Goal: Complete application form: Complete application form

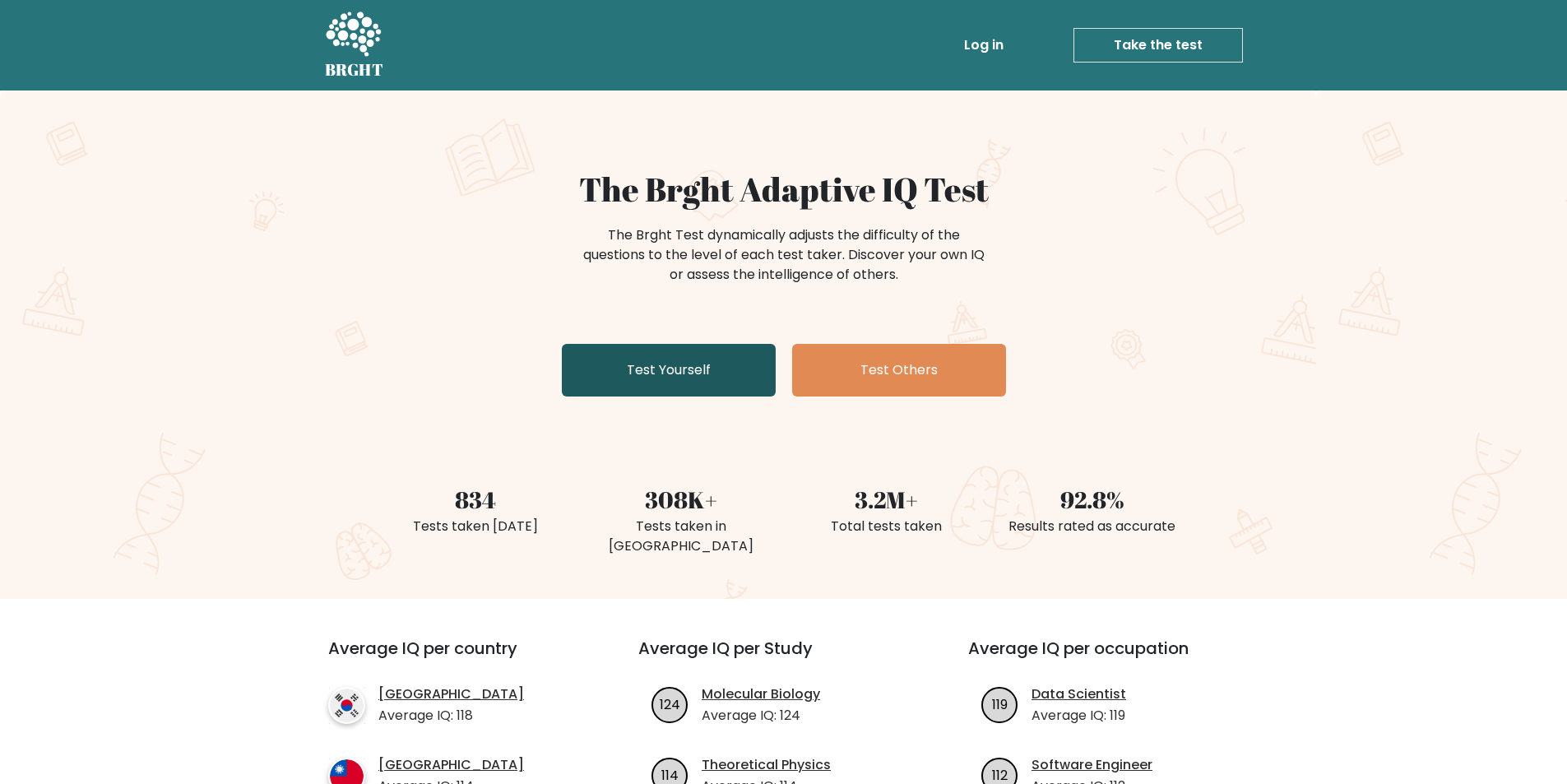
click at [715, 376] on link "Test Yourself" at bounding box center [669, 370] width 214 height 53
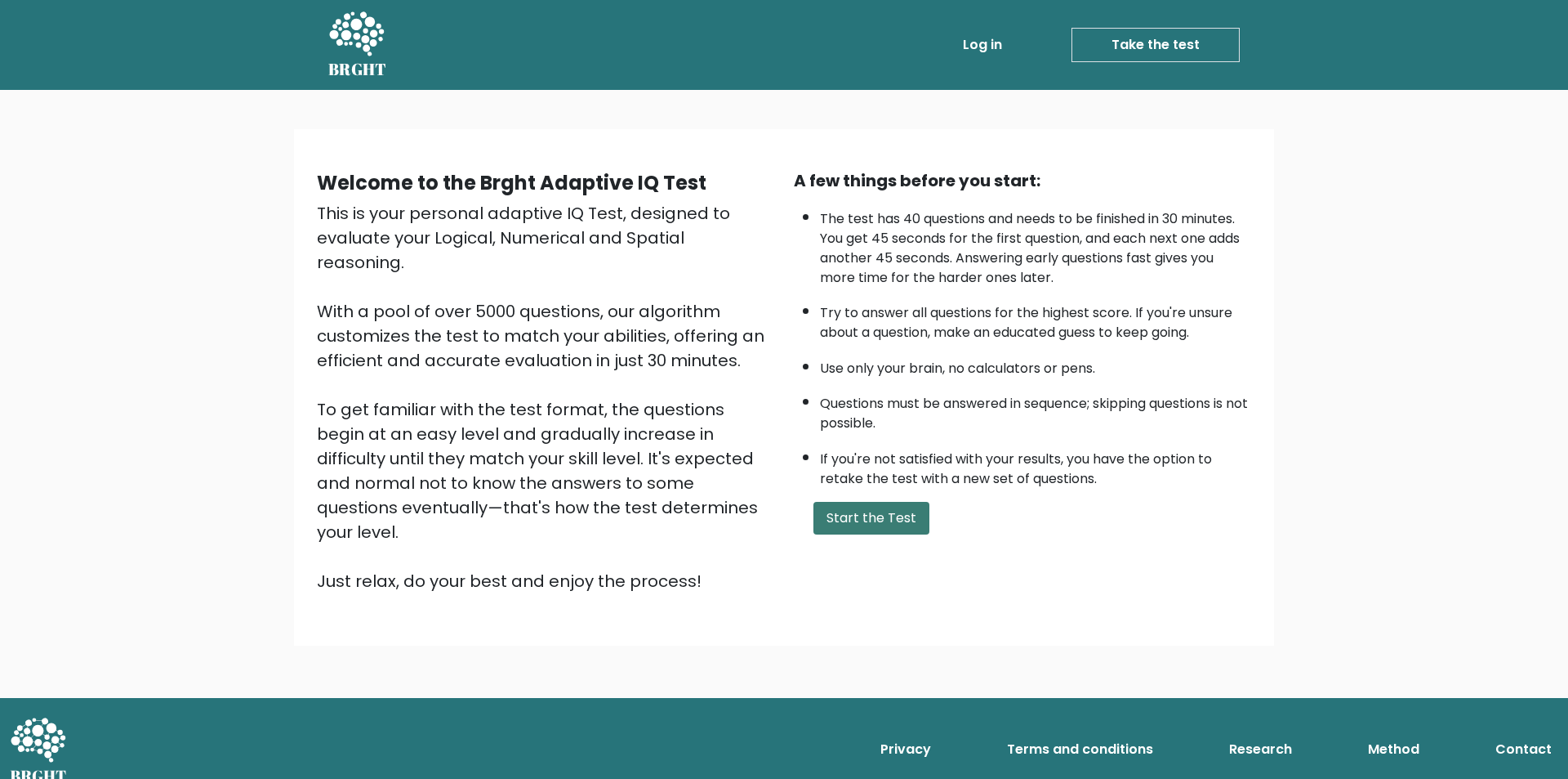
click at [889, 524] on button "Start the Test" at bounding box center [870, 517] width 116 height 33
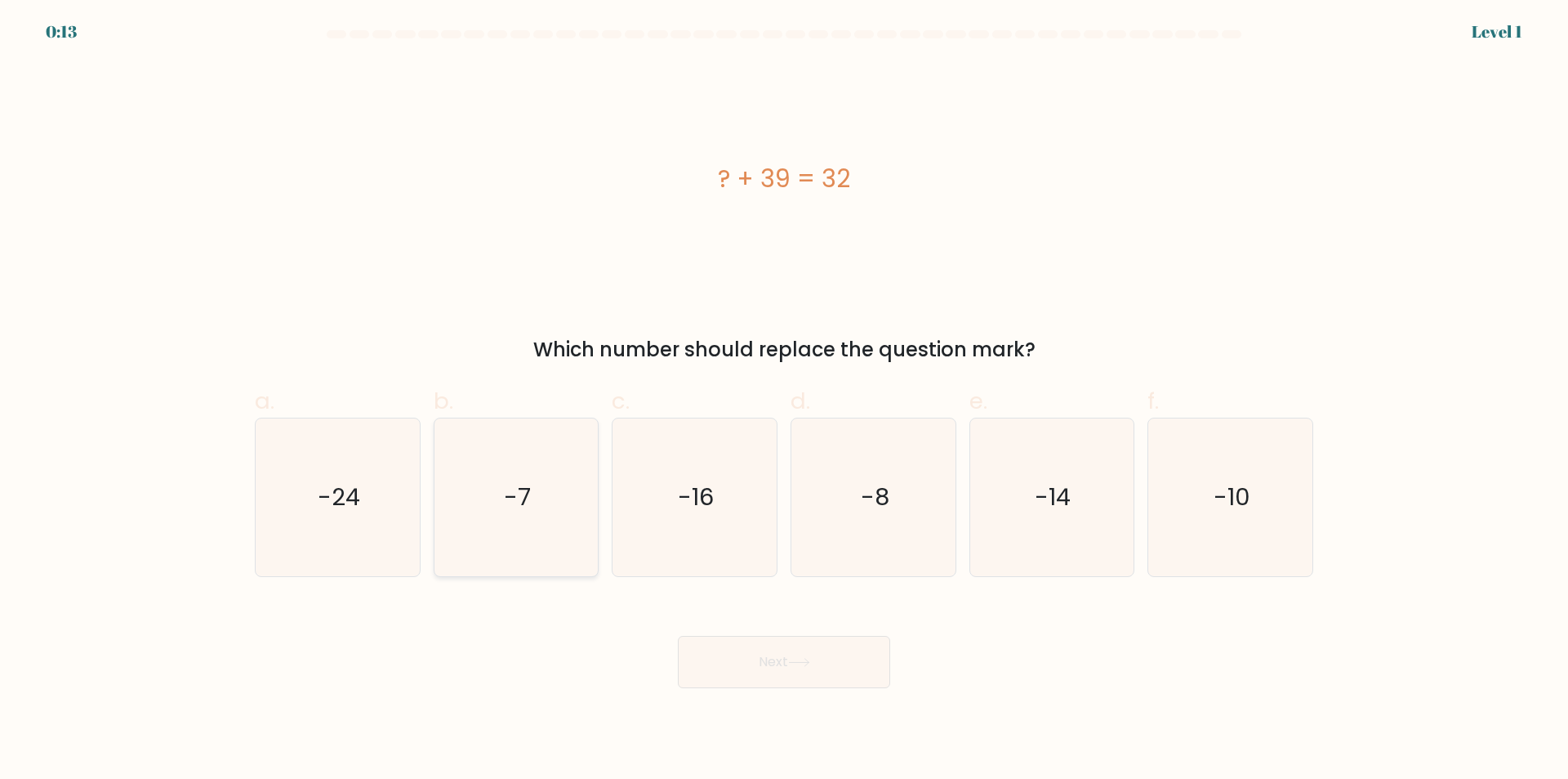
click at [563, 556] on icon "-7" at bounding box center [515, 497] width 158 height 158
click at [784, 400] on input "b. -7" at bounding box center [784, 395] width 1 height 11
radio input "true"
click at [796, 674] on button "Next" at bounding box center [784, 662] width 213 height 52
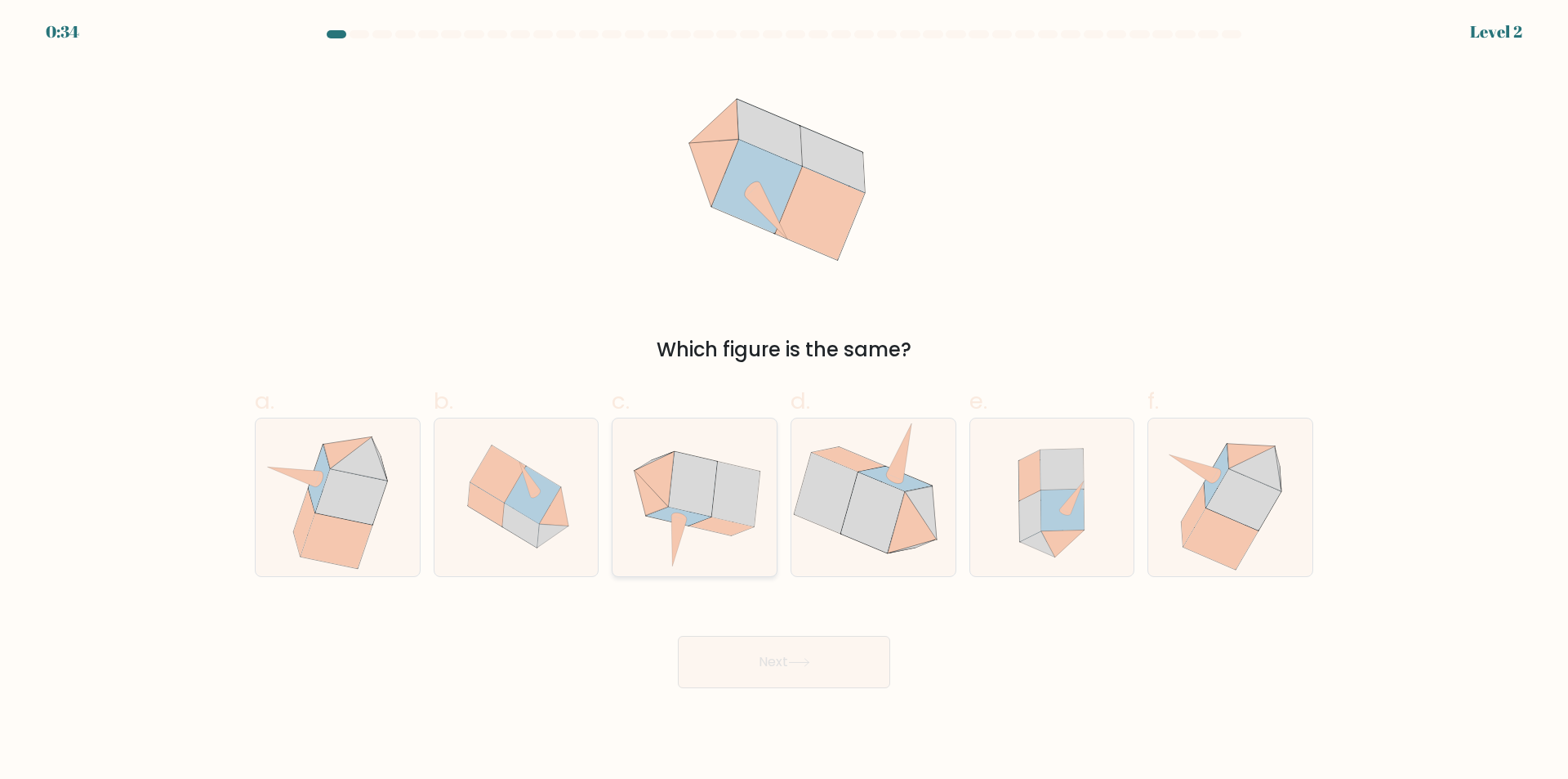
click at [697, 518] on icon at bounding box center [679, 516] width 64 height 18
click at [784, 400] on input "c." at bounding box center [784, 395] width 1 height 11
radio input "true"
click at [787, 668] on button "Next" at bounding box center [784, 662] width 213 height 52
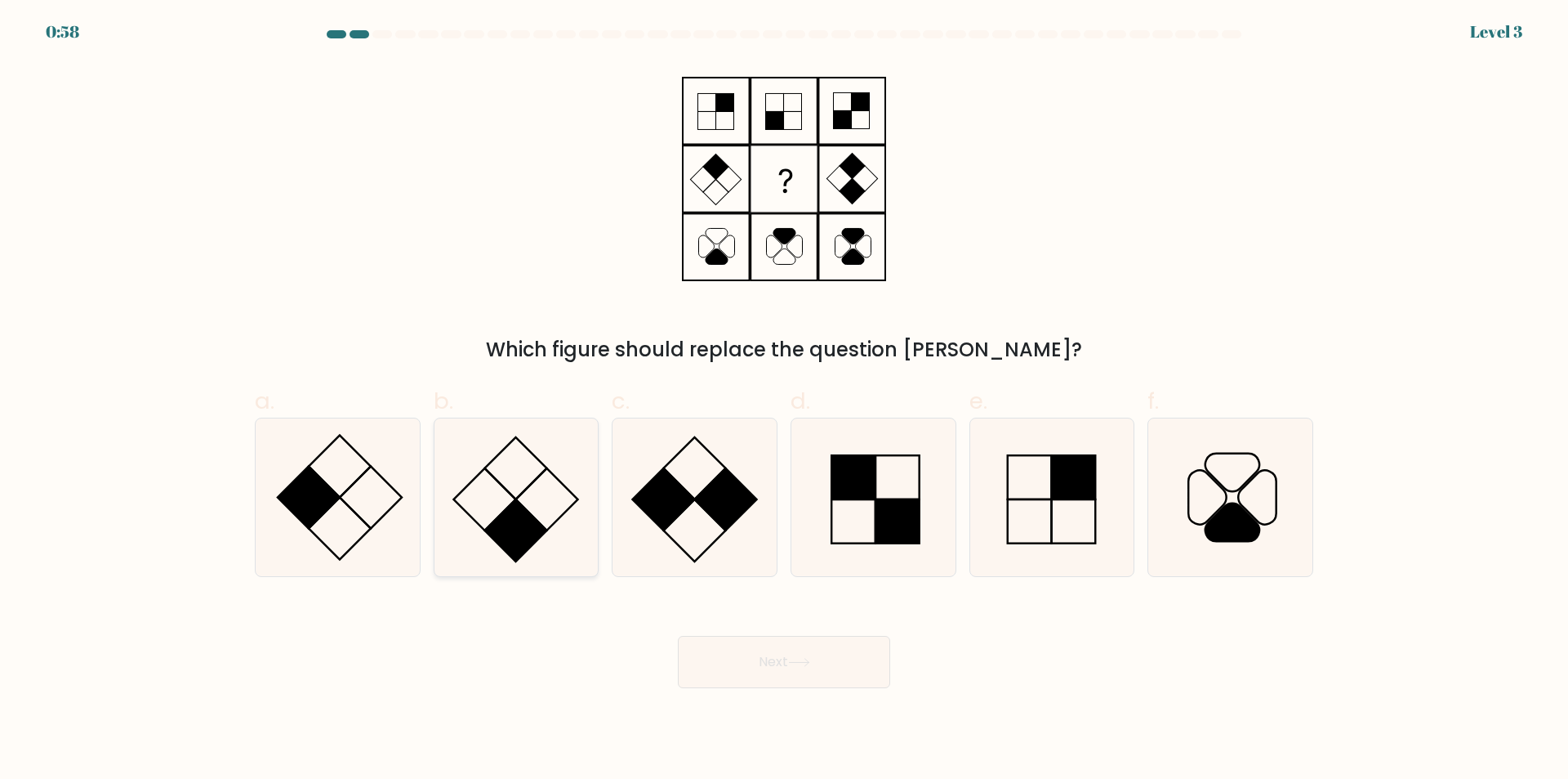
click at [571, 498] on icon at bounding box center [515, 497] width 158 height 158
click at [784, 400] on input "b." at bounding box center [784, 395] width 1 height 11
radio input "true"
click at [839, 667] on button "Next" at bounding box center [784, 662] width 213 height 52
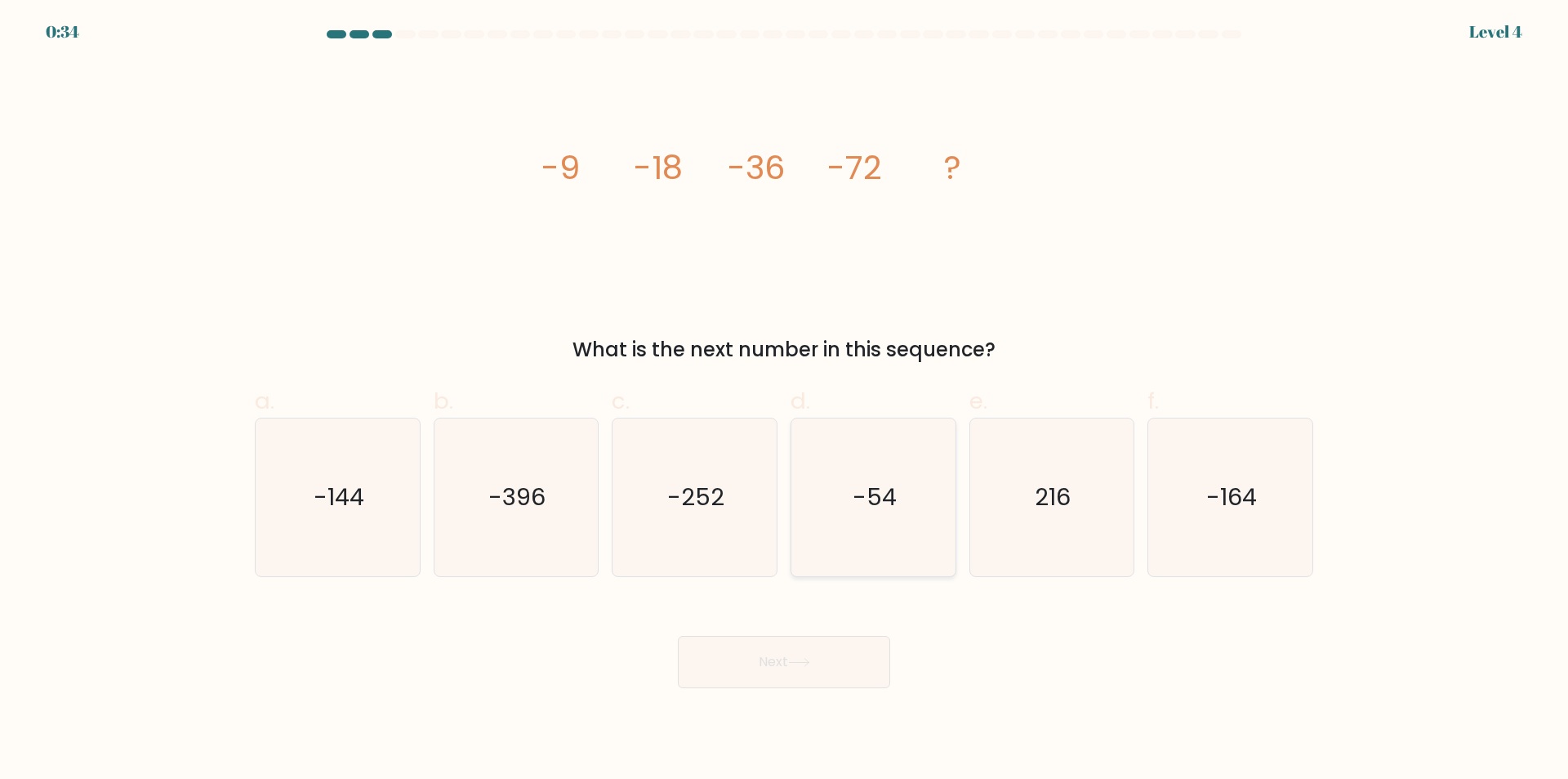
click at [865, 499] on text "-54" at bounding box center [875, 497] width 44 height 33
click at [784, 400] on input "d. -54" at bounding box center [784, 395] width 1 height 11
radio input "true"
click at [775, 652] on button "Next" at bounding box center [784, 662] width 213 height 52
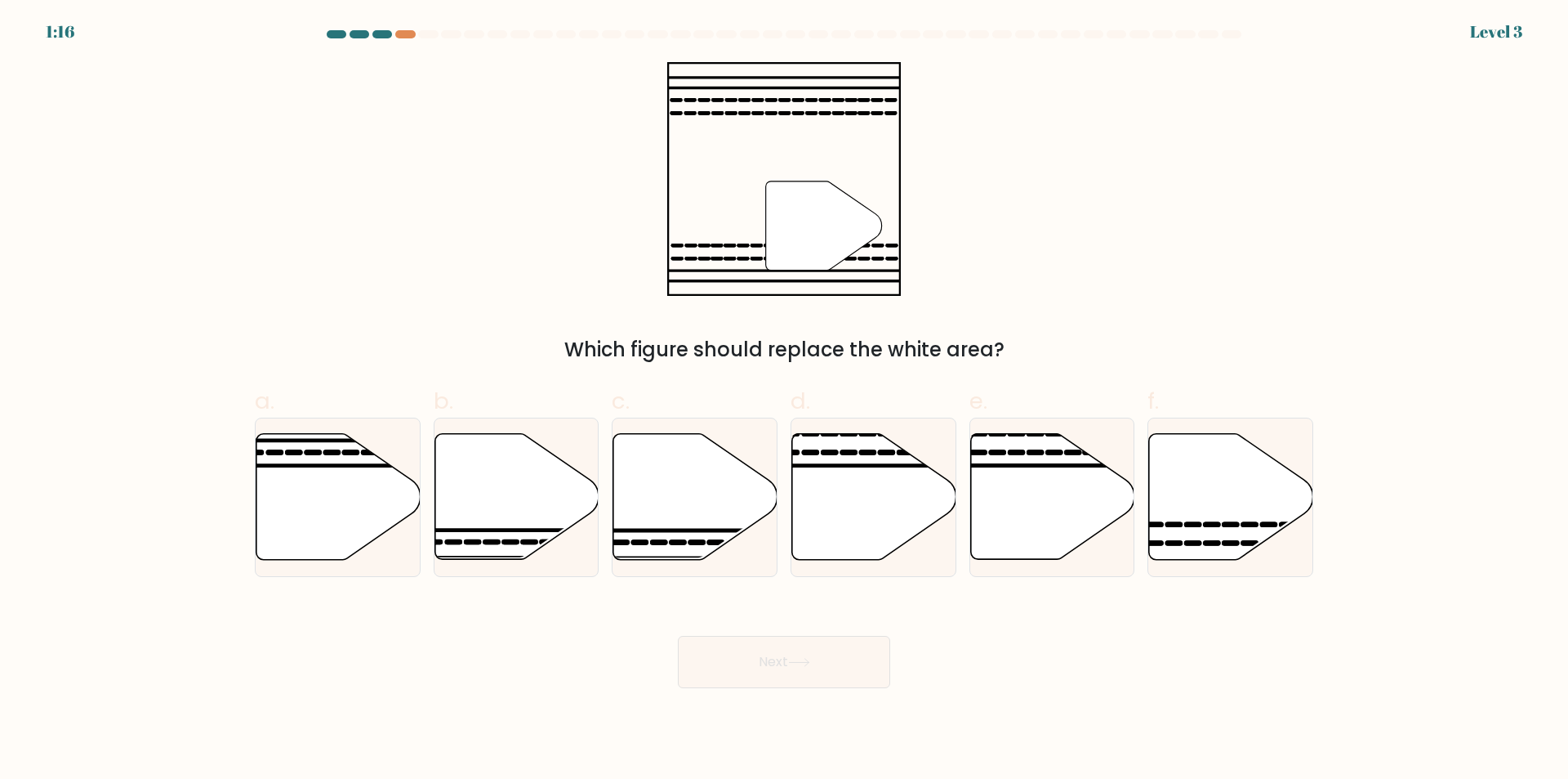
click at [775, 670] on button "Next" at bounding box center [784, 662] width 213 height 52
click at [403, 30] on div at bounding box center [405, 35] width 19 height 8
drag, startPoint x: 405, startPoint y: 200, endPoint x: 882, endPoint y: 225, distance: 477.7
click at [879, 223] on div "" Which figure should replace the white area?" at bounding box center [784, 214] width 1078 height 302
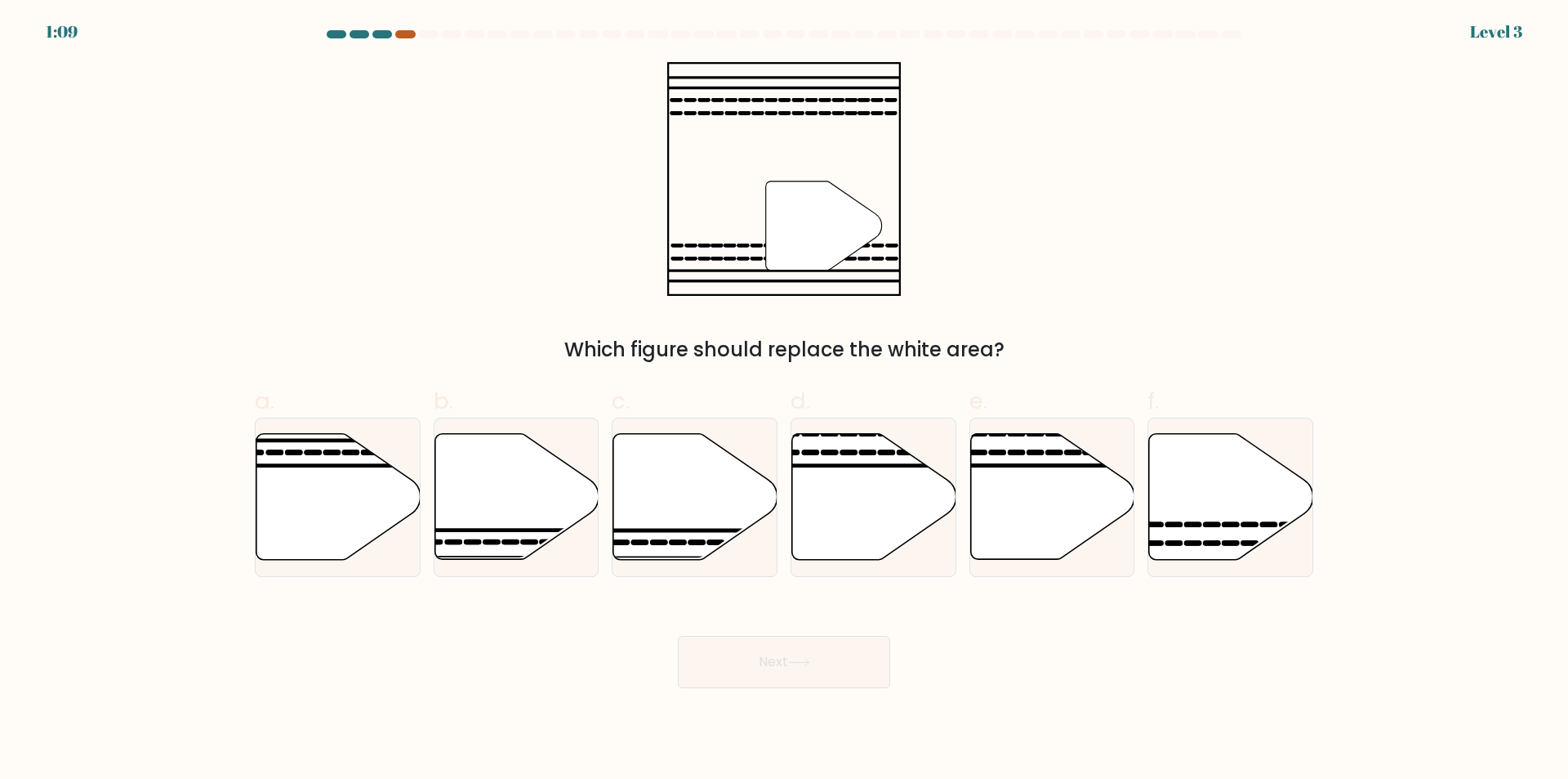
click at [407, 34] on div at bounding box center [405, 35] width 19 height 8
drag, startPoint x: 389, startPoint y: 41, endPoint x: 406, endPoint y: 31, distance: 19.7
click at [406, 31] on div at bounding box center [405, 35] width 19 height 8
click at [819, 668] on button "Next" at bounding box center [784, 662] width 213 height 52
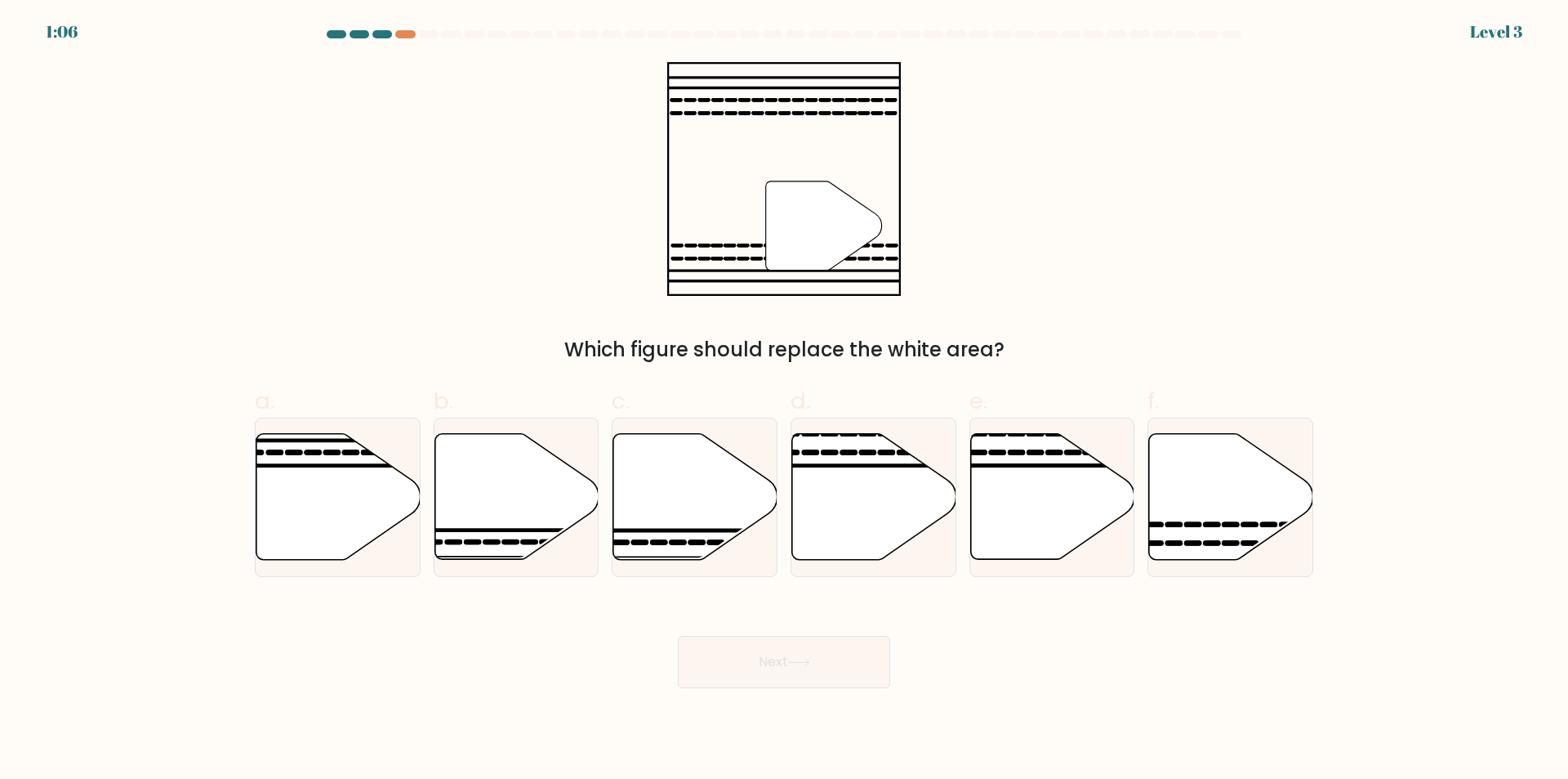
click at [819, 668] on button "Next" at bounding box center [784, 662] width 213 height 52
click at [1163, 338] on div "Which figure should replace the white area?" at bounding box center [784, 349] width 1038 height 30
click at [1211, 524] on icon at bounding box center [1212, 524] width 13 height 0
click at [784, 400] on input "f." at bounding box center [784, 395] width 1 height 11
radio input "true"
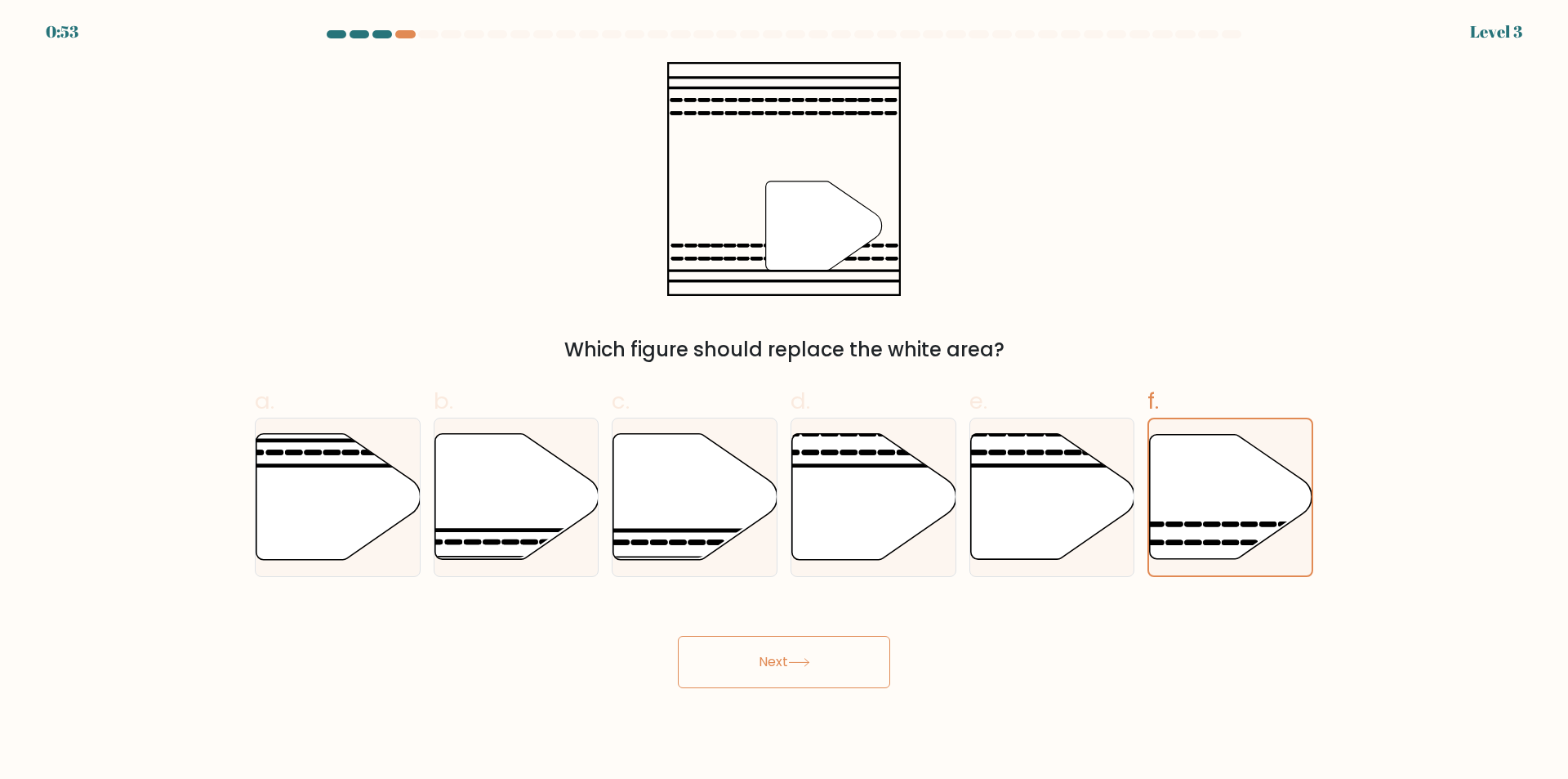
click at [840, 673] on button "Next" at bounding box center [784, 662] width 213 height 52
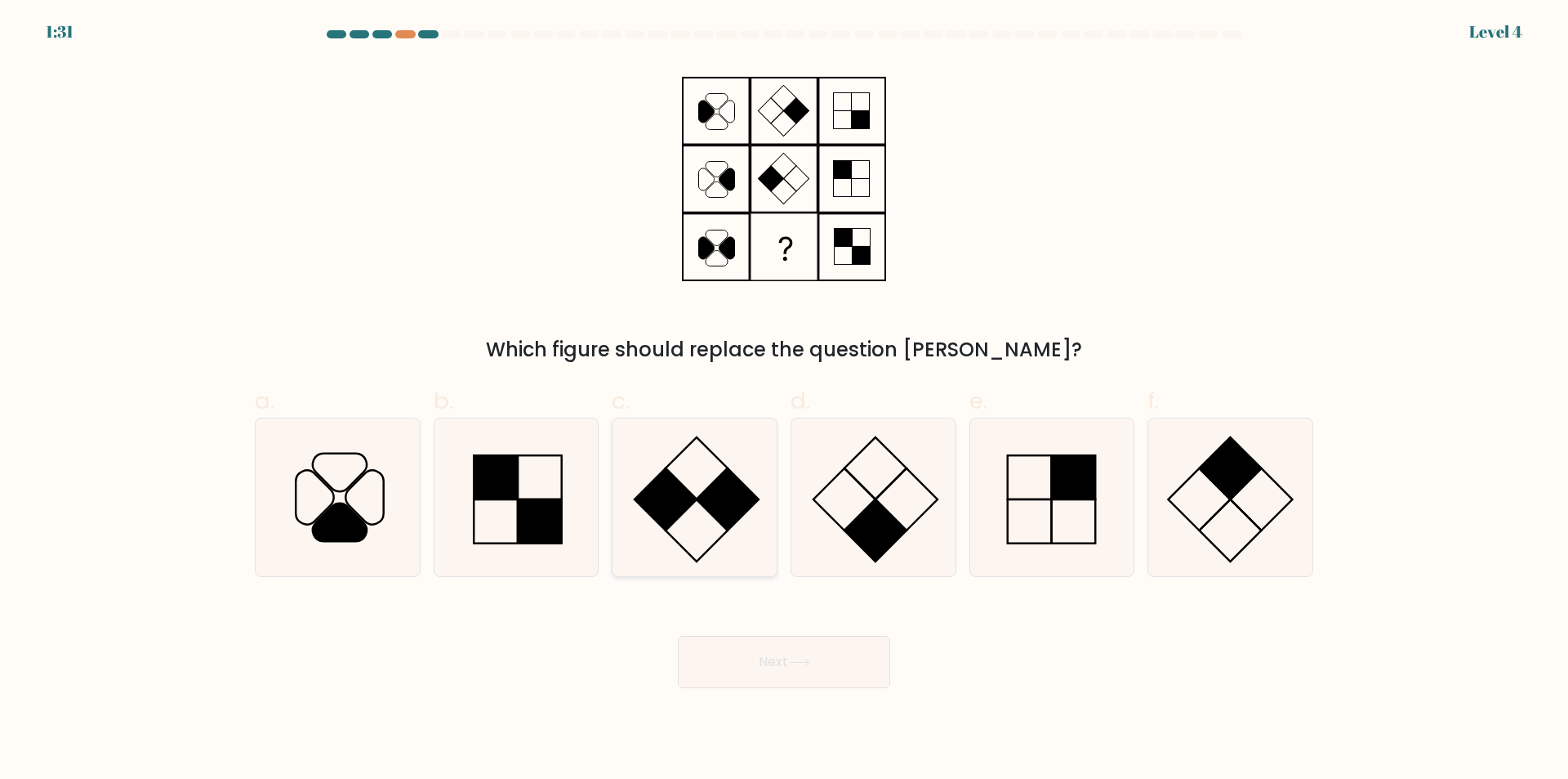
click at [671, 522] on rect at bounding box center [665, 500] width 62 height 62
click at [784, 400] on input "c." at bounding box center [784, 395] width 1 height 11
radio input "true"
click at [760, 652] on button "Next" at bounding box center [784, 662] width 213 height 52
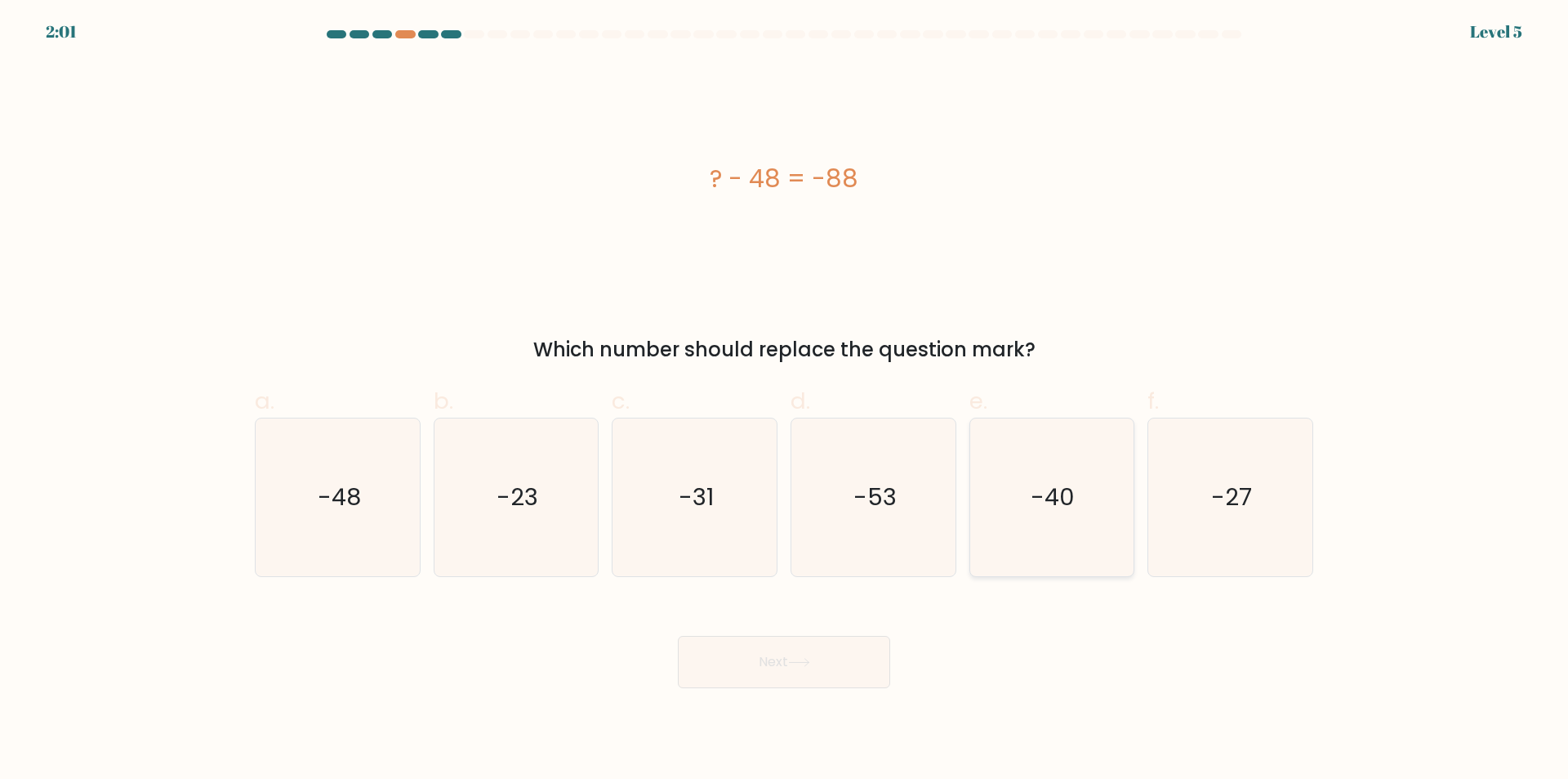
click at [1059, 528] on icon "-40" at bounding box center [1051, 497] width 158 height 158
click at [784, 400] on input "e. -40" at bounding box center [784, 395] width 1 height 11
radio input "true"
click at [877, 644] on button "Next" at bounding box center [784, 662] width 213 height 52
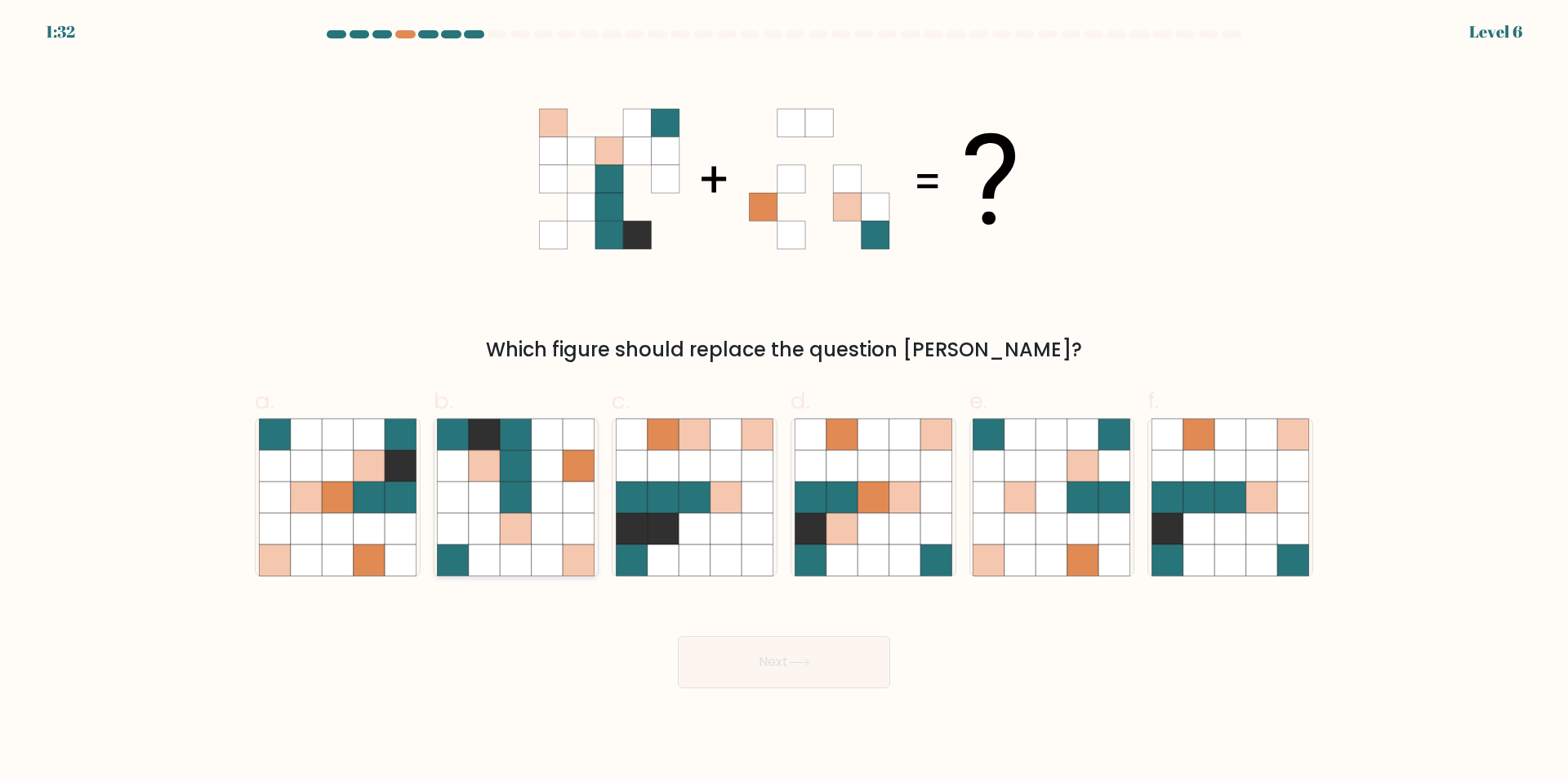
click at [566, 478] on icon at bounding box center [579, 465] width 31 height 31
click at [784, 400] on input "b." at bounding box center [784, 395] width 1 height 11
radio input "true"
click at [403, 36] on div at bounding box center [405, 35] width 19 height 8
click at [786, 672] on button "Next" at bounding box center [784, 662] width 213 height 52
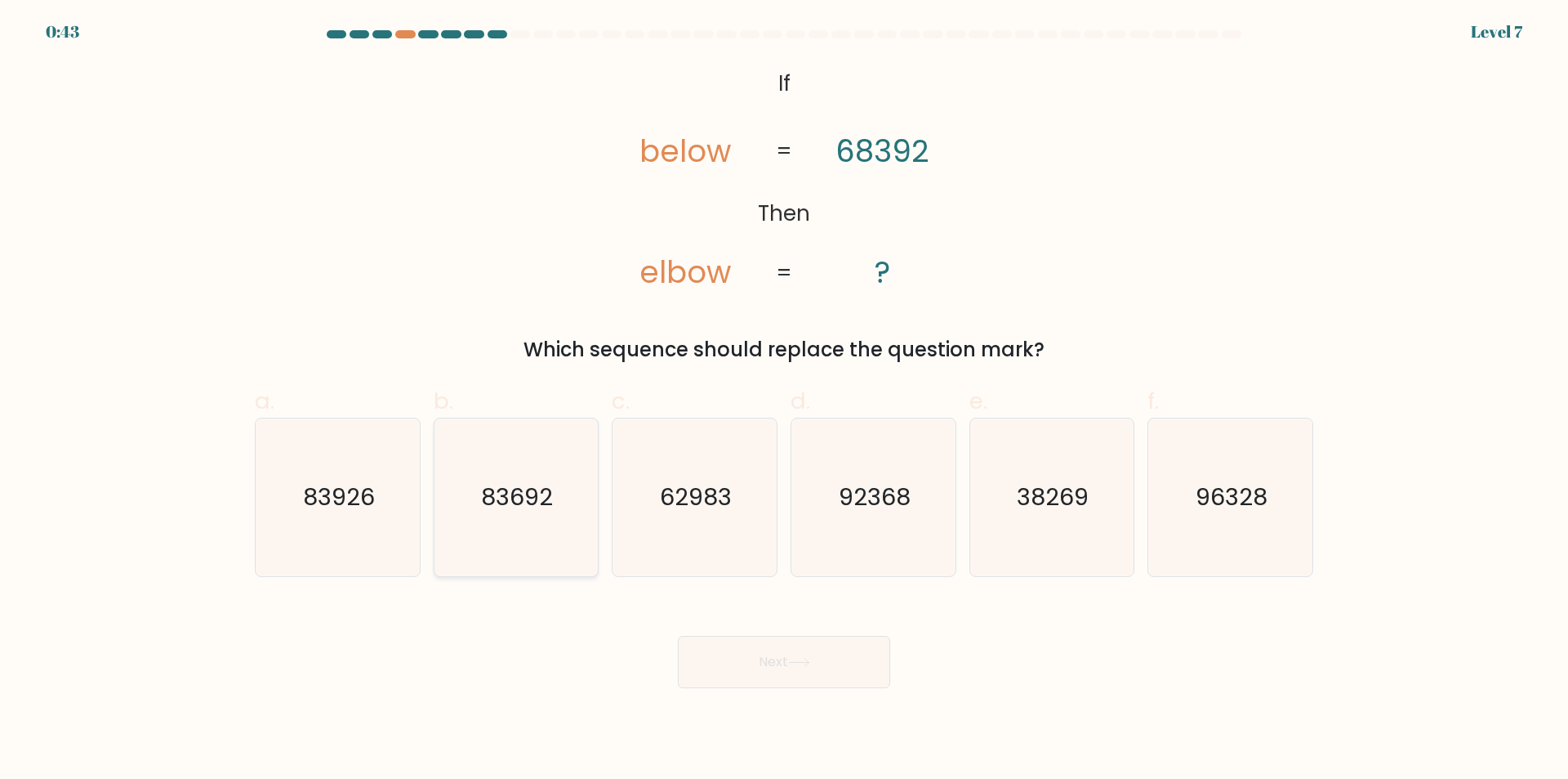
click at [453, 541] on icon "83692" at bounding box center [515, 497] width 158 height 158
click at [784, 400] on input "b. 83692" at bounding box center [784, 395] width 1 height 11
radio input "true"
click at [738, 652] on button "Next" at bounding box center [784, 662] width 213 height 52
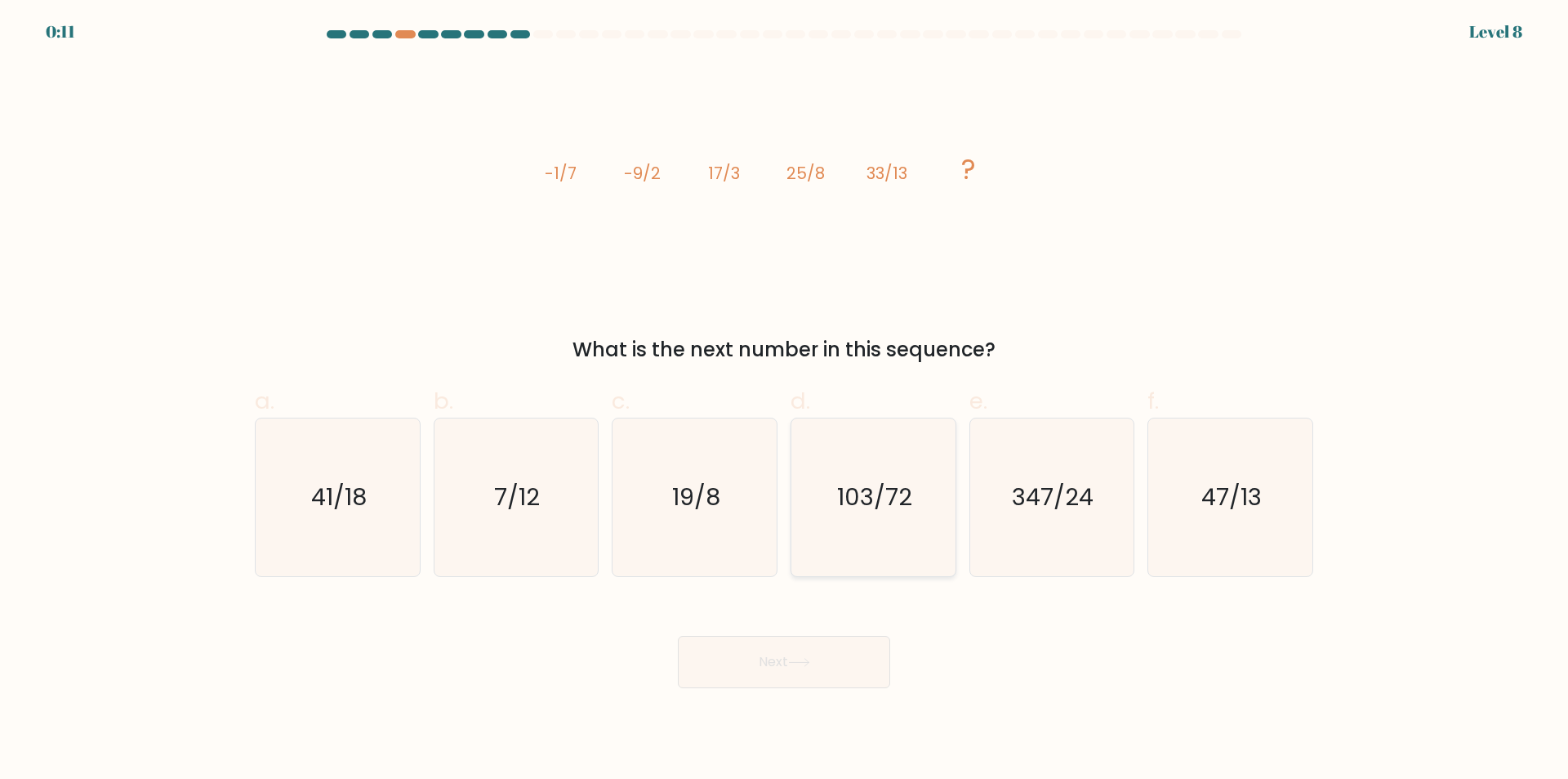
click at [850, 490] on text "103/72" at bounding box center [874, 497] width 75 height 33
click at [784, 400] on input "d. 103/72" at bounding box center [784, 395] width 1 height 11
radio input "true"
click at [844, 674] on button "Next" at bounding box center [784, 662] width 213 height 52
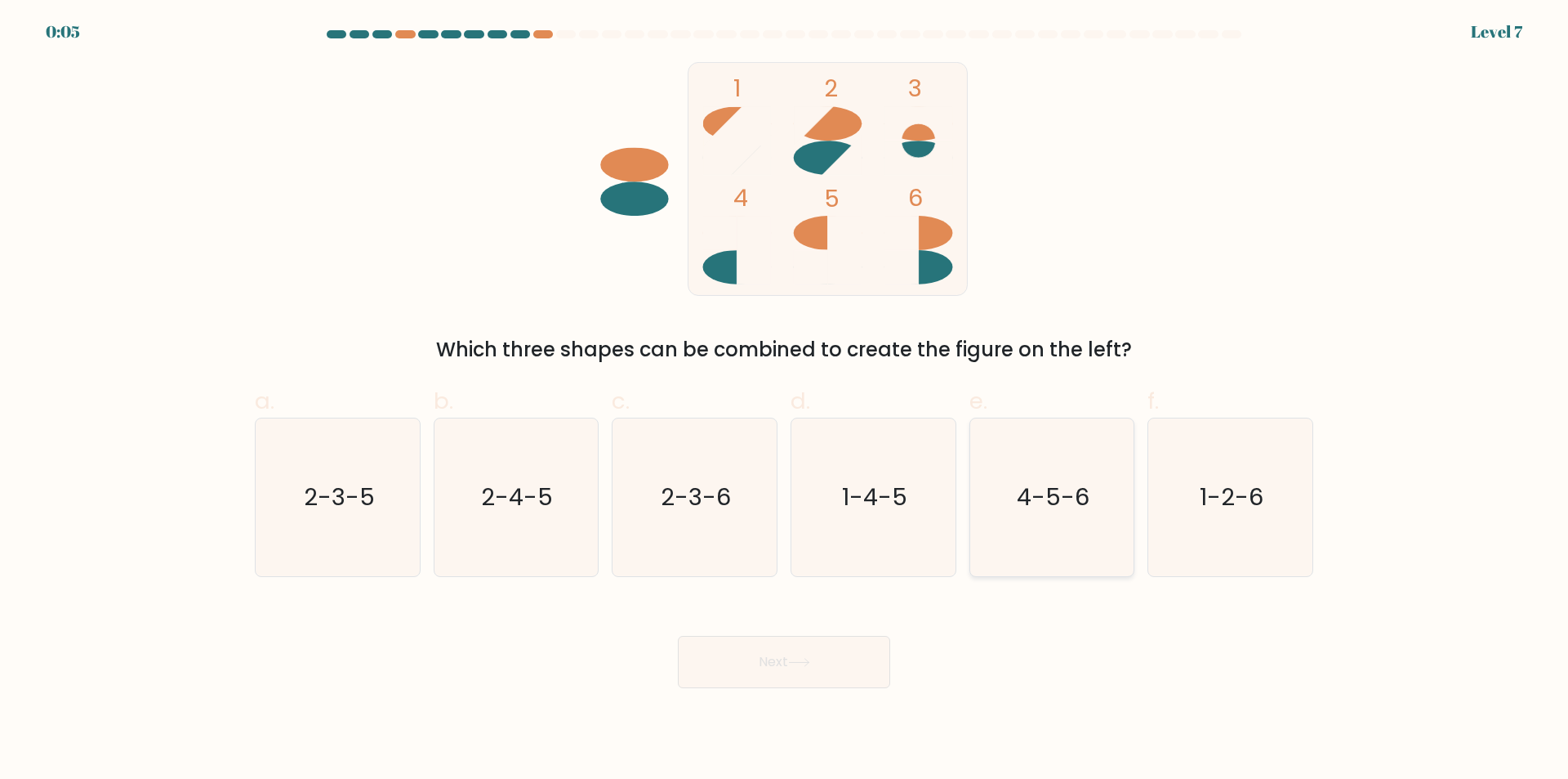
click at [1048, 517] on icon "4-5-6" at bounding box center [1051, 497] width 158 height 158
click at [784, 400] on input "e. 4-5-6" at bounding box center [784, 395] width 1 height 11
radio input "true"
click at [832, 669] on button "Next" at bounding box center [784, 662] width 213 height 52
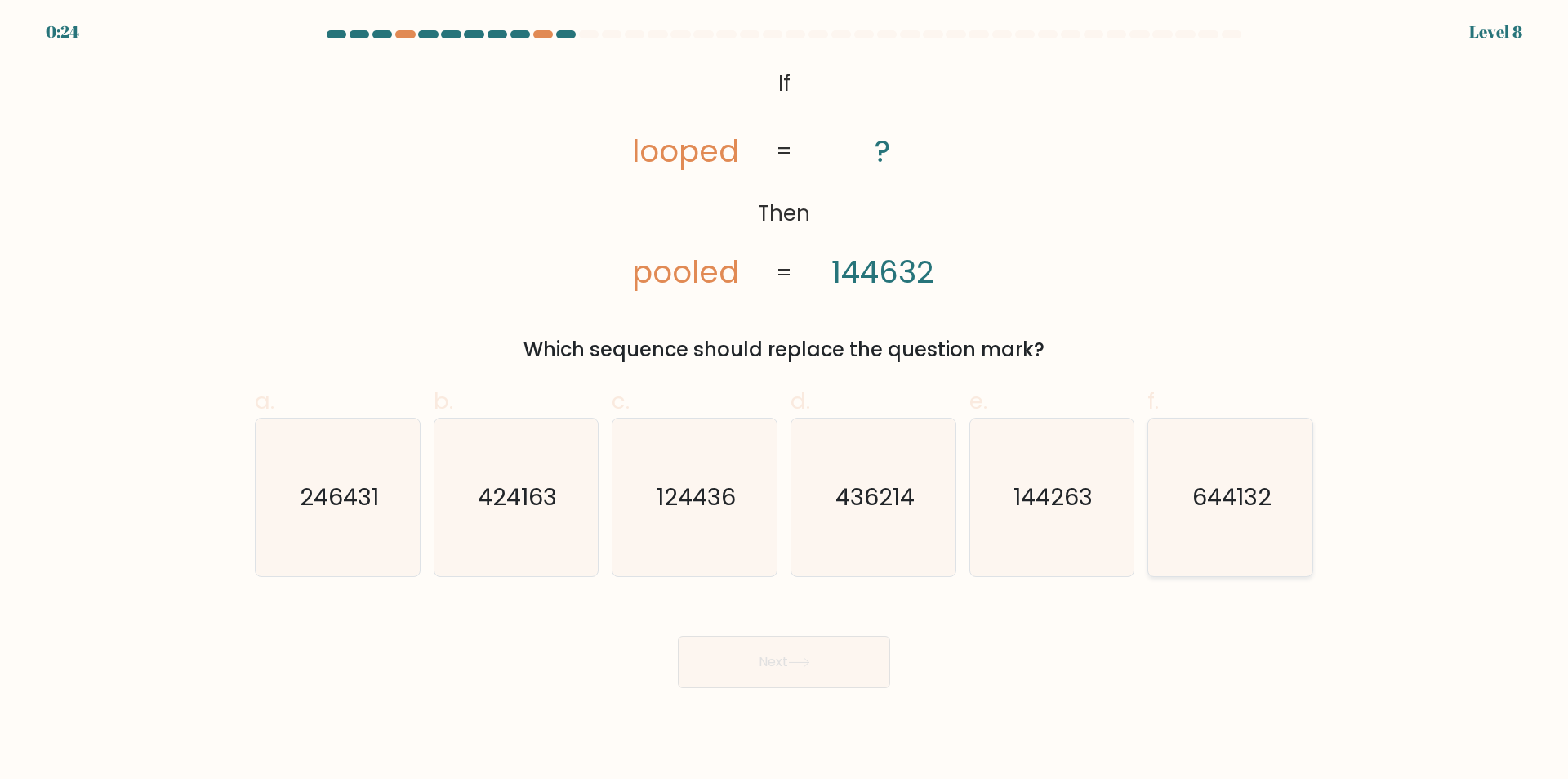
click at [1208, 487] on text "644132" at bounding box center [1231, 497] width 79 height 33
click at [784, 400] on input "f. 644132" at bounding box center [784, 395] width 1 height 11
radio input "true"
click at [838, 663] on button "Next" at bounding box center [784, 662] width 213 height 52
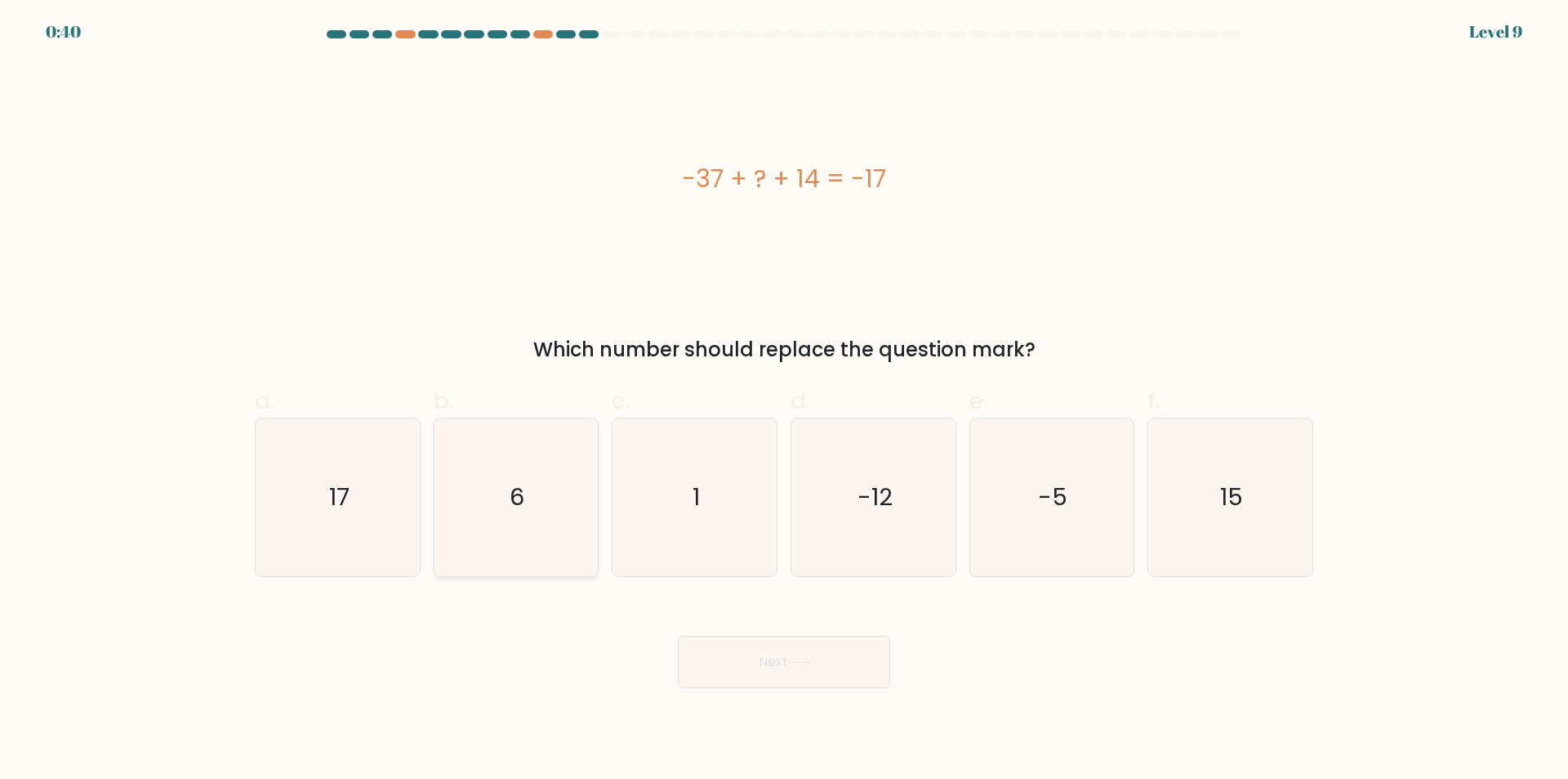
click at [560, 456] on icon "6" at bounding box center [515, 497] width 158 height 158
click at [784, 400] on input "b. 6" at bounding box center [784, 395] width 1 height 11
radio input "true"
click at [718, 656] on button "Next" at bounding box center [784, 662] width 213 height 52
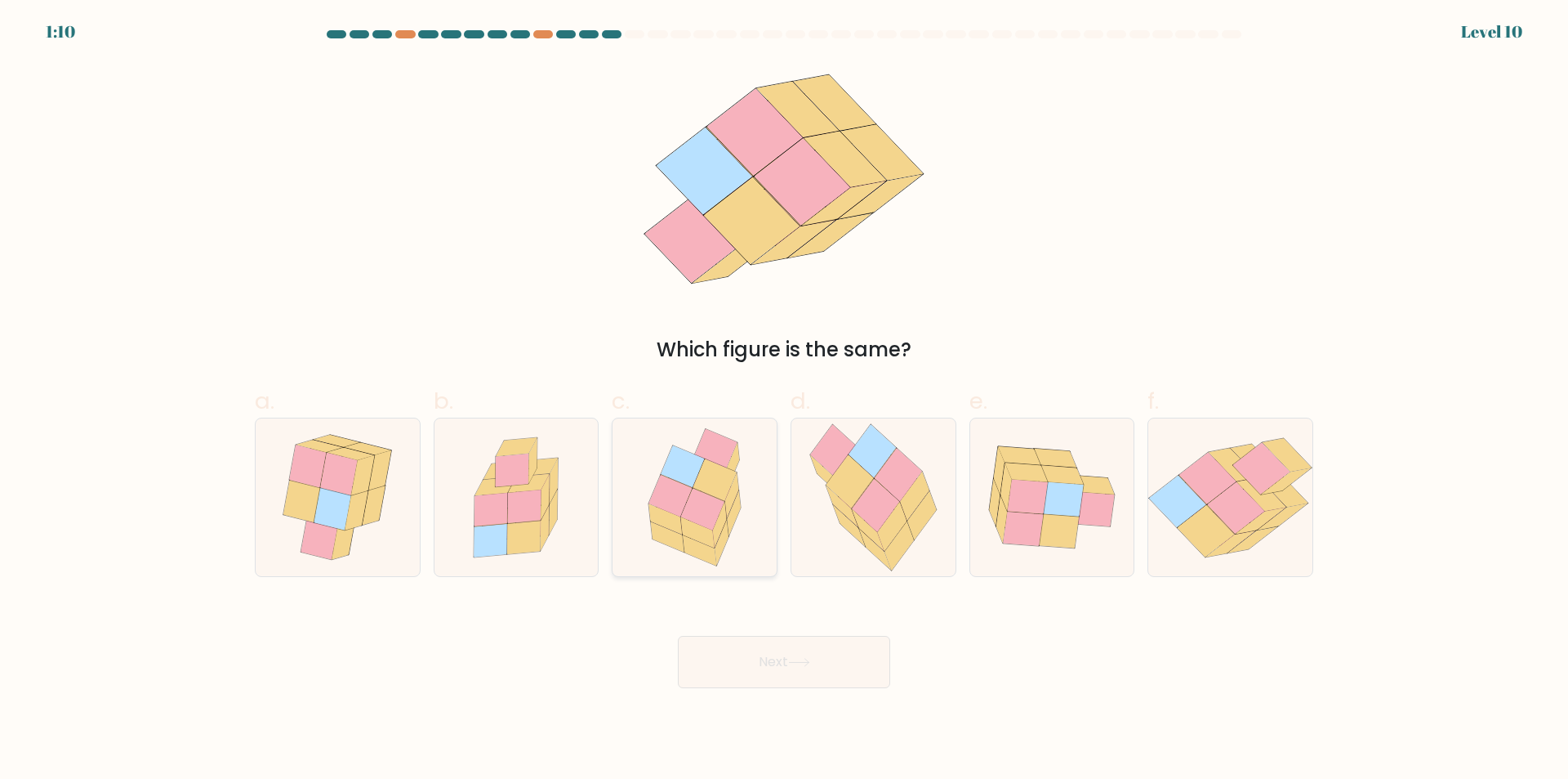
click at [682, 479] on icon at bounding box center [682, 466] width 43 height 41
click at [784, 400] on input "c." at bounding box center [784, 395] width 1 height 11
radio input "true"
click at [942, 546] on icon at bounding box center [873, 497] width 149 height 158
click at [784, 400] on input "d." at bounding box center [784, 395] width 1 height 11
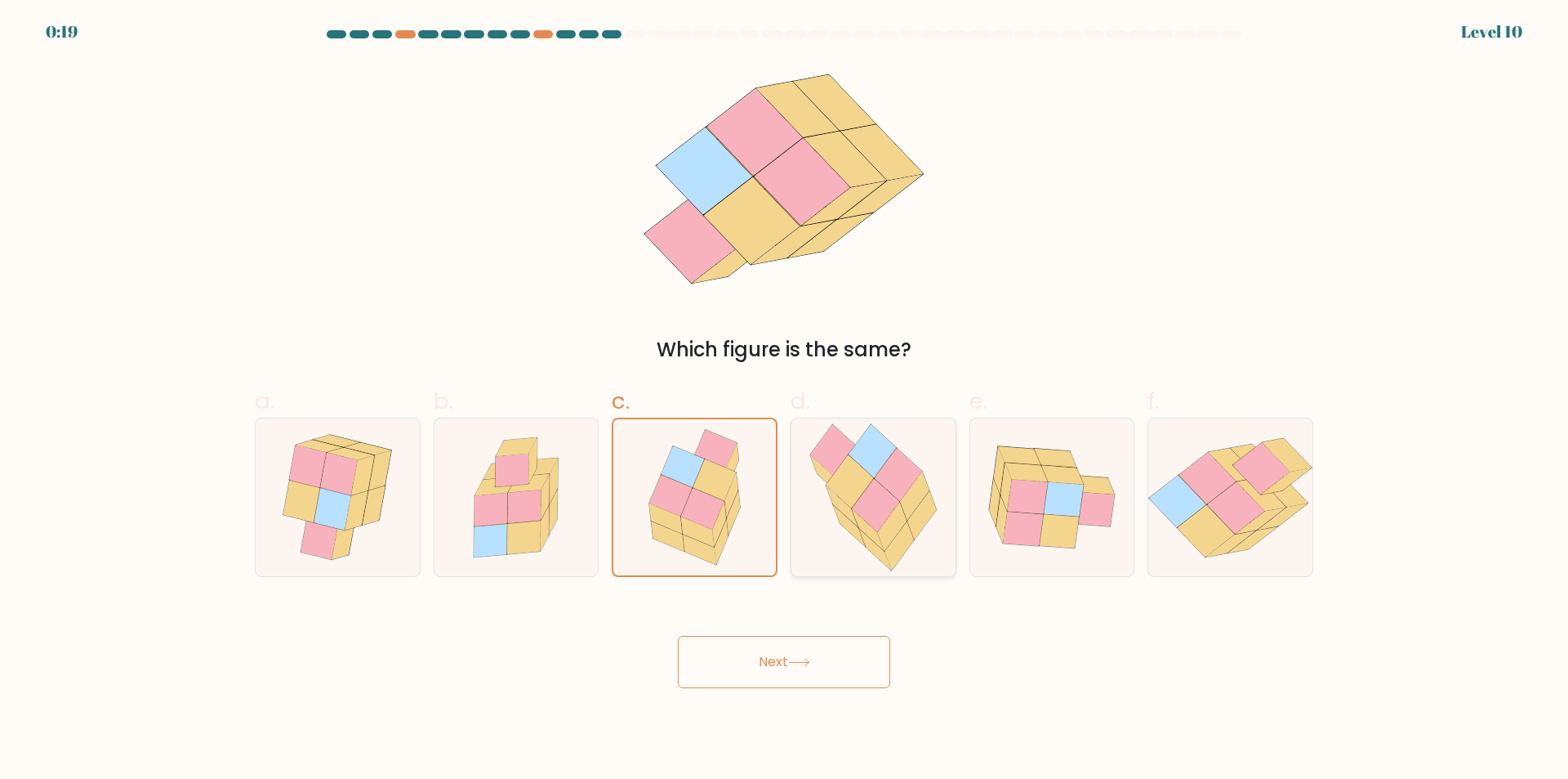
radio input "true"
click at [768, 679] on button "Next" at bounding box center [784, 662] width 213 height 52
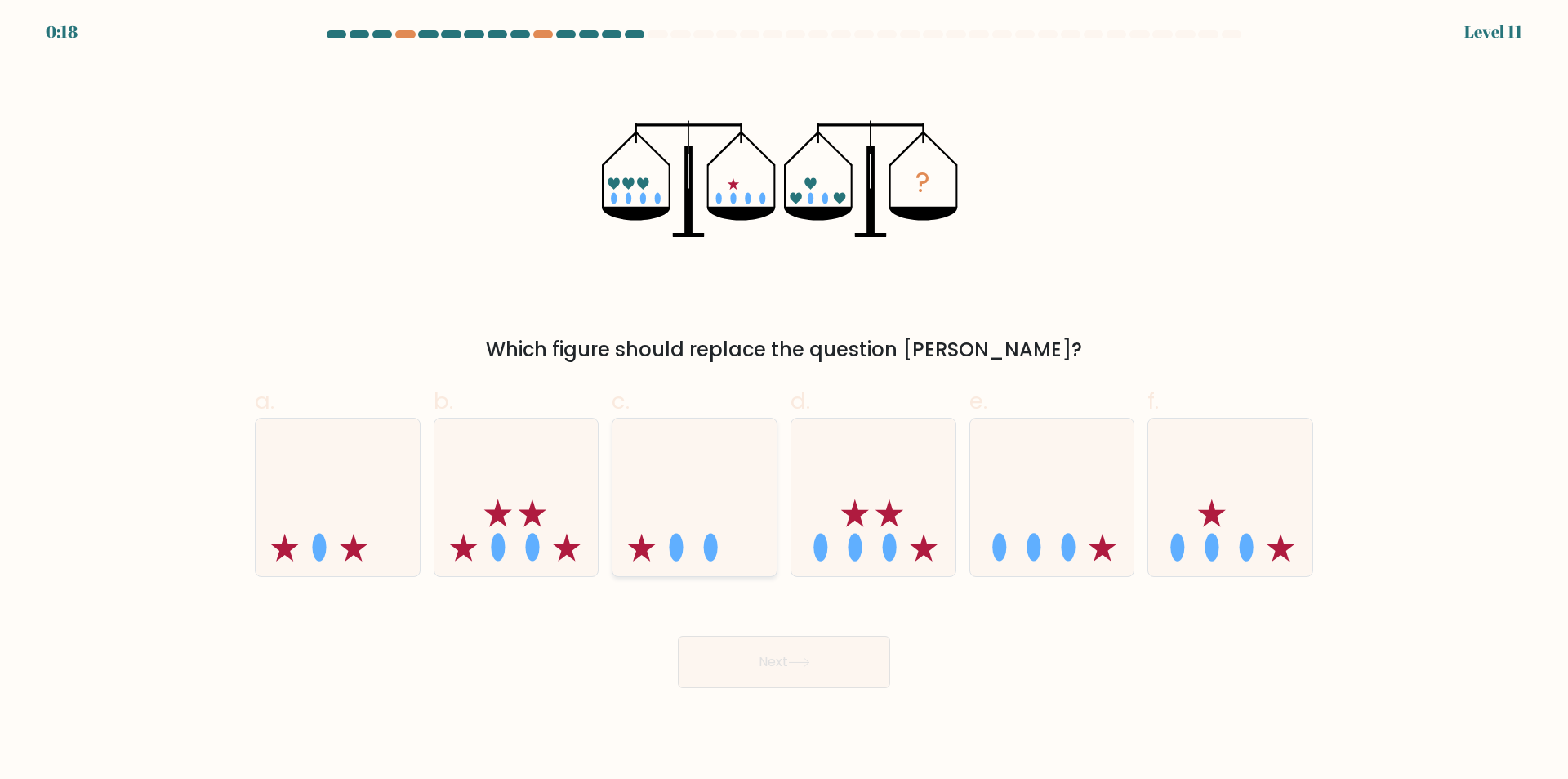
click at [714, 531] on icon at bounding box center [694, 497] width 164 height 136
click at [784, 400] on input "c." at bounding box center [784, 395] width 1 height 11
radio input "true"
click at [751, 668] on button "Next" at bounding box center [784, 662] width 213 height 52
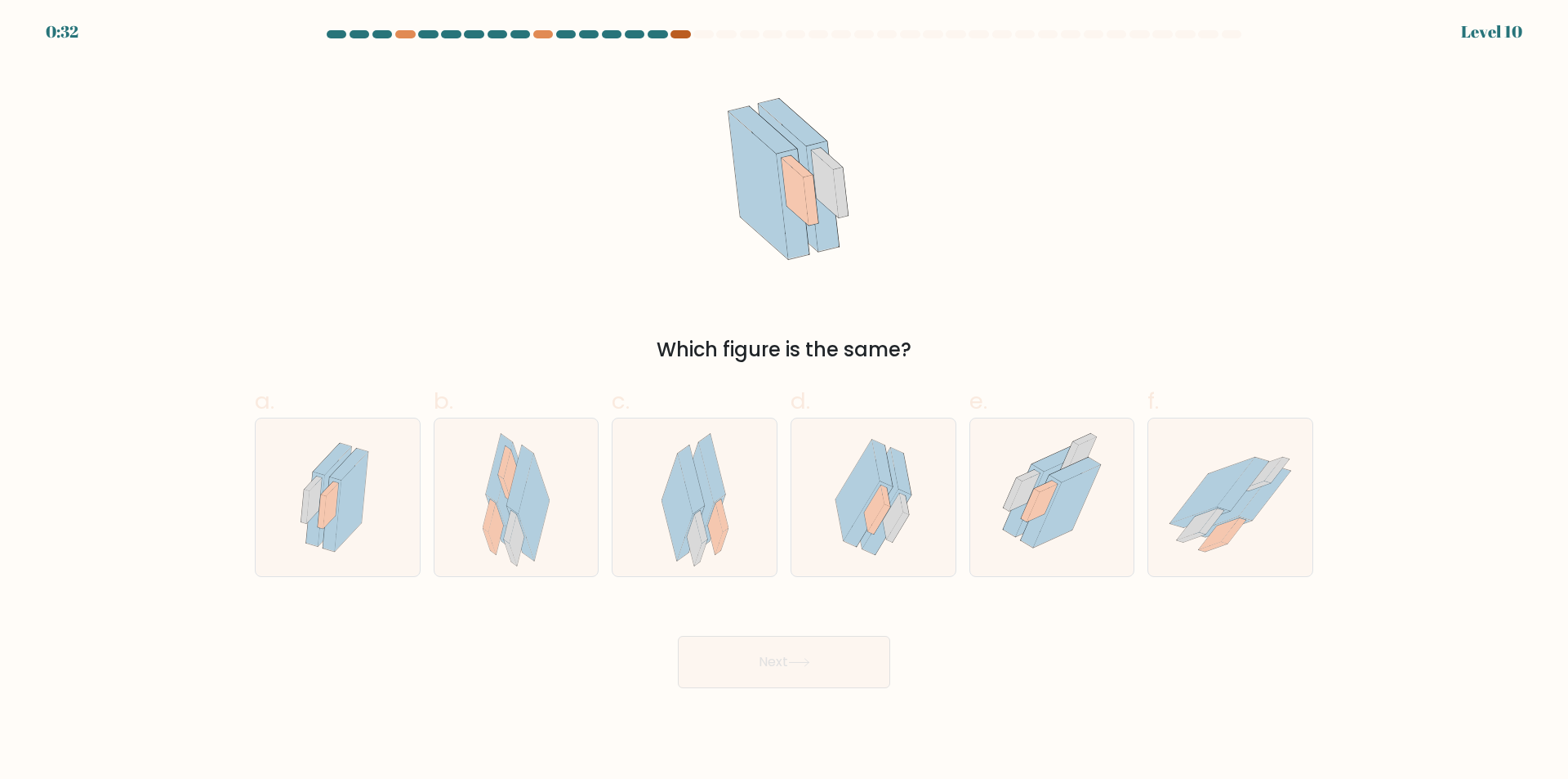
click at [676, 35] on div at bounding box center [680, 35] width 19 height 8
click at [598, 174] on div "Which figure is the same?" at bounding box center [784, 214] width 1078 height 302
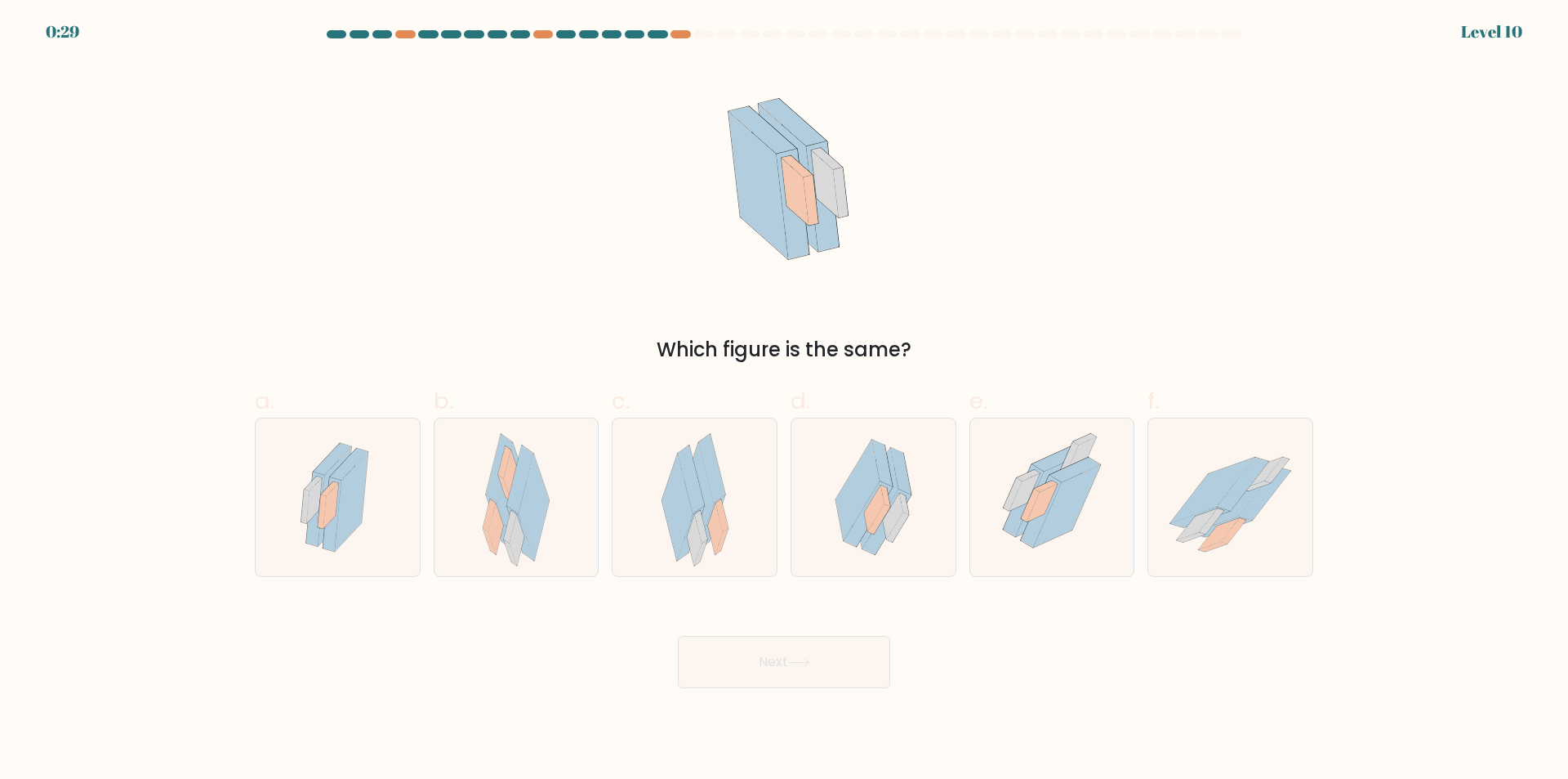
click at [598, 174] on div "Which figure is the same?" at bounding box center [784, 214] width 1078 height 302
click at [919, 516] on icon at bounding box center [873, 497] width 114 height 158
click at [784, 400] on input "d." at bounding box center [784, 395] width 1 height 11
radio input "true"
click at [838, 652] on button "Next" at bounding box center [784, 662] width 213 height 52
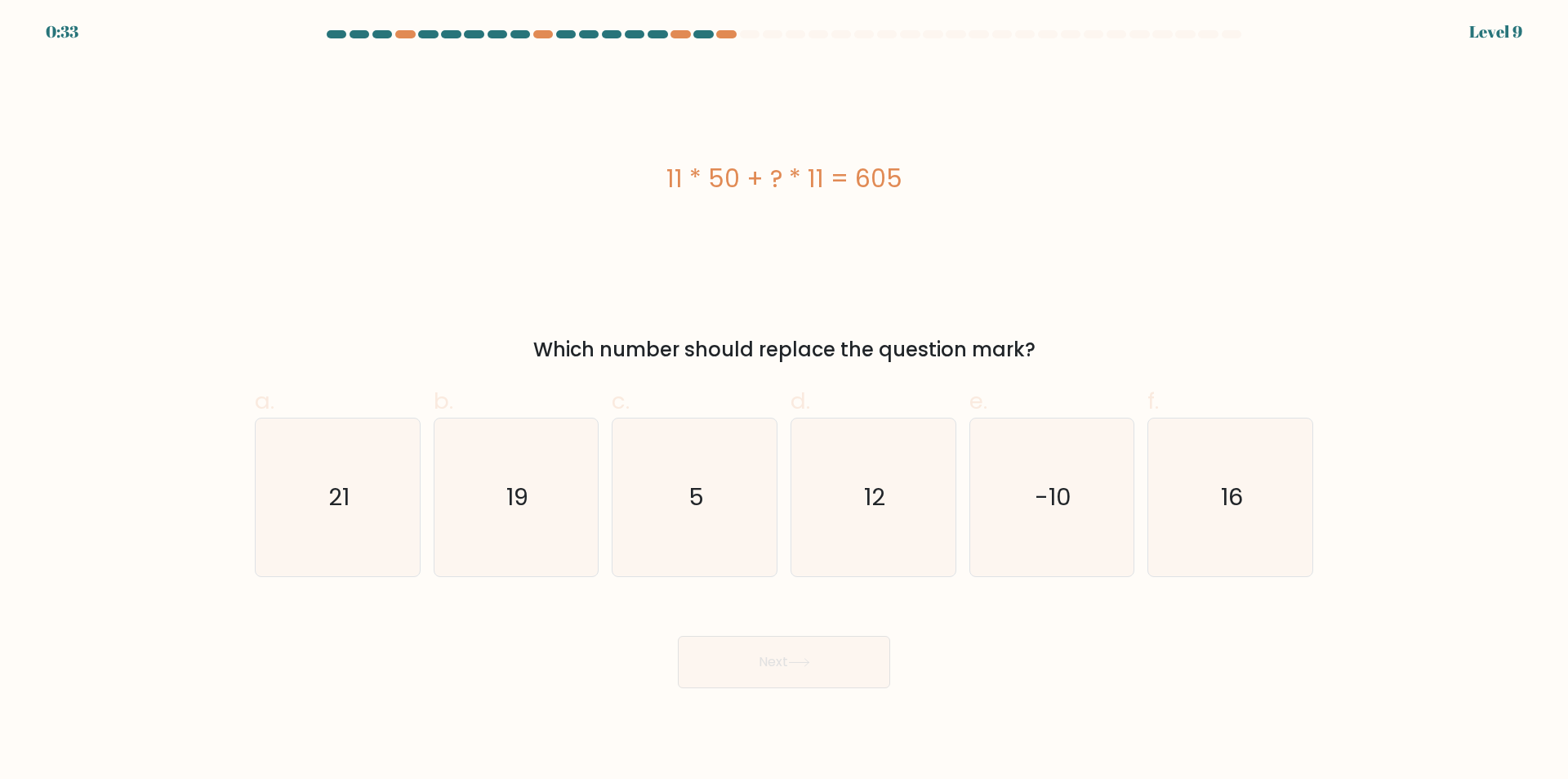
click at [737, 265] on div "11 * 50 + ? * 11 = 605" at bounding box center [784, 179] width 1059 height 234
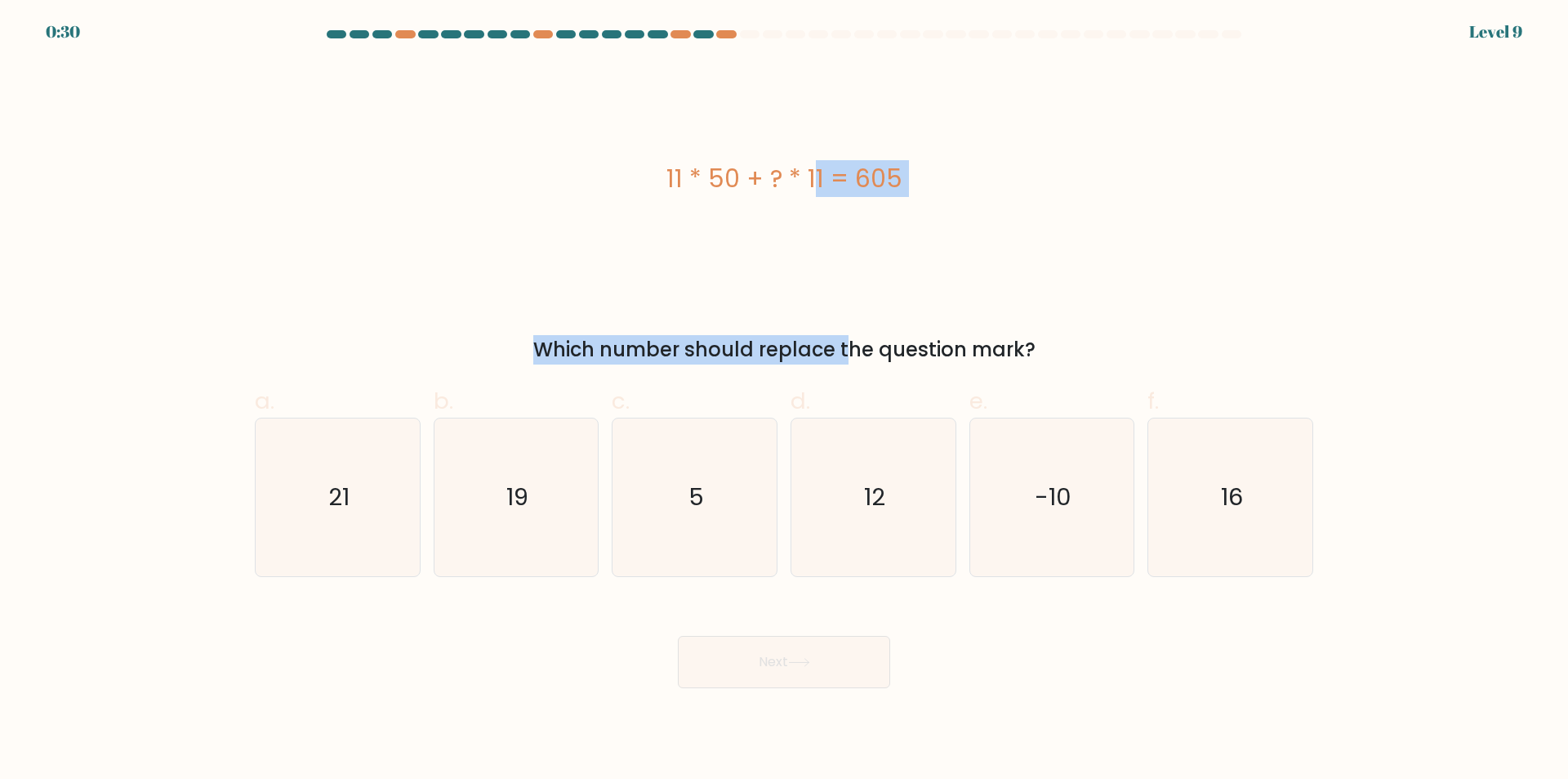
drag, startPoint x: 718, startPoint y: 240, endPoint x: 716, endPoint y: 308, distance: 68.0
click at [716, 308] on div "11 * 50 + ? * 11 = 605 Which number should replace the question mark?" at bounding box center [784, 214] width 1078 height 302
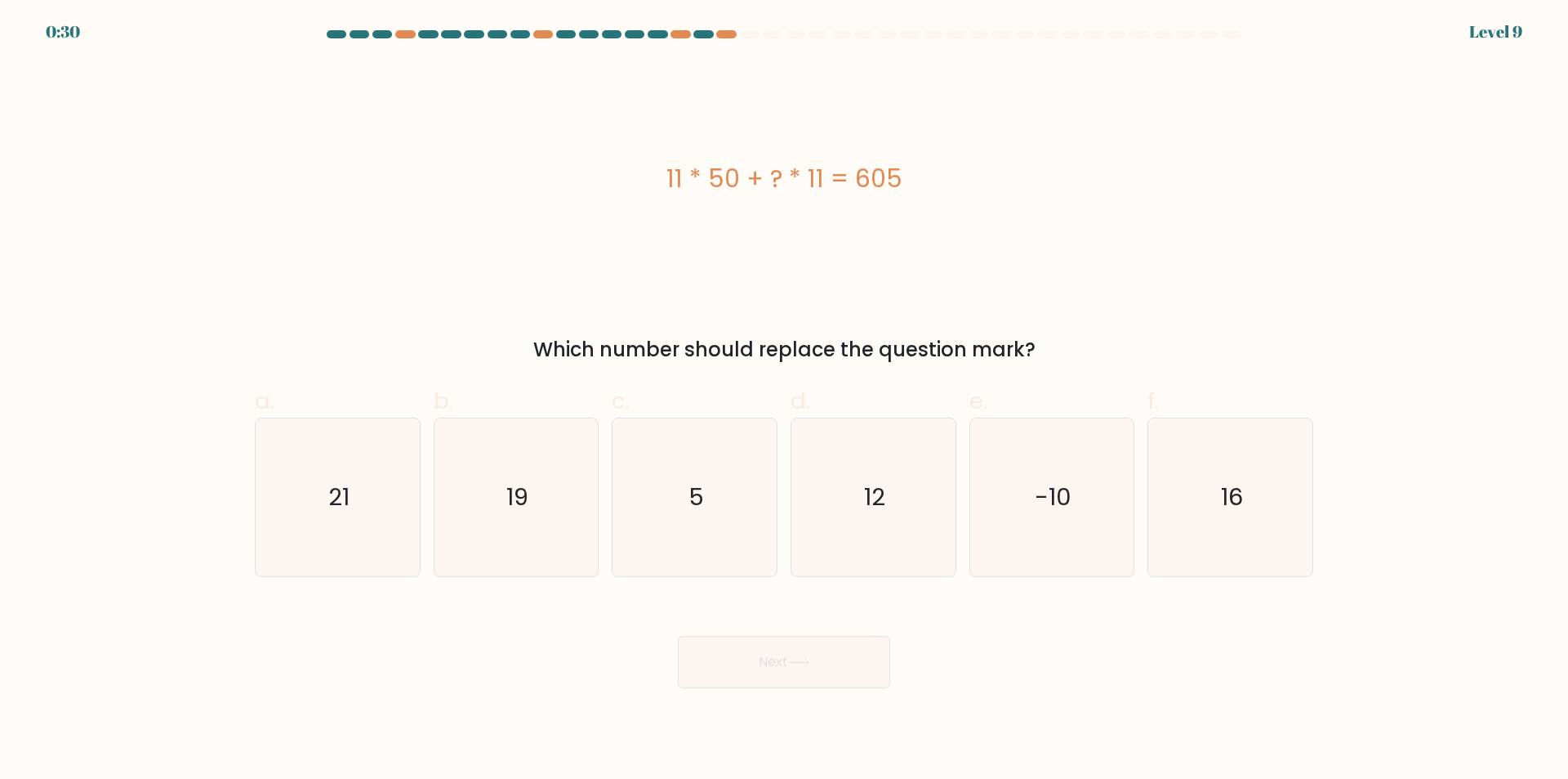
drag, startPoint x: 716, startPoint y: 308, endPoint x: 529, endPoint y: 234, distance: 201.1
click at [529, 234] on div "11 * 50 + ? * 11 = 605" at bounding box center [784, 179] width 1059 height 234
drag, startPoint x: 579, startPoint y: 181, endPoint x: 562, endPoint y: 205, distance: 29.4
click at [562, 205] on div "11 * 50 + ? * 11 = 605" at bounding box center [784, 179] width 1059 height 234
click at [863, 517] on icon "12" at bounding box center [873, 497] width 158 height 158
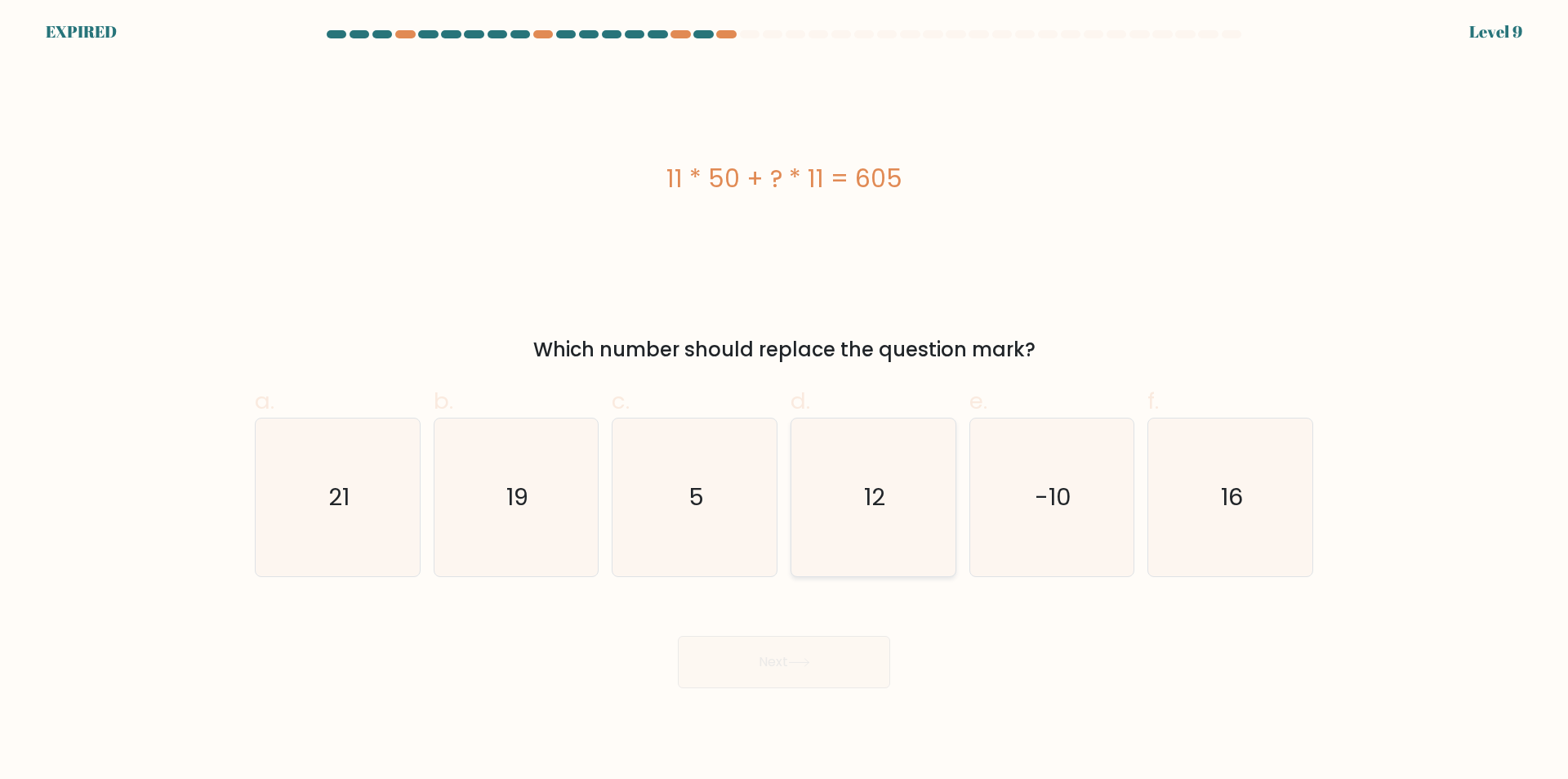
click at [784, 400] on input "d. 12" at bounding box center [784, 395] width 1 height 11
radio input "true"
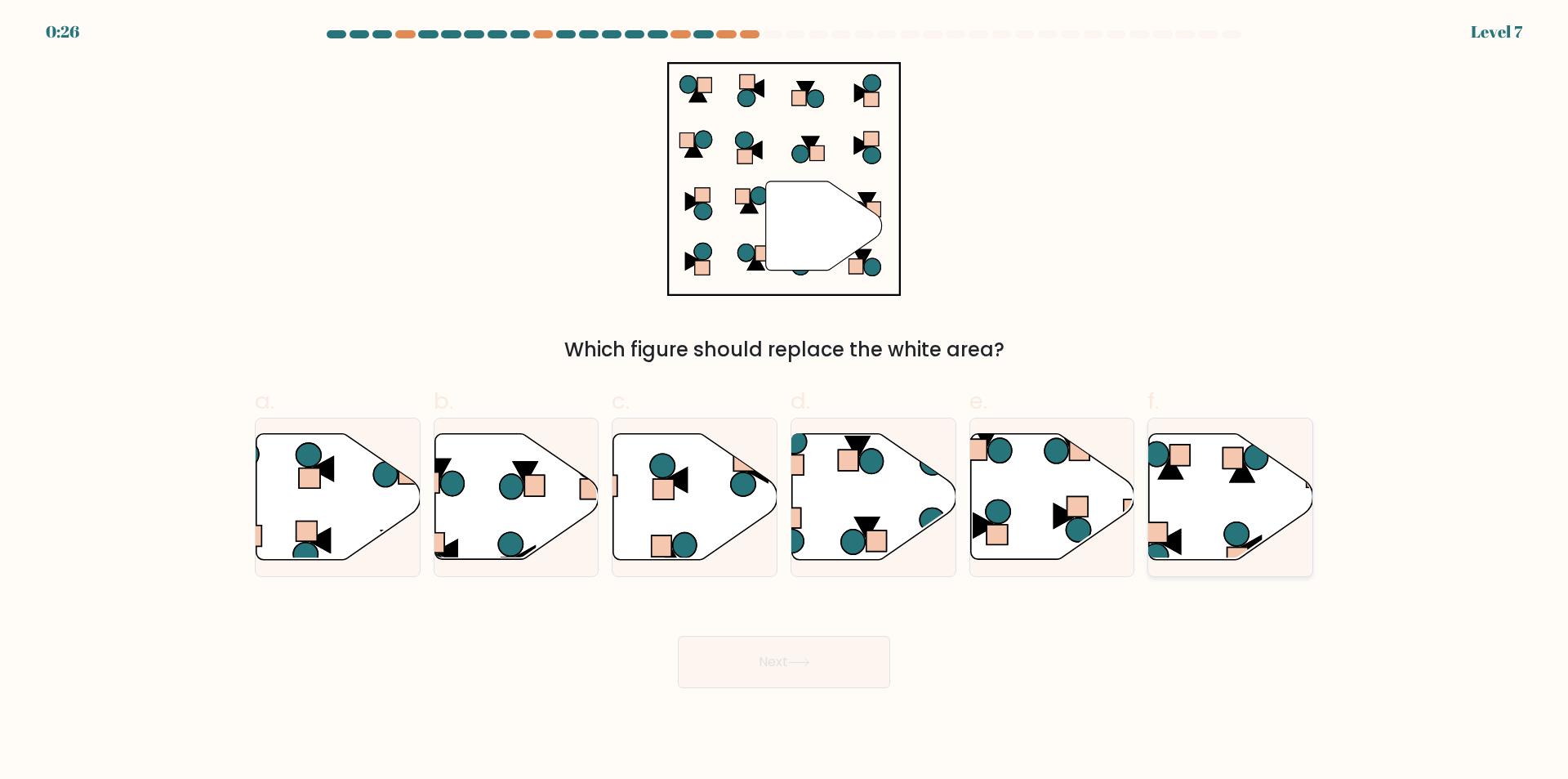
click at [1267, 544] on icon at bounding box center [1230, 497] width 164 height 128
click at [784, 400] on input "f." at bounding box center [784, 395] width 1 height 11
radio input "true"
click at [706, 500] on icon at bounding box center [695, 496] width 164 height 126
click at [784, 400] on input "c." at bounding box center [784, 395] width 1 height 11
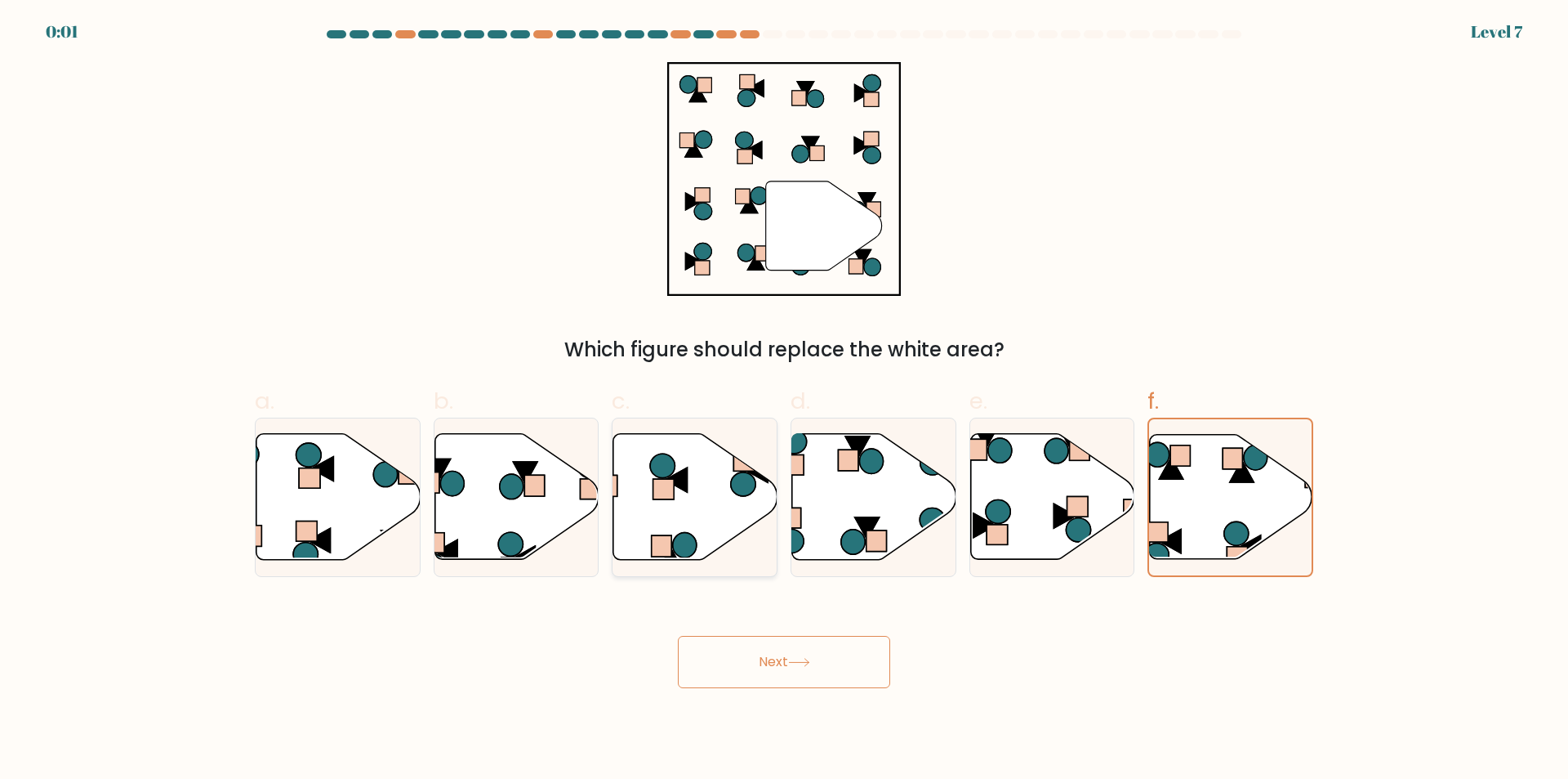
radio input "true"
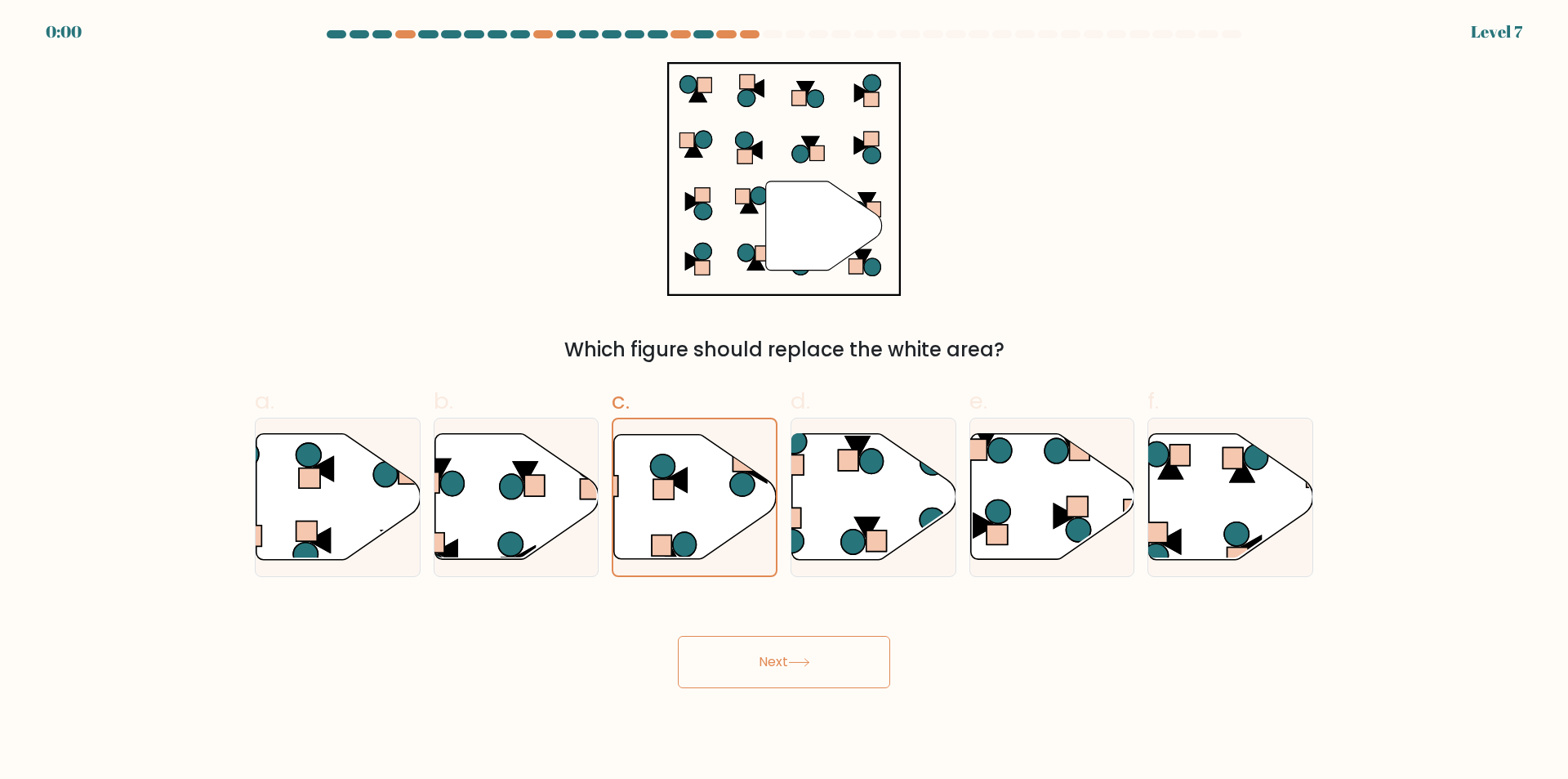
click at [757, 660] on button "Next" at bounding box center [784, 662] width 213 height 52
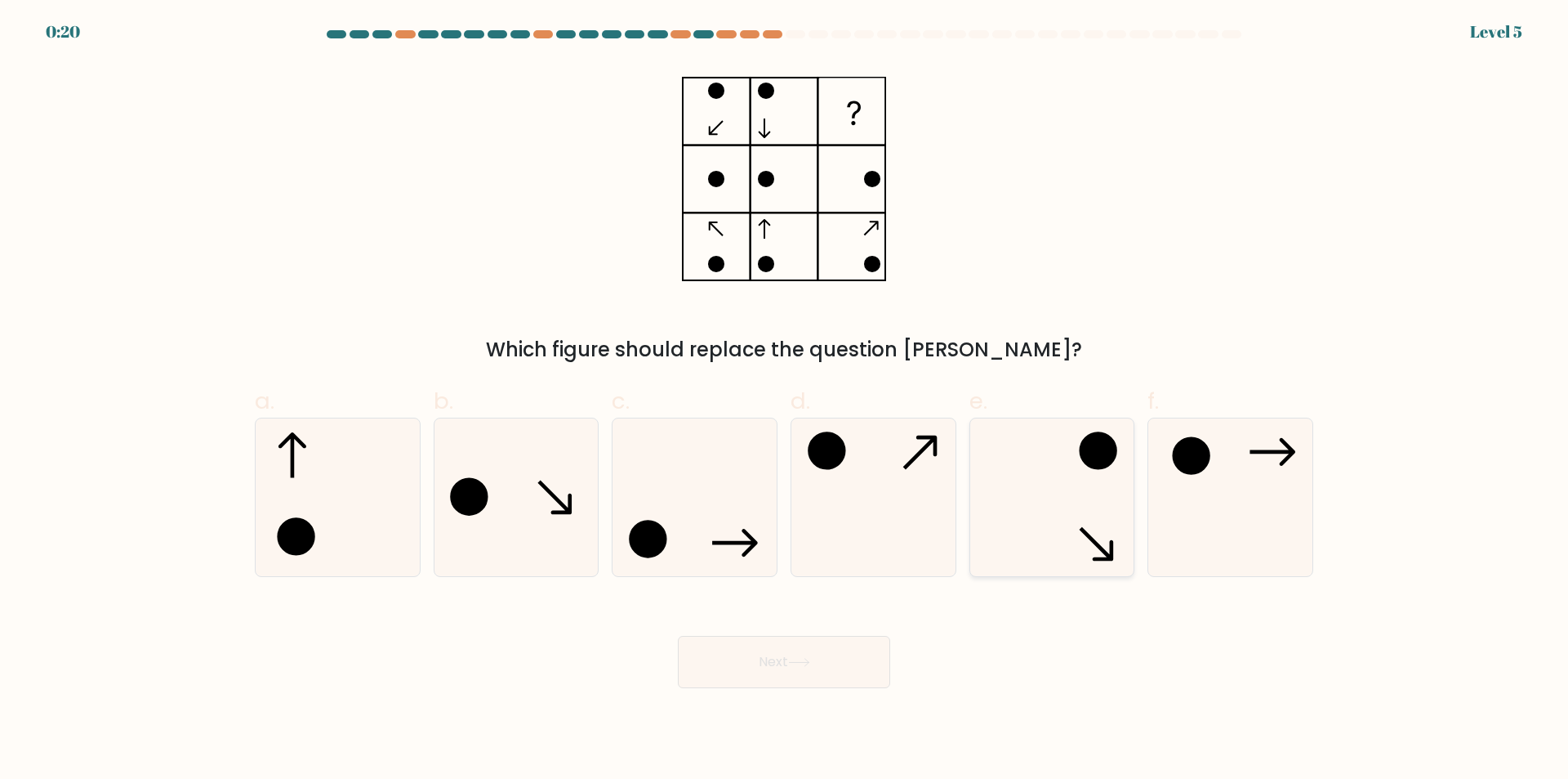
click at [1021, 505] on icon at bounding box center [1051, 497] width 158 height 158
click at [784, 400] on input "e." at bounding box center [784, 395] width 1 height 11
radio input "true"
click at [811, 652] on button "Next" at bounding box center [784, 662] width 213 height 52
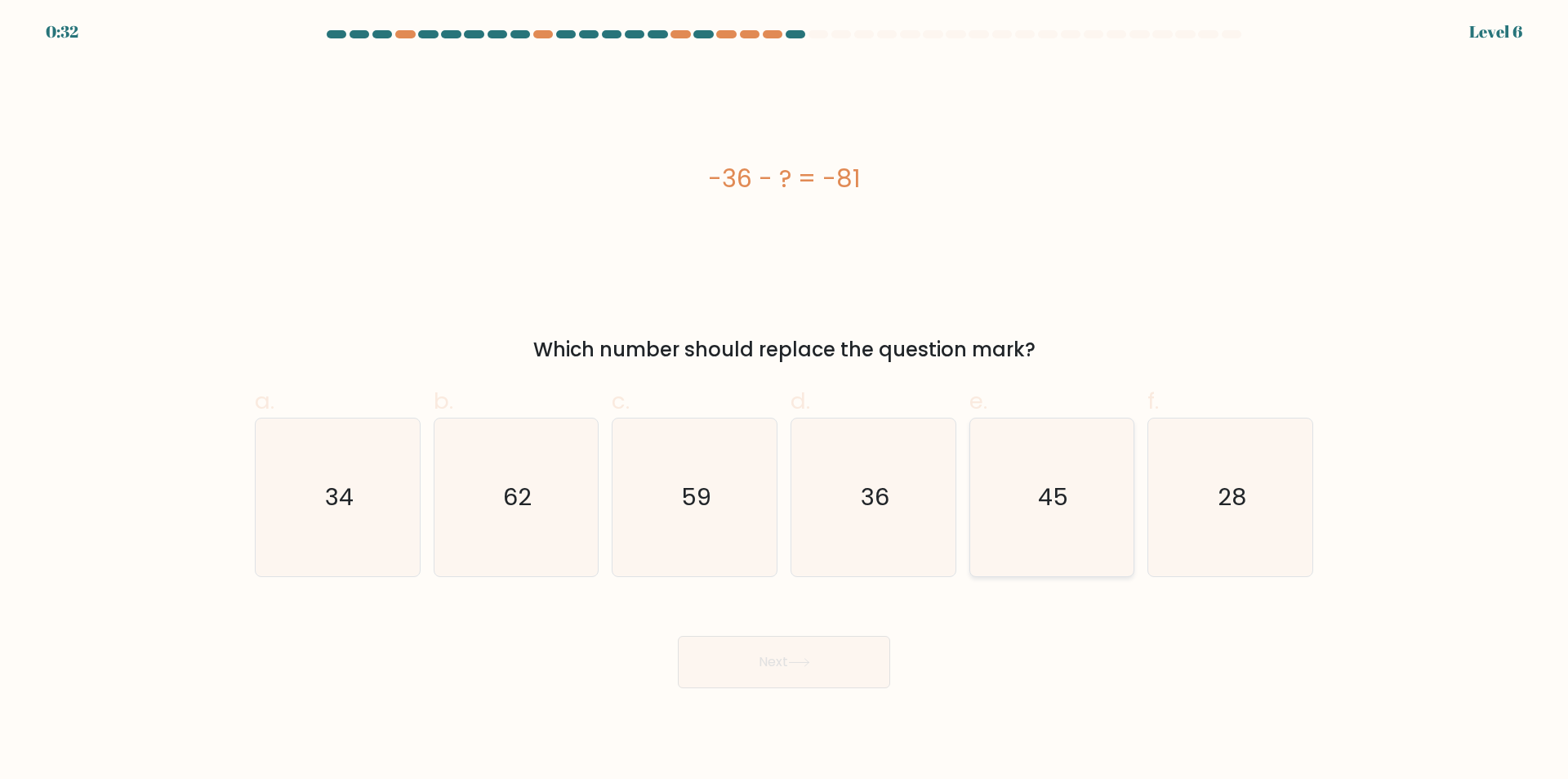
click at [1025, 494] on icon "45" at bounding box center [1051, 497] width 158 height 158
click at [784, 400] on input "e. 45" at bounding box center [784, 395] width 1 height 11
radio input "true"
click at [810, 676] on button "Next" at bounding box center [784, 662] width 213 height 52
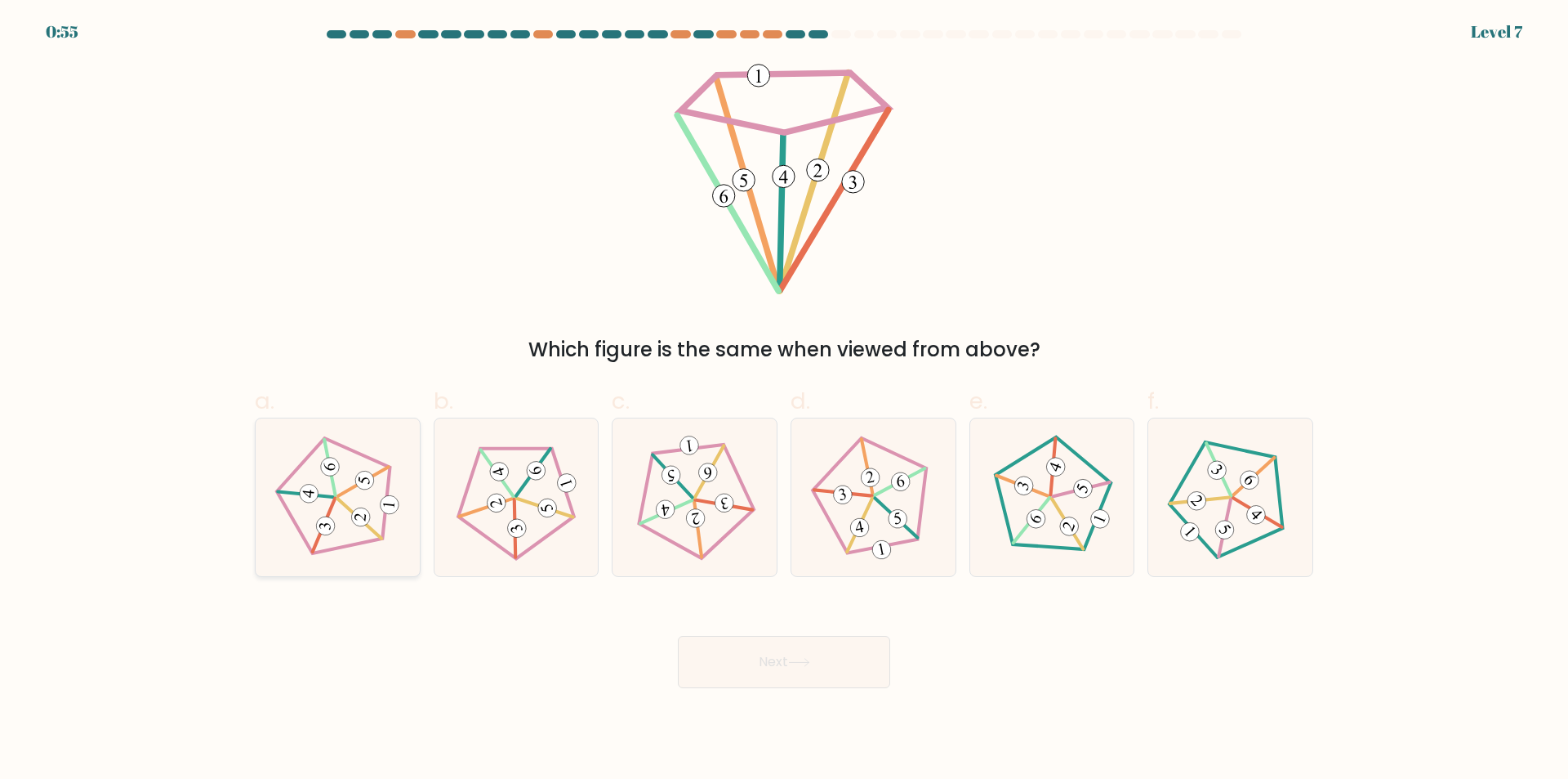
click at [360, 541] on icon at bounding box center [337, 497] width 126 height 126
click at [784, 400] on input "a." at bounding box center [784, 395] width 1 height 11
radio input "true"
click at [804, 663] on icon at bounding box center [798, 662] width 19 height 8
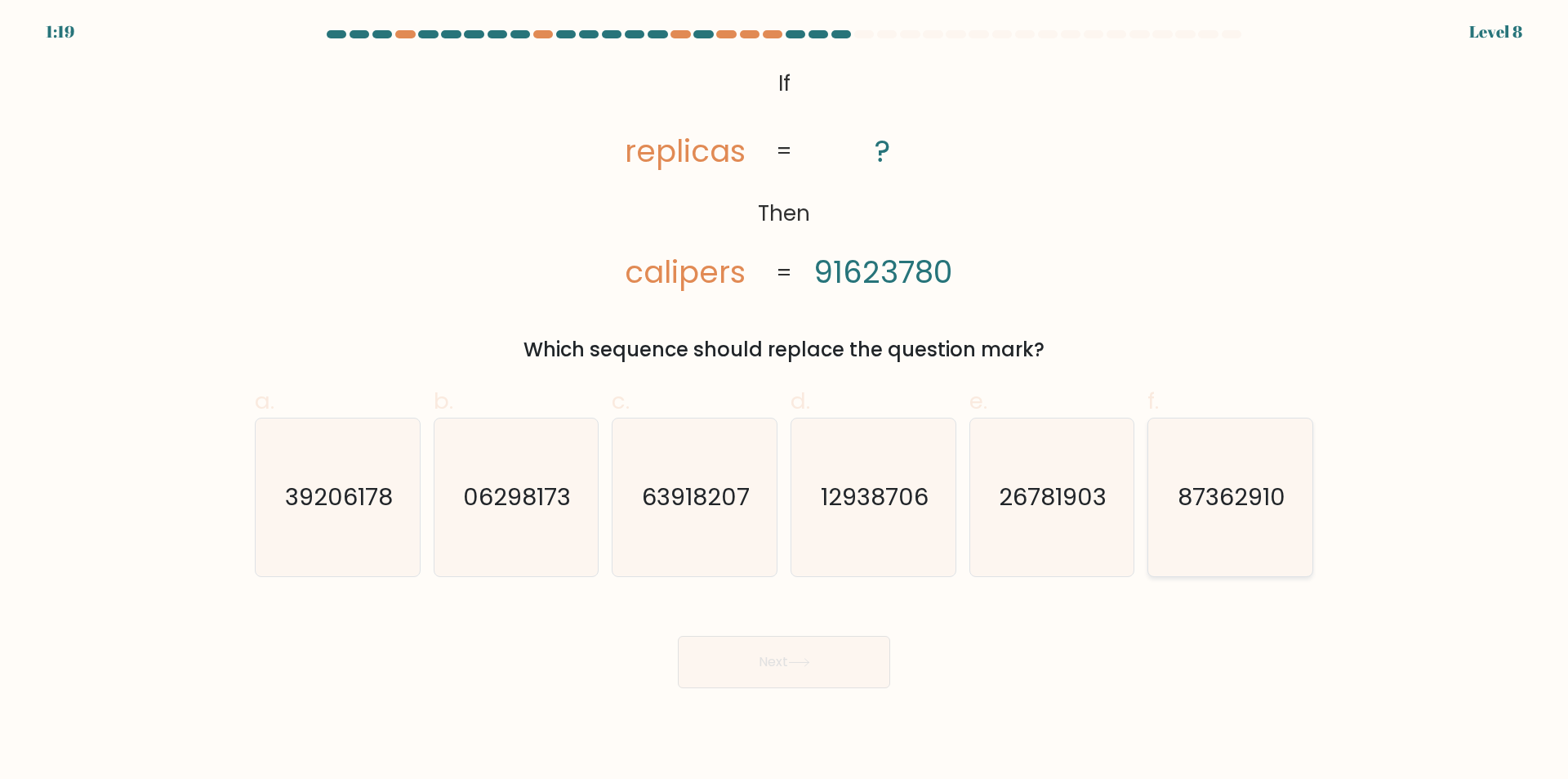
click at [1253, 522] on icon "87362910" at bounding box center [1230, 497] width 158 height 158
click at [784, 400] on input "f. 87362910" at bounding box center [784, 395] width 1 height 11
radio input "true"
click at [777, 676] on button "Next" at bounding box center [784, 662] width 213 height 52
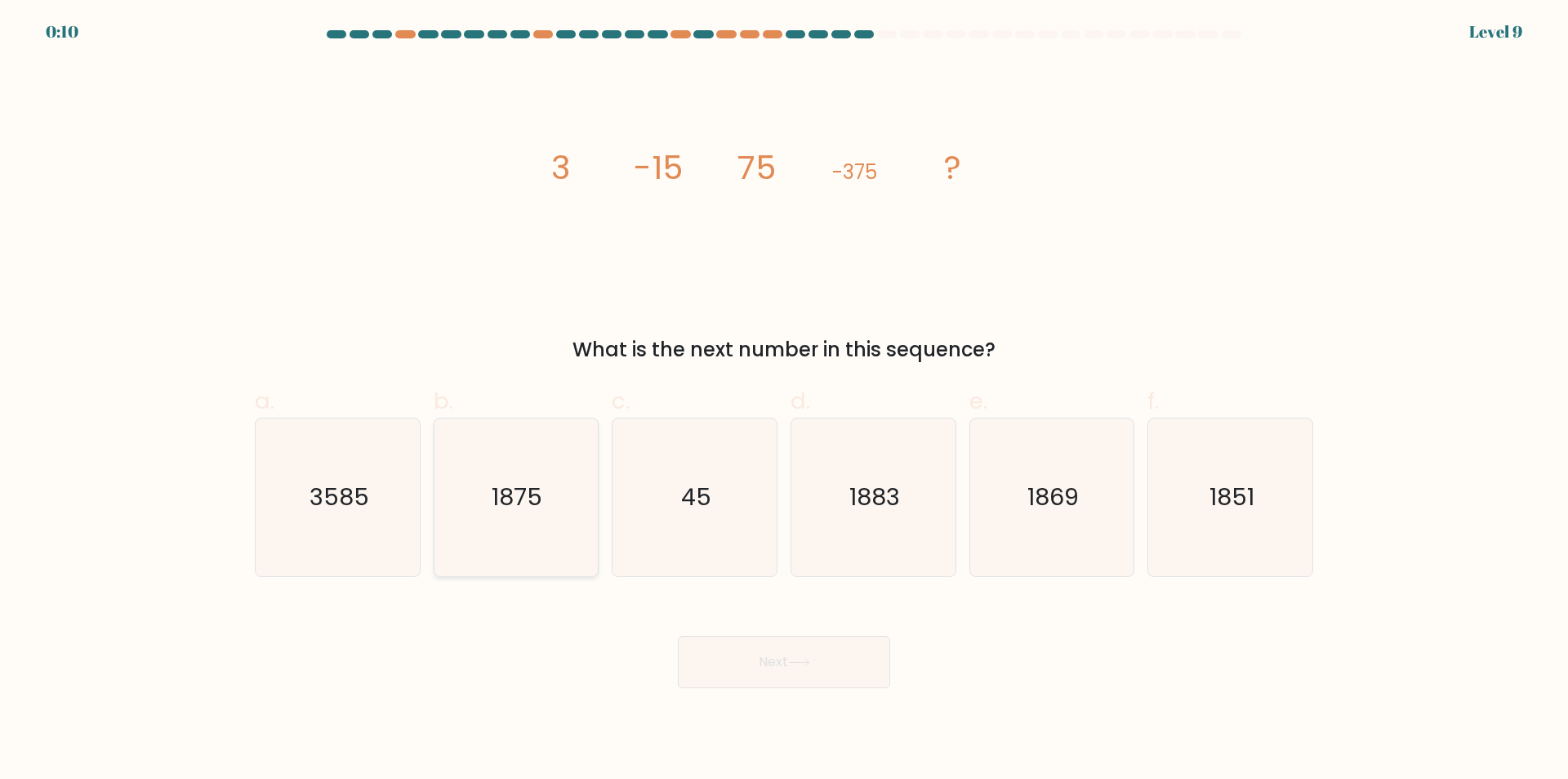
click at [505, 559] on icon "1875" at bounding box center [515, 497] width 158 height 158
click at [784, 400] on input "b. 1875" at bounding box center [784, 395] width 1 height 11
radio input "true"
click at [730, 648] on button "Next" at bounding box center [784, 662] width 213 height 52
click at [745, 638] on button "Next" at bounding box center [784, 662] width 213 height 52
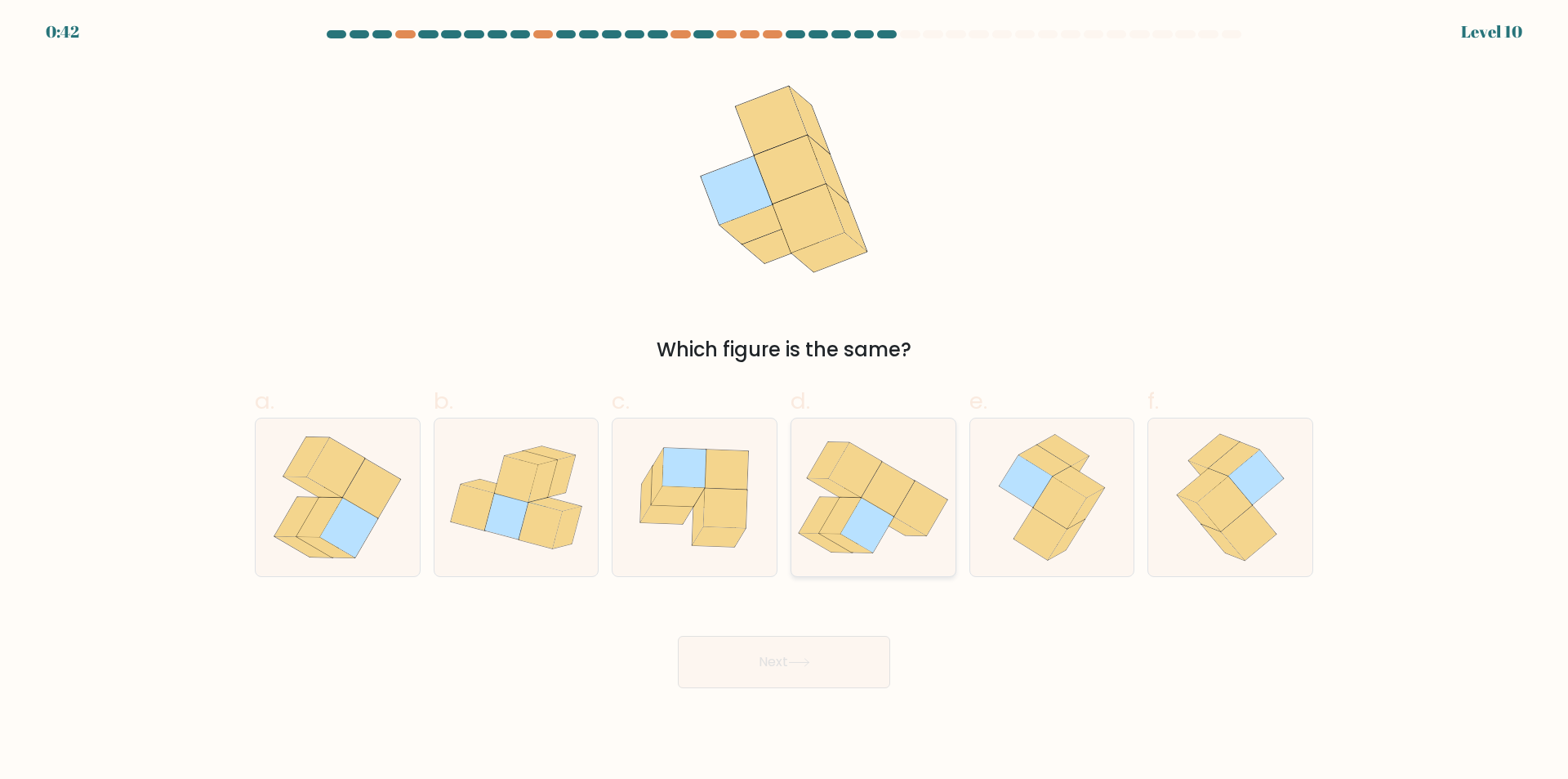
click at [870, 539] on icon at bounding box center [866, 525] width 53 height 55
click at [784, 400] on input "d." at bounding box center [784, 395] width 1 height 11
radio input "true"
click at [820, 652] on button "Next" at bounding box center [784, 662] width 213 height 52
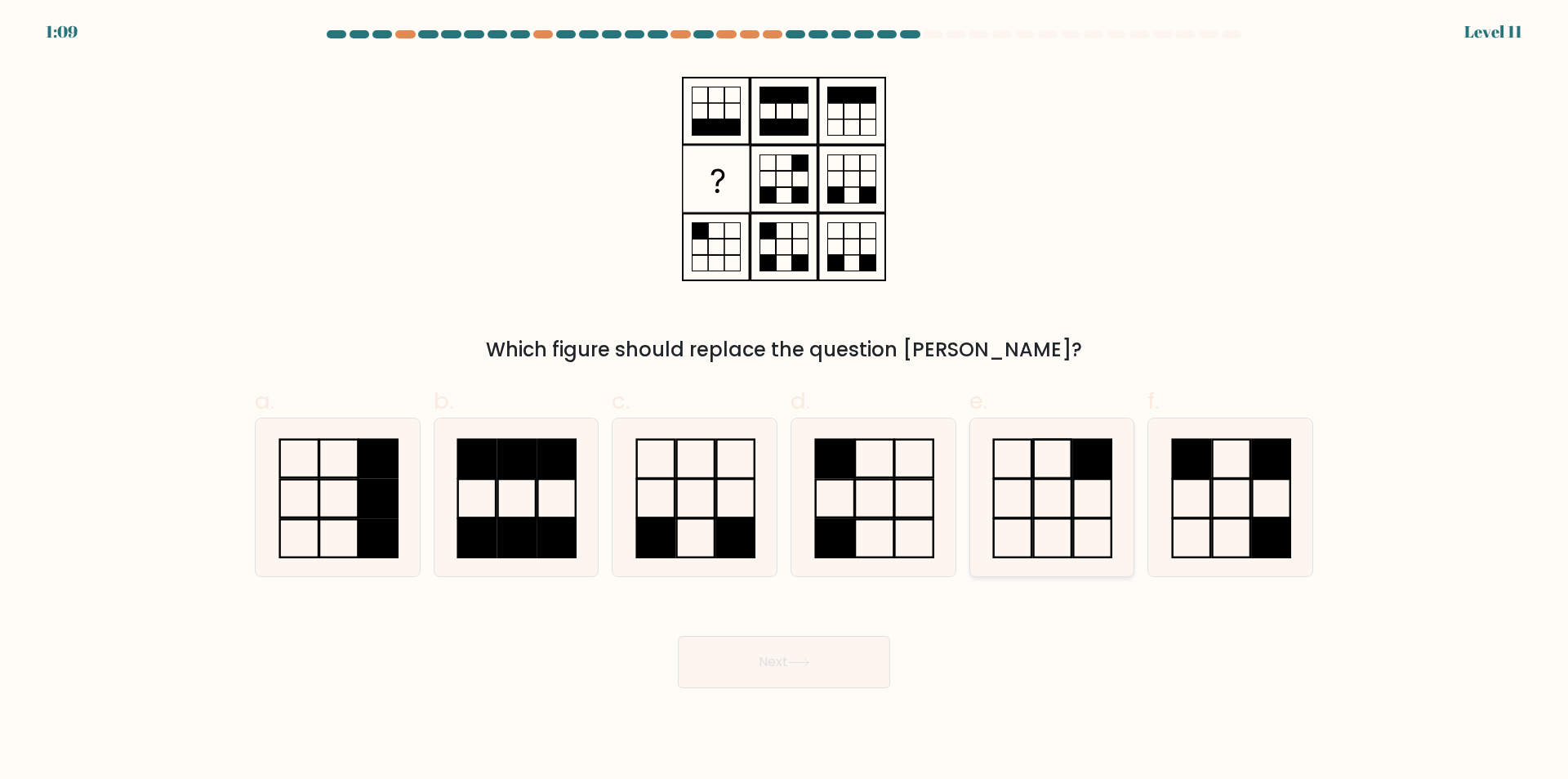
click at [1043, 493] on icon at bounding box center [1051, 497] width 158 height 158
click at [784, 400] on input "e." at bounding box center [784, 395] width 1 height 11
radio input "true"
click at [833, 668] on button "Next" at bounding box center [784, 662] width 213 height 52
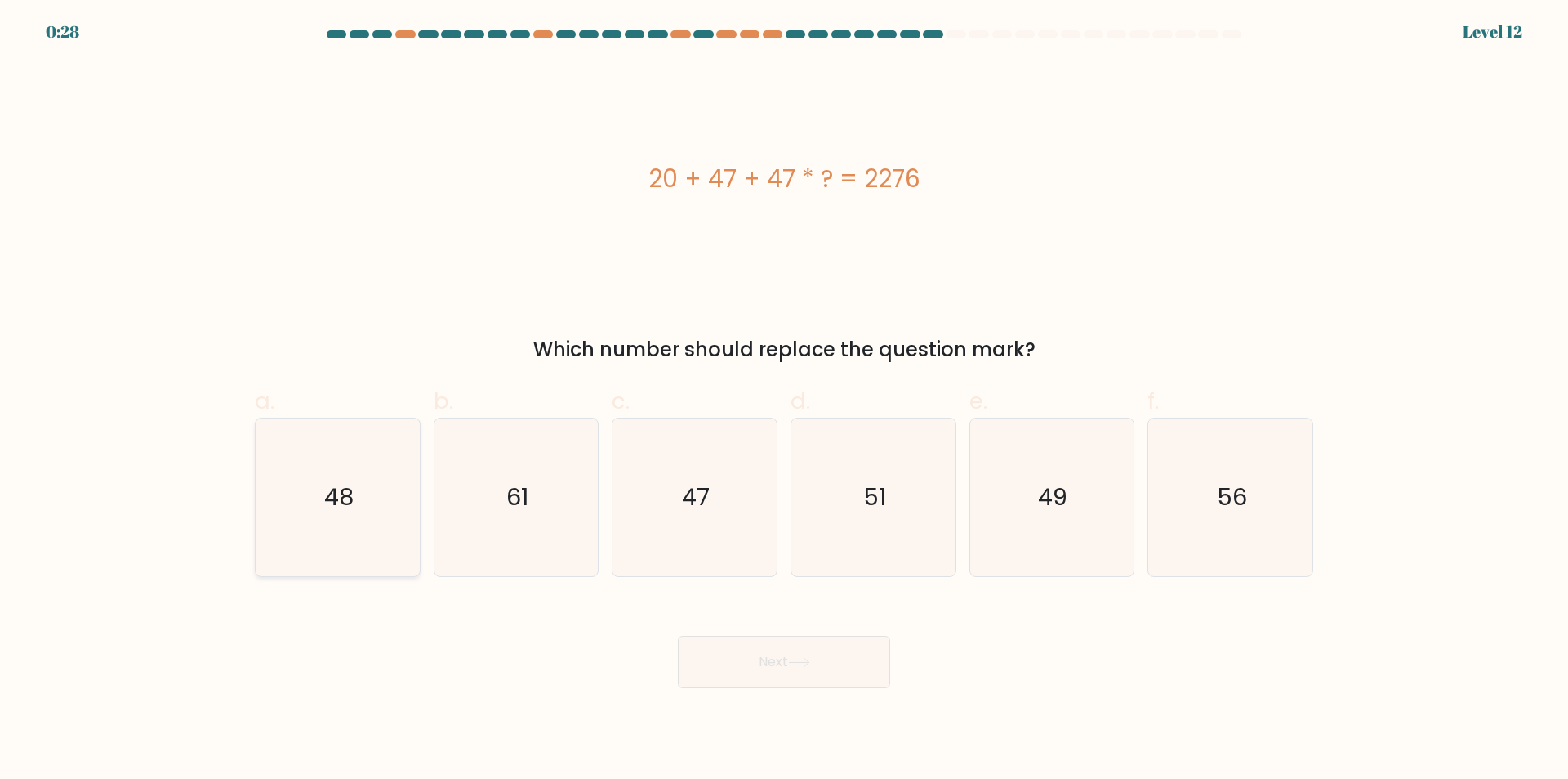
click at [386, 480] on icon "48" at bounding box center [337, 497] width 158 height 158
click at [784, 400] on input "a. 48" at bounding box center [784, 395] width 1 height 11
radio input "true"
drag, startPoint x: 741, startPoint y: 575, endPoint x: 794, endPoint y: 713, distance: 147.8
click at [741, 575] on icon "47" at bounding box center [694, 497] width 158 height 158
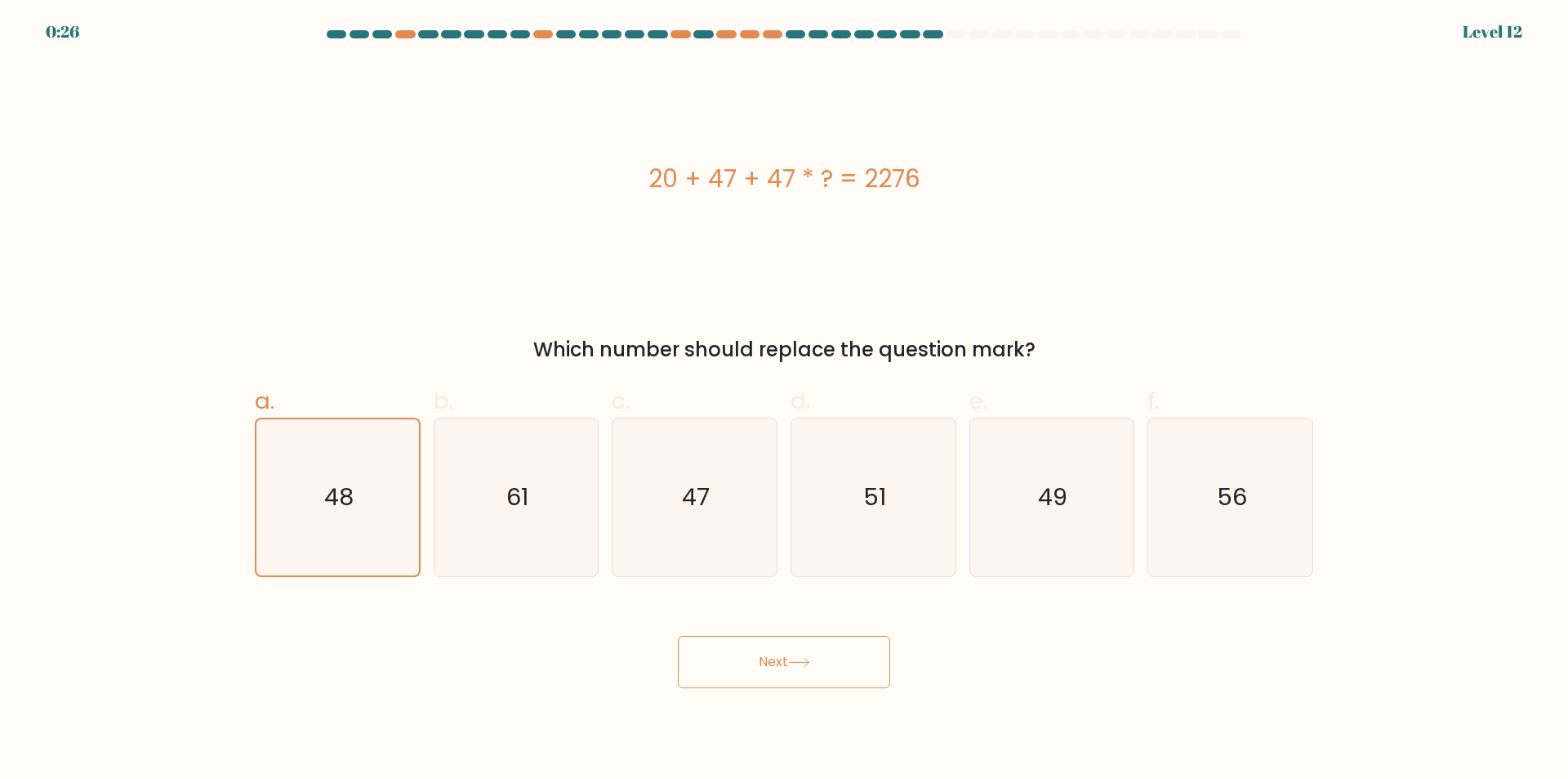
click at [784, 400] on input "c. 47" at bounding box center [784, 395] width 1 height 11
radio input "true"
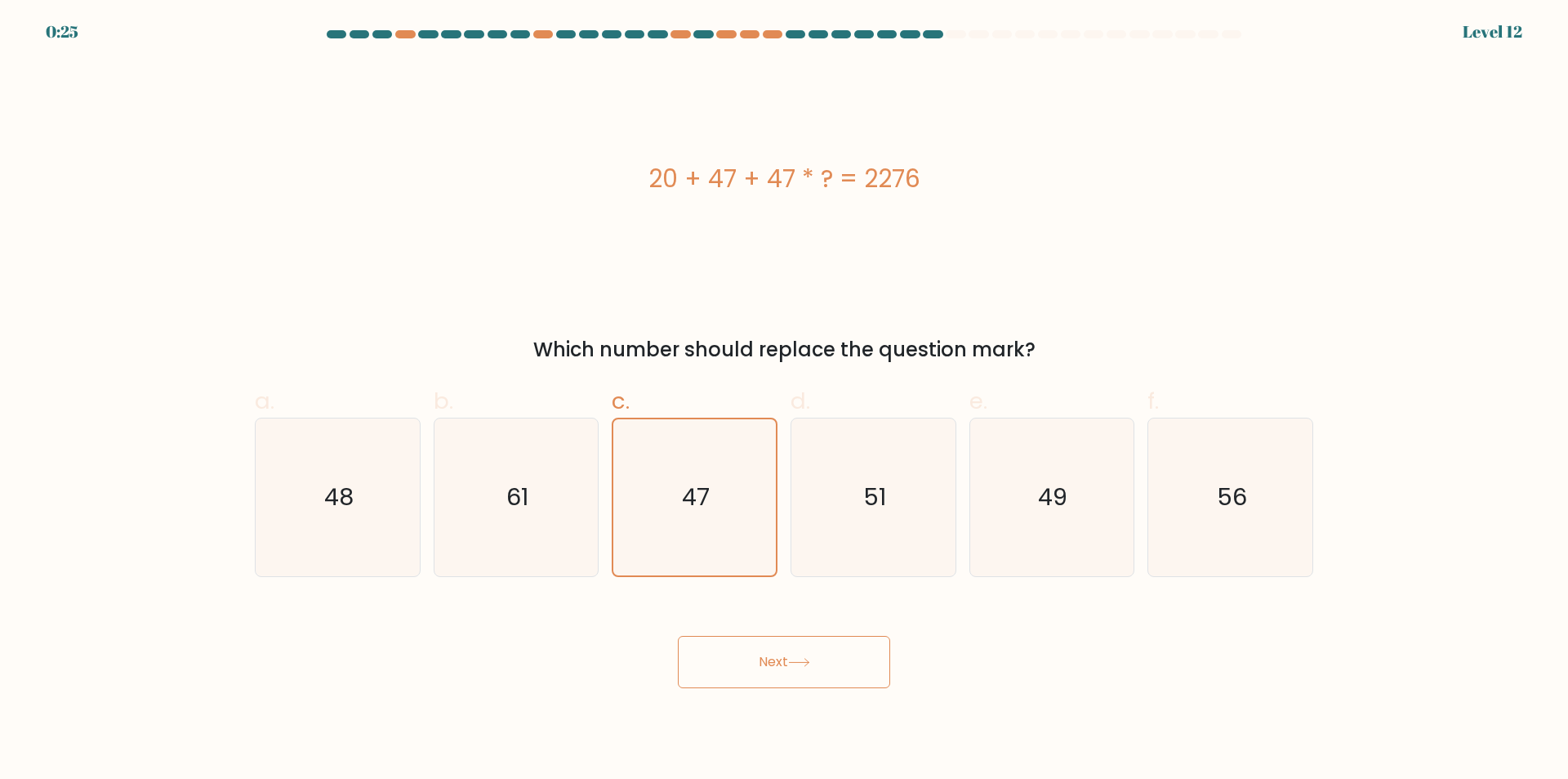
click at [784, 671] on button "Next" at bounding box center [784, 662] width 213 height 52
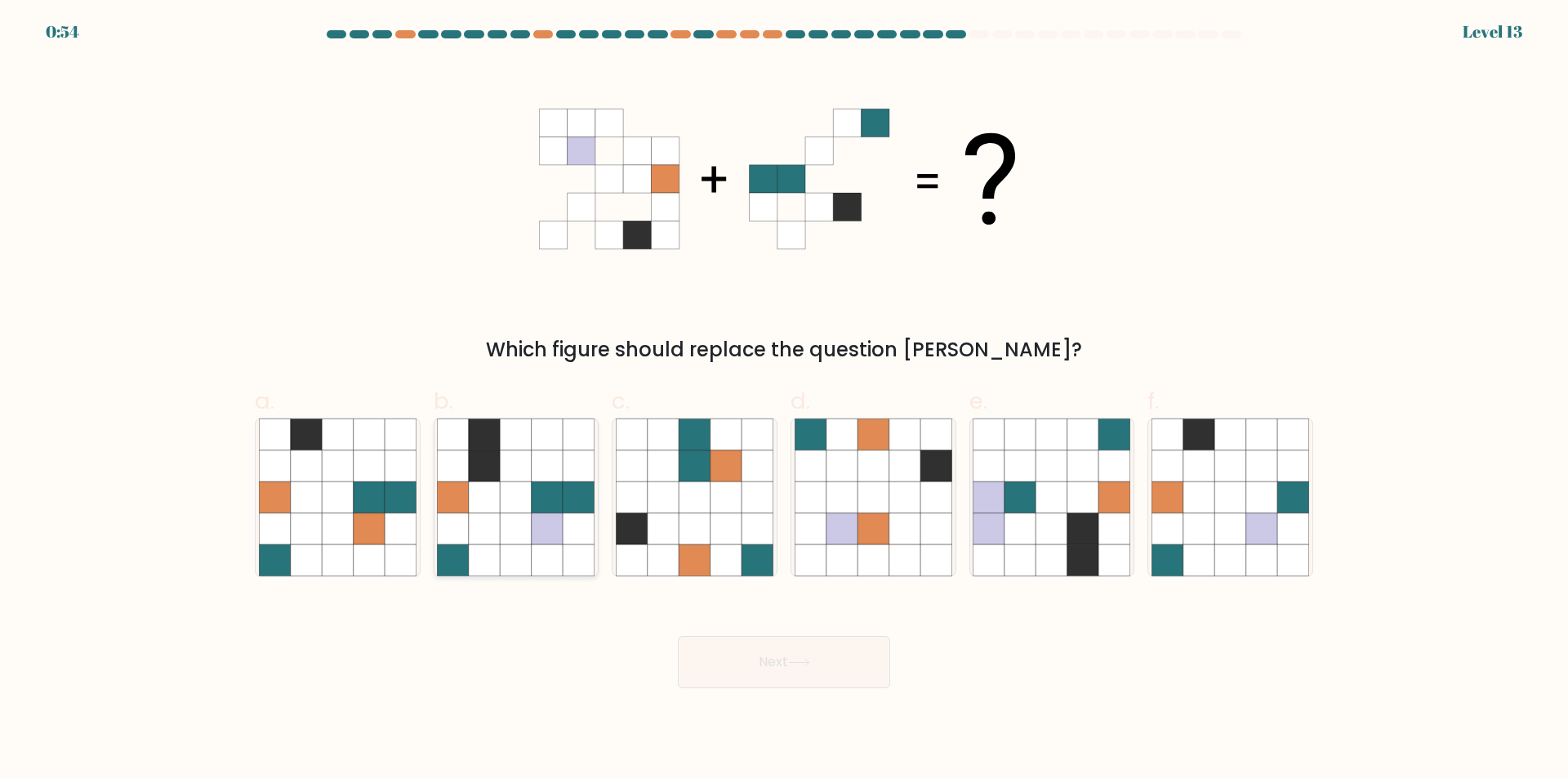
click at [524, 523] on icon at bounding box center [515, 528] width 31 height 31
click at [784, 400] on input "b." at bounding box center [784, 395] width 1 height 11
radio input "true"
click at [823, 679] on button "Next" at bounding box center [784, 662] width 213 height 52
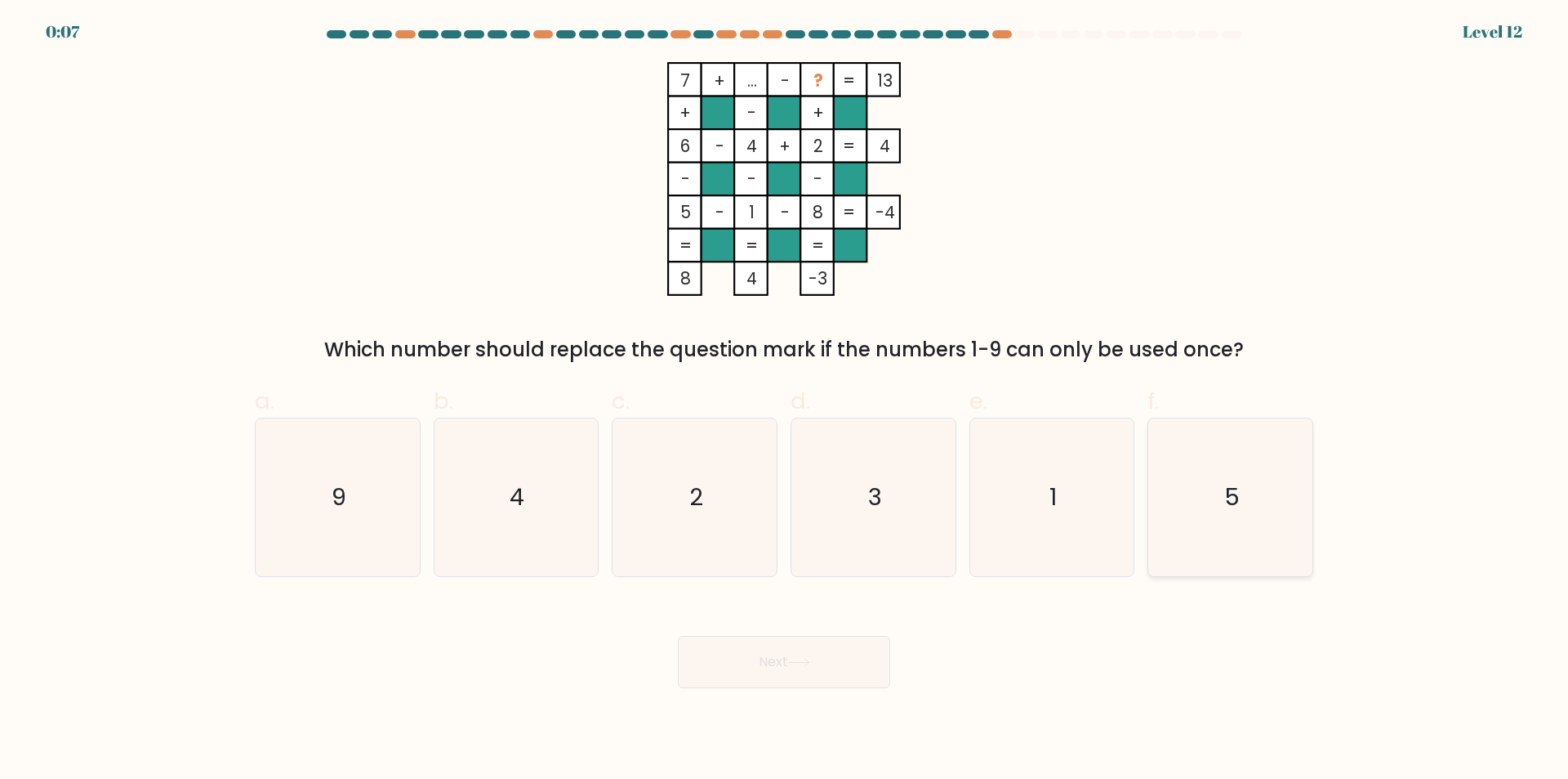
drag, startPoint x: 851, startPoint y: 128, endPoint x: 1257, endPoint y: 512, distance: 558.8
click at [1257, 512] on icon "5" at bounding box center [1230, 497] width 158 height 158
click at [784, 400] on input "f. 5" at bounding box center [784, 395] width 1 height 11
radio input "true"
click at [722, 678] on button "Next" at bounding box center [784, 662] width 213 height 52
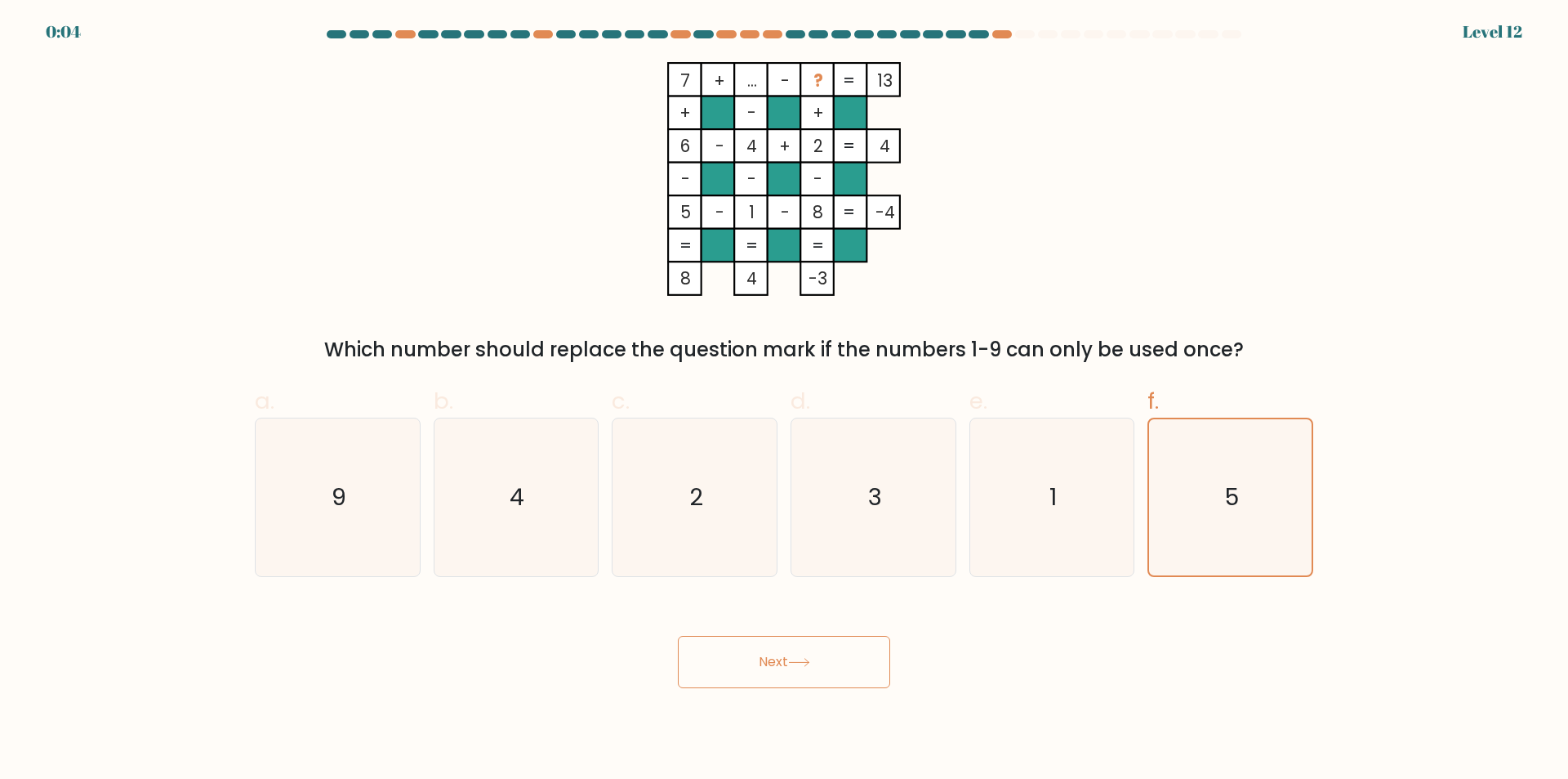
click at [746, 662] on button "Next" at bounding box center [784, 662] width 213 height 52
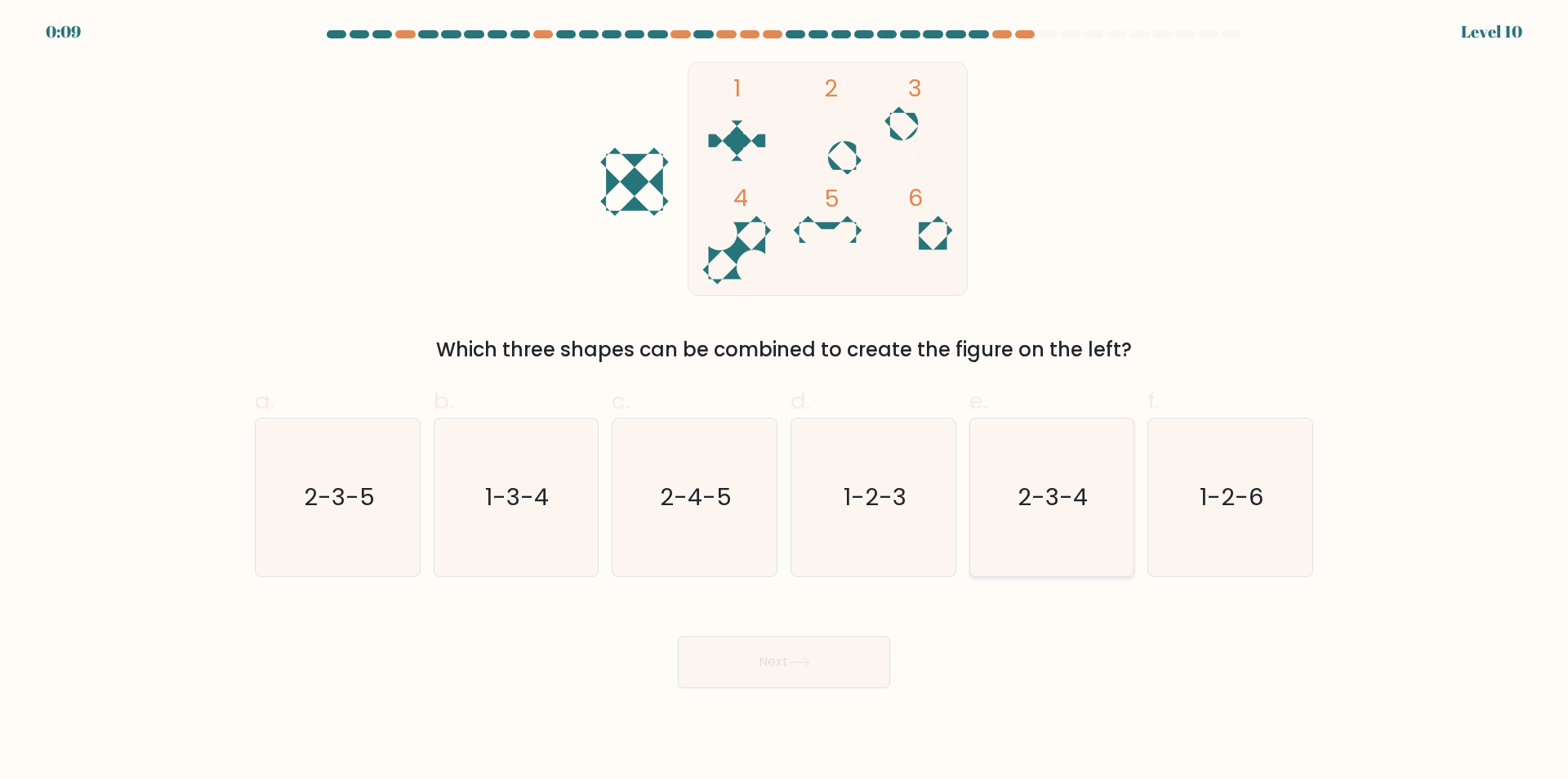
click at [1023, 534] on icon "2-3-4" at bounding box center [1051, 497] width 158 height 158
click at [784, 400] on input "e. 2-3-4" at bounding box center [784, 395] width 1 height 11
radio input "true"
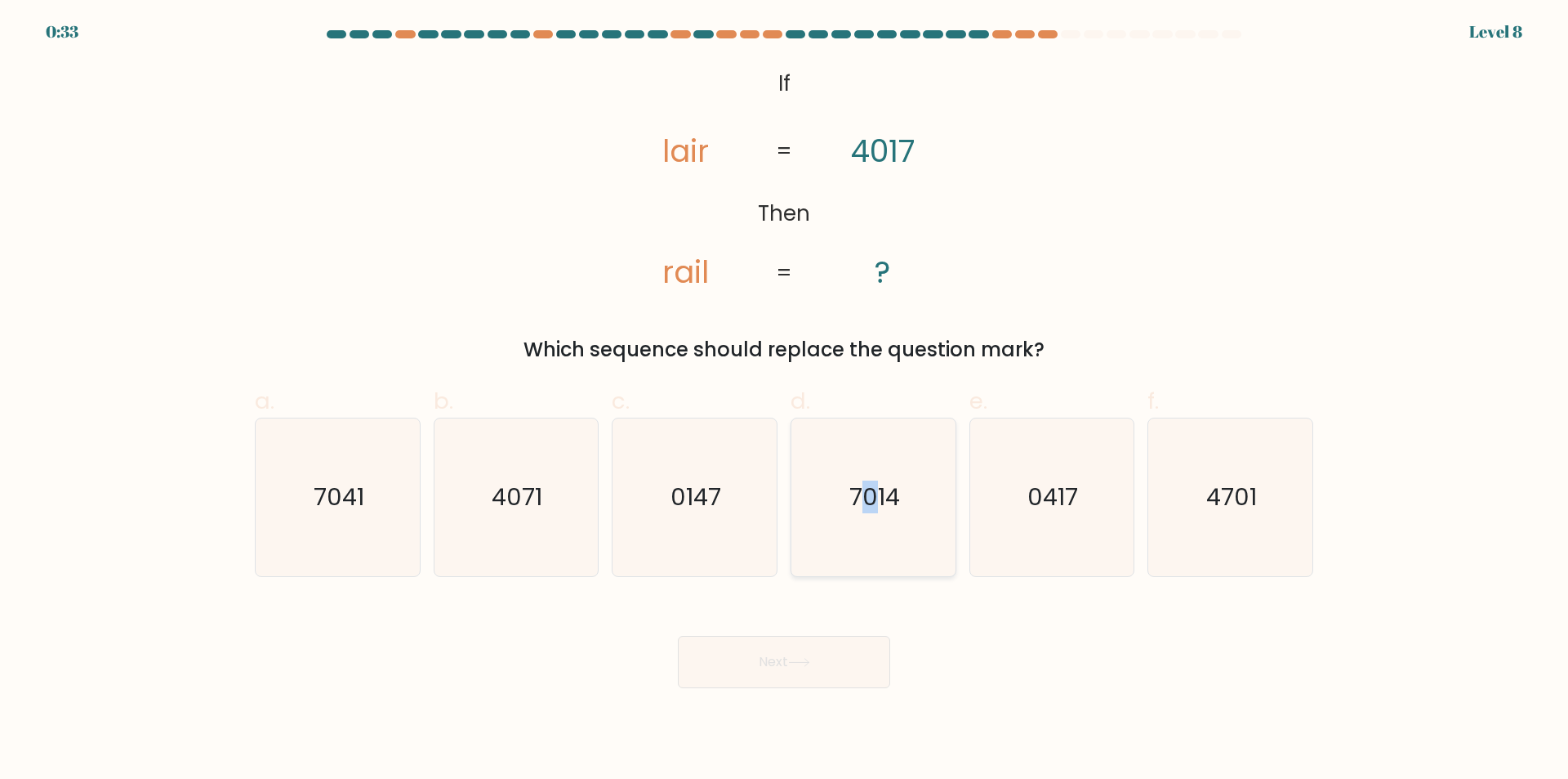
drag, startPoint x: 870, startPoint y: 499, endPoint x: 870, endPoint y: 509, distance: 10.0
click at [870, 505] on text "7014" at bounding box center [875, 497] width 51 height 33
click at [784, 400] on input "d. 7014" at bounding box center [784, 395] width 1 height 11
radio input "true"
click at [799, 645] on button "Next" at bounding box center [784, 662] width 213 height 52
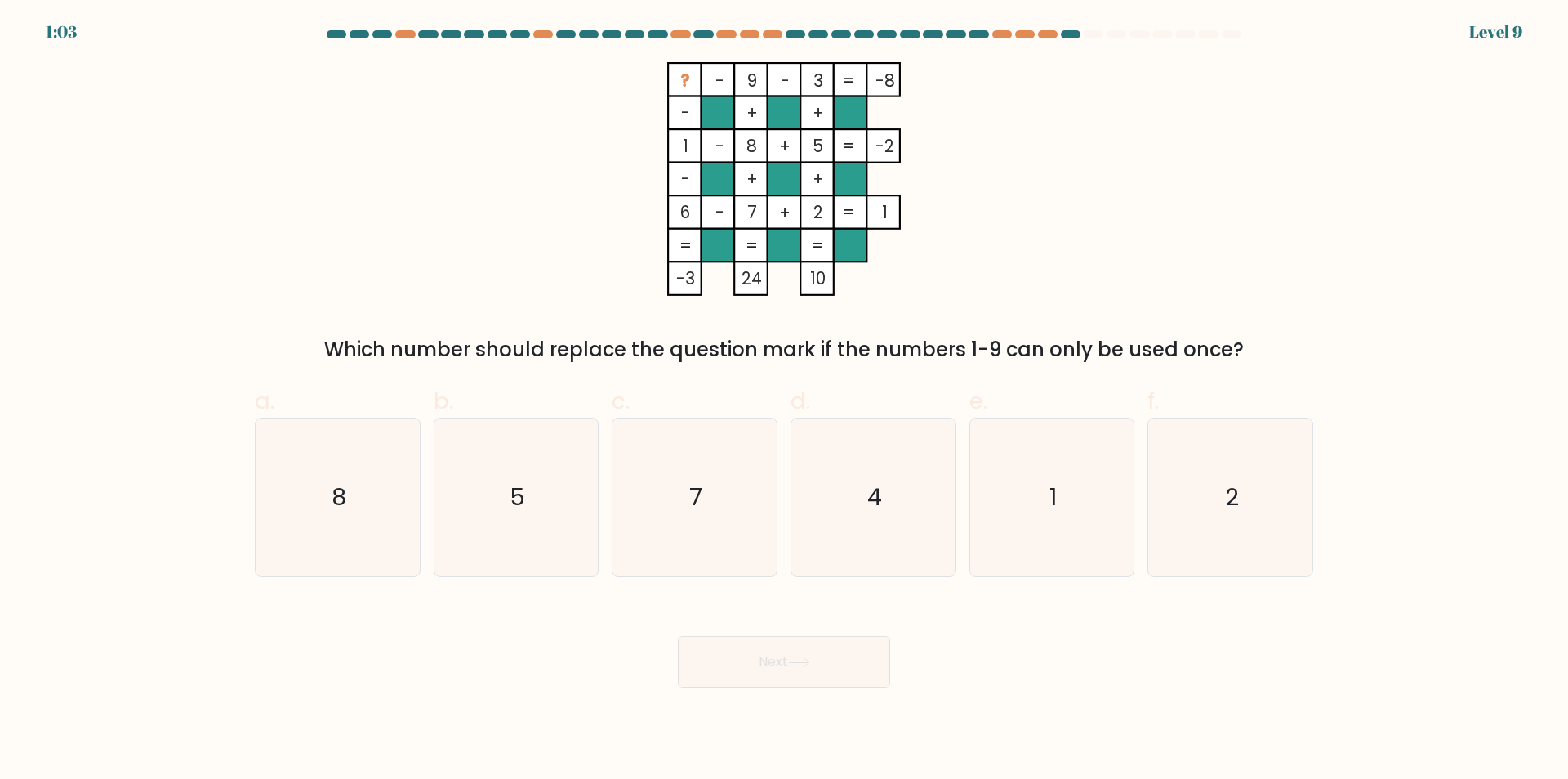
drag, startPoint x: 1068, startPoint y: 182, endPoint x: 1176, endPoint y: 165, distance: 109.3
click at [1176, 165] on div "? - 9 - 3 -8 - + + 1 - 8 + 5 -2 - + + 6 - 7 + 2 = 1 = = = = -3 24 10 = Which nu…" at bounding box center [784, 214] width 1078 height 302
click at [854, 510] on icon "4" at bounding box center [873, 497] width 158 height 158
click at [784, 400] on input "d. 4" at bounding box center [784, 395] width 1 height 11
radio input "true"
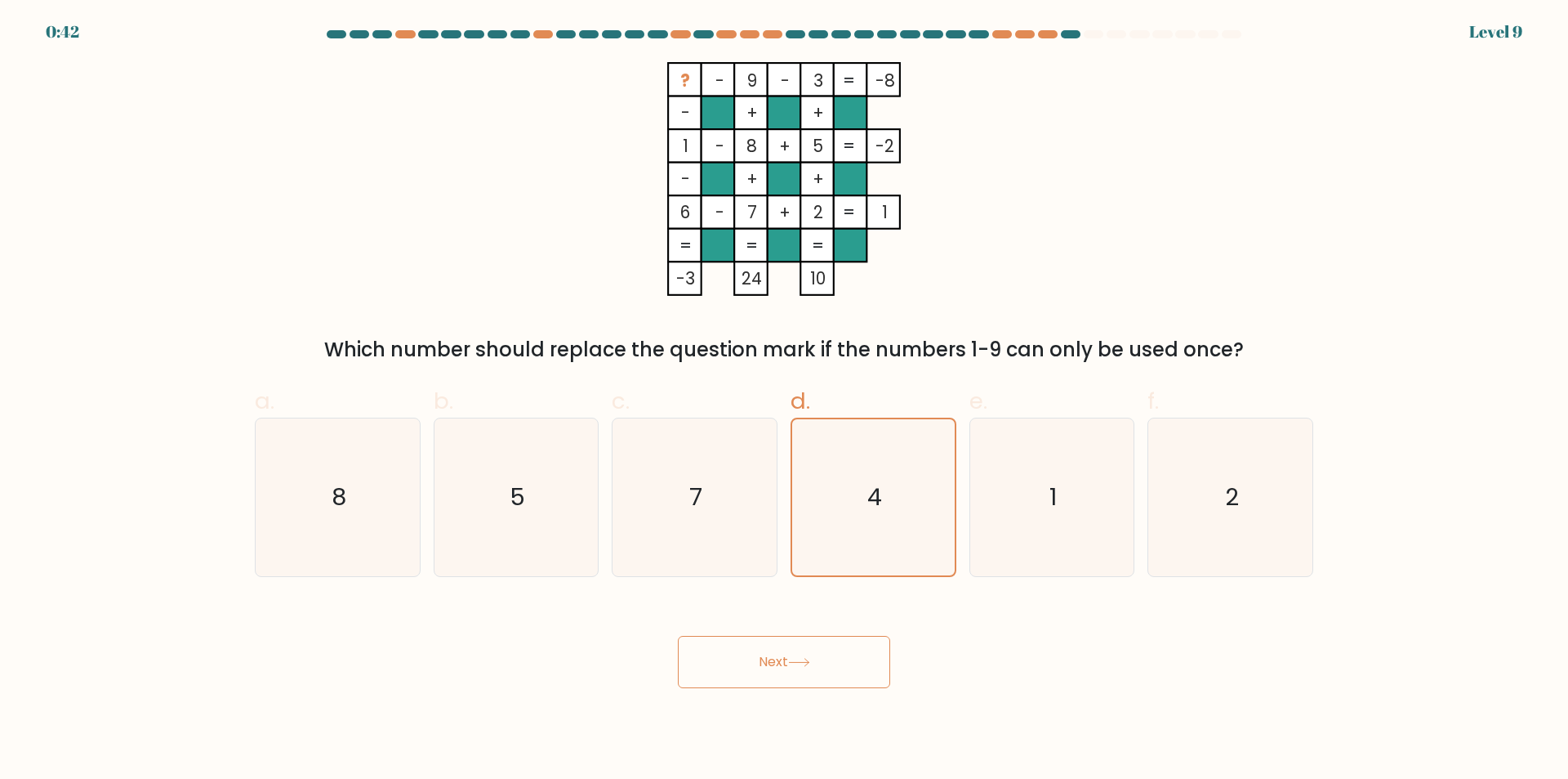
click at [828, 652] on button "Next" at bounding box center [784, 662] width 213 height 52
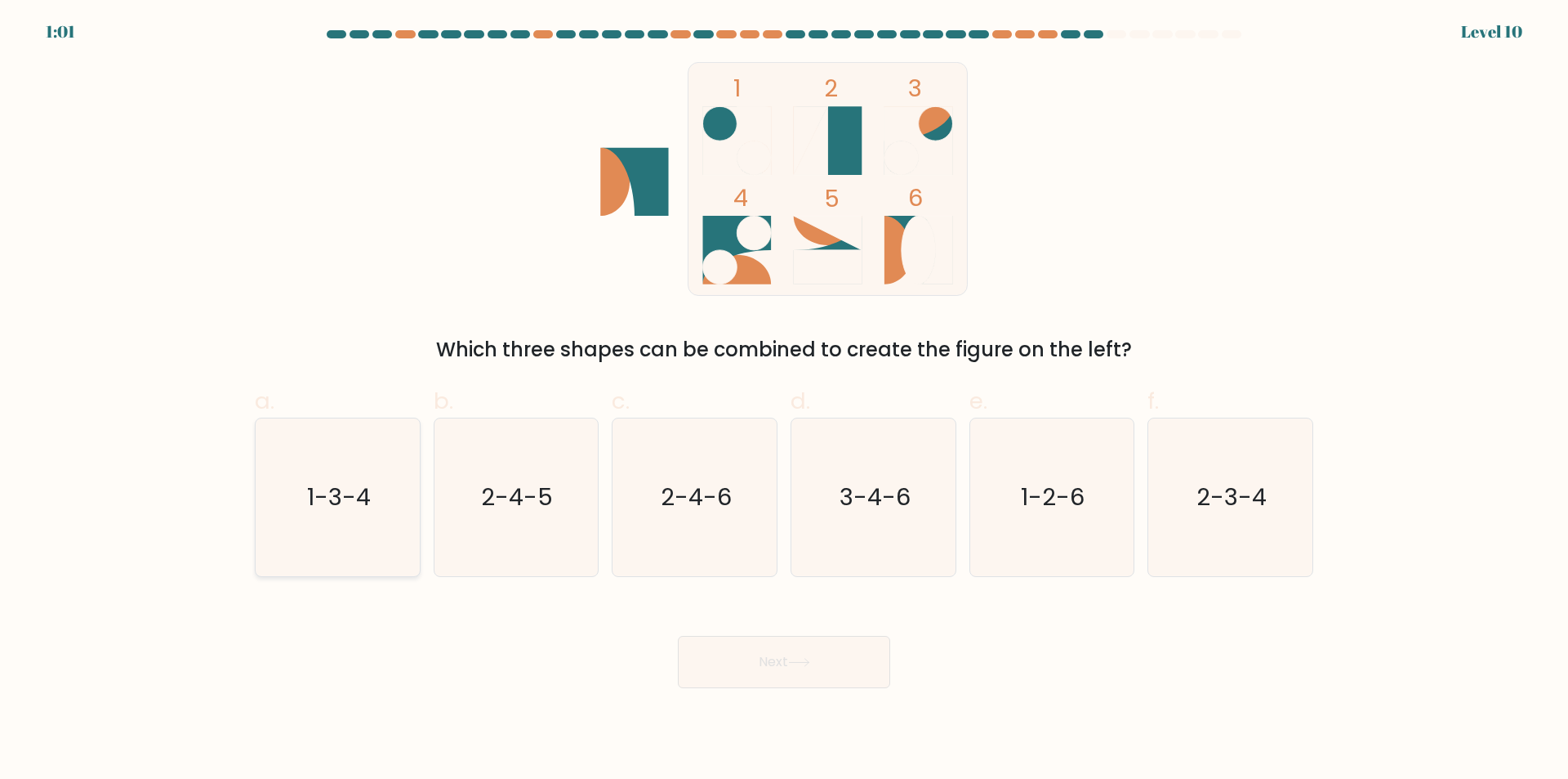
click at [353, 549] on icon "1-3-4" at bounding box center [337, 497] width 158 height 158
click at [784, 400] on input "a. 1-3-4" at bounding box center [784, 395] width 1 height 11
radio input "true"
click at [822, 664] on button "Next" at bounding box center [784, 662] width 213 height 52
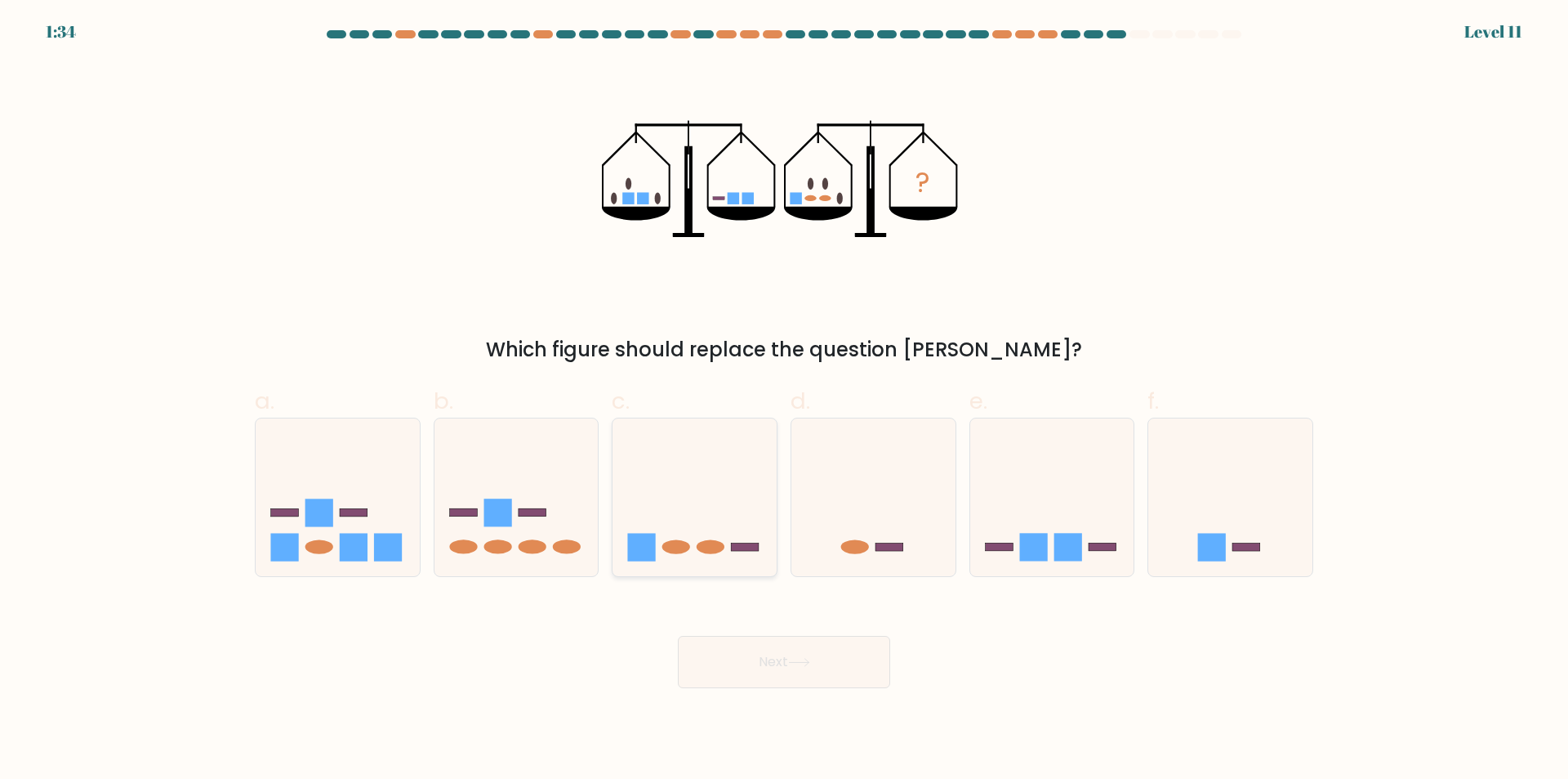
click at [729, 548] on icon at bounding box center [694, 497] width 164 height 136
click at [784, 400] on input "c." at bounding box center [784, 395] width 1 height 11
radio input "true"
click at [825, 678] on button "Next" at bounding box center [784, 662] width 213 height 52
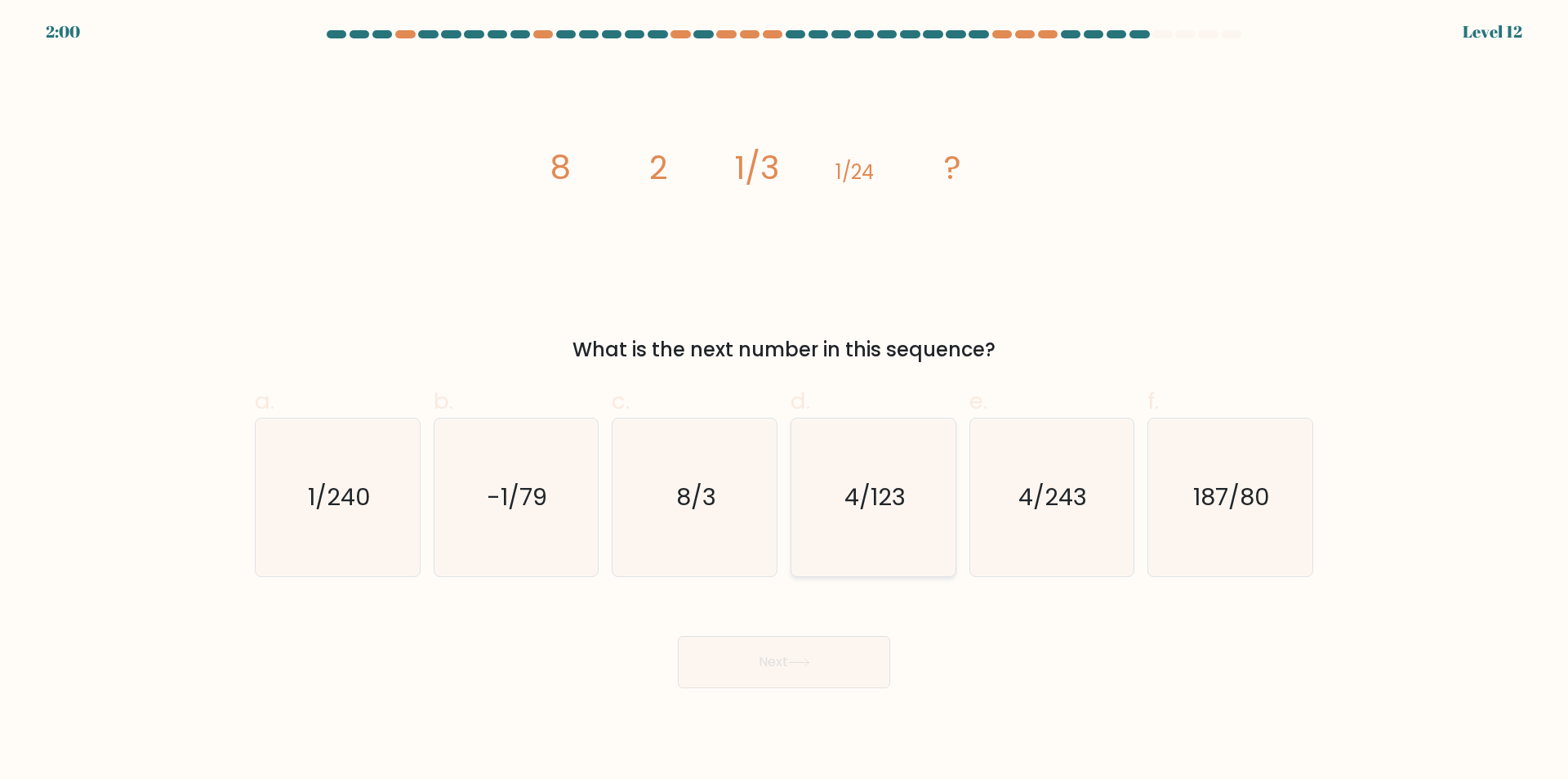
click at [802, 473] on icon "4/123" at bounding box center [873, 497] width 158 height 158
click at [784, 400] on input "d. 4/123" at bounding box center [784, 395] width 1 height 11
radio input "true"
click at [710, 665] on button "Next" at bounding box center [784, 662] width 213 height 52
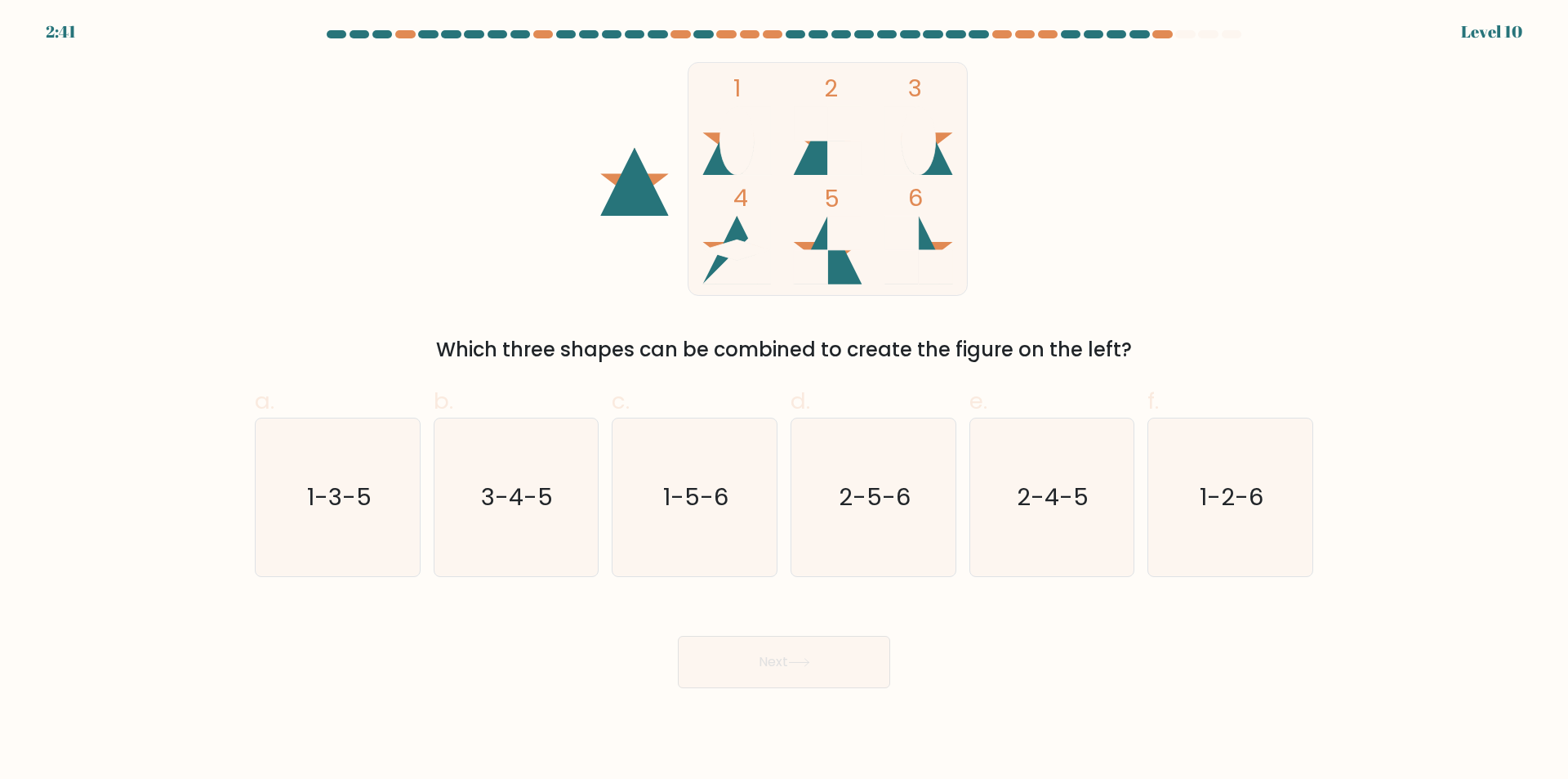
click at [677, 636] on button "Next" at bounding box center [784, 662] width 213 height 52
click at [854, 540] on icon "2-5-6" at bounding box center [873, 497] width 158 height 158
click at [784, 400] on input "d. 2-5-6" at bounding box center [784, 395] width 1 height 11
radio input "true"
click at [828, 671] on button "Next" at bounding box center [784, 662] width 213 height 52
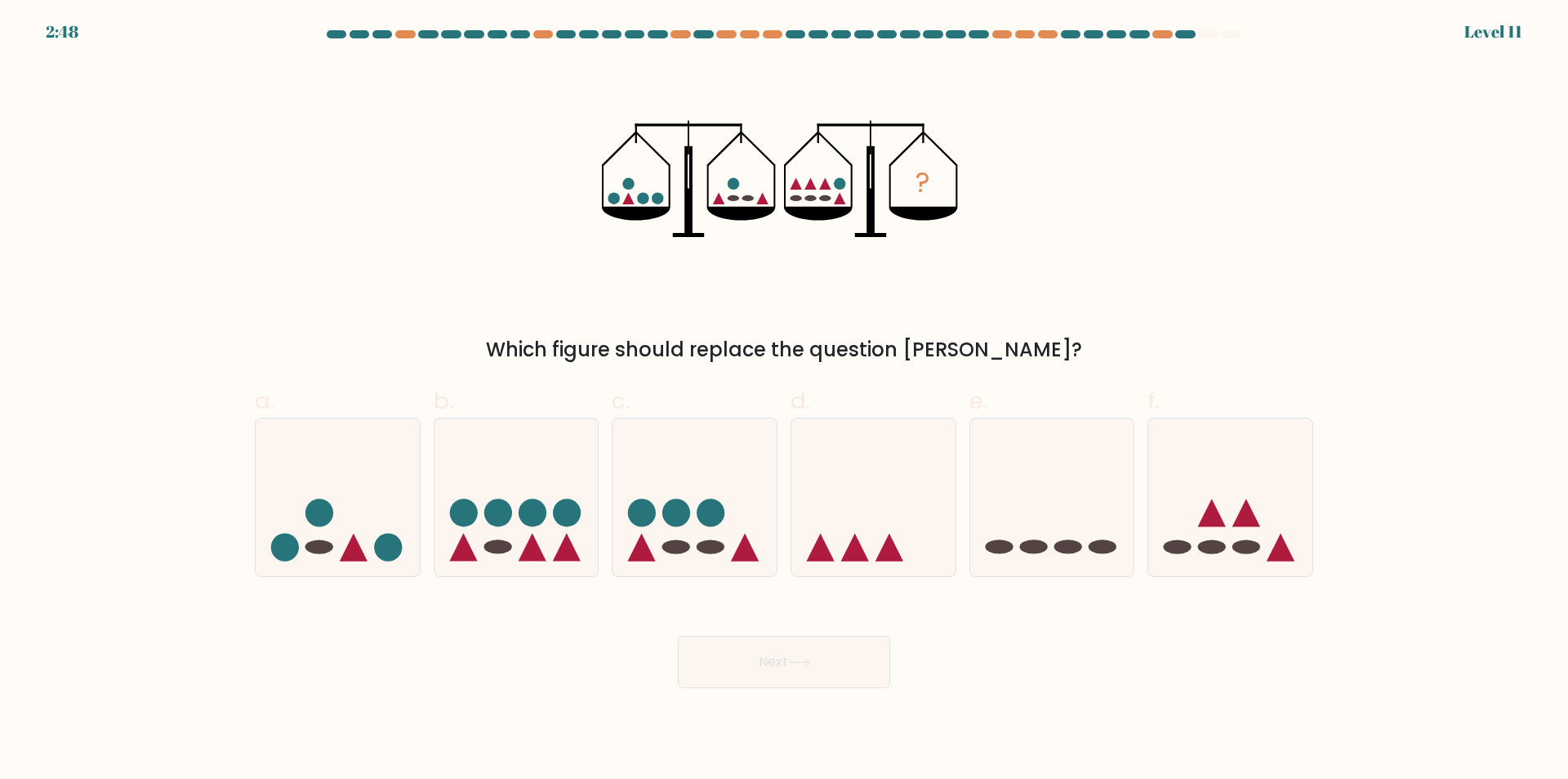
click at [626, 196] on icon "?" at bounding box center [784, 179] width 365 height 234
click at [712, 203] on icon "?" at bounding box center [784, 179] width 365 height 234
click at [657, 196] on circle at bounding box center [658, 198] width 13 height 13
click at [776, 205] on icon "?" at bounding box center [784, 179] width 365 height 234
click at [1018, 515] on icon at bounding box center [1052, 497] width 164 height 136
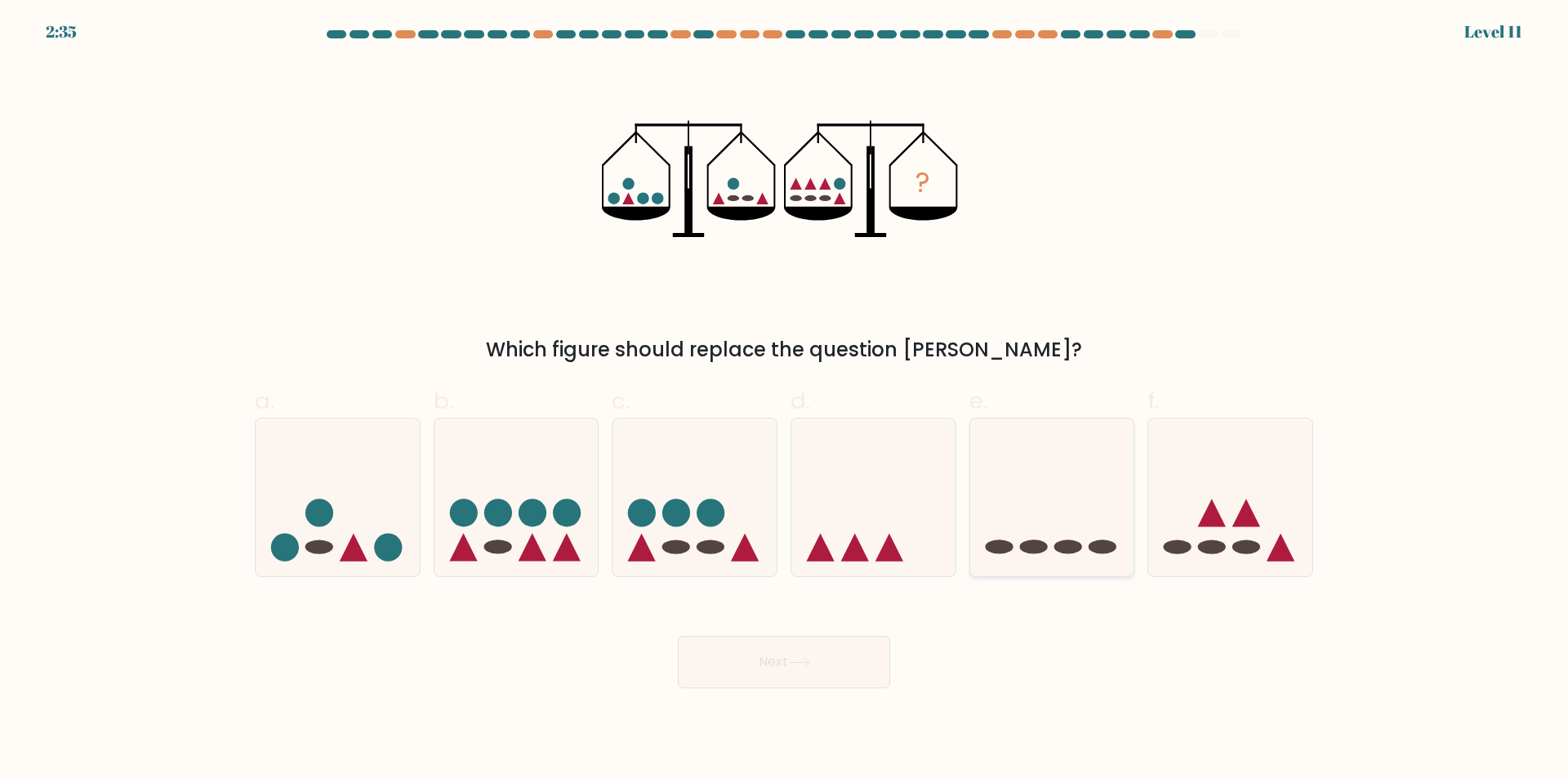
click at [784, 400] on input "e." at bounding box center [784, 395] width 1 height 11
radio input "true"
click at [854, 675] on button "Next" at bounding box center [784, 662] width 213 height 52
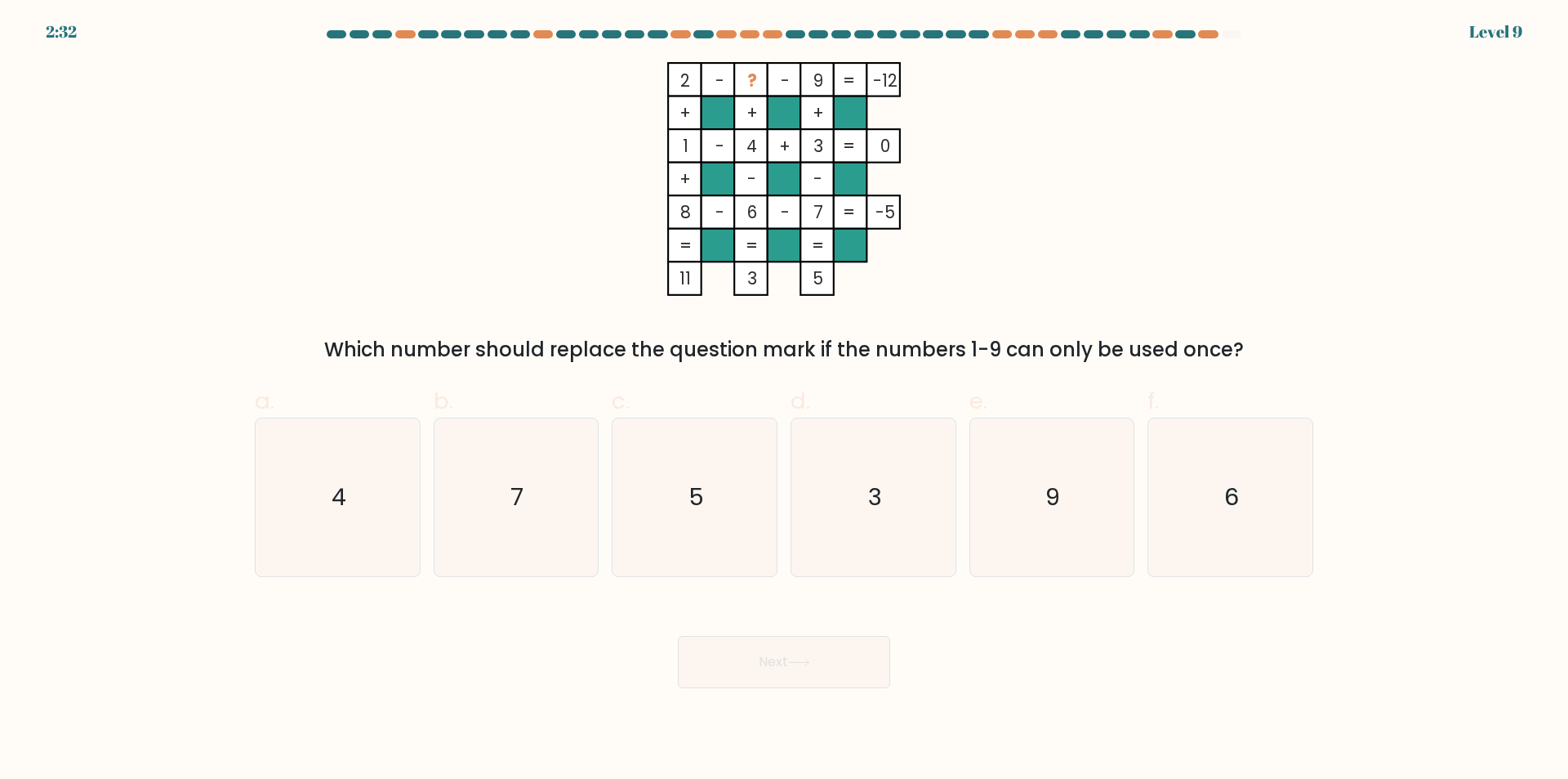
click at [829, 654] on button "Next" at bounding box center [784, 662] width 213 height 52
drag, startPoint x: 690, startPoint y: 78, endPoint x: 666, endPoint y: 77, distance: 24.0
click at [666, 77] on icon "2 - ? - 9 -12 + + + 1 - 4 + 3 0 + - - 8 - 6 - 7 = -5 = = = = 11 3 5 =" at bounding box center [784, 179] width 490 height 234
click at [671, 462] on icon "5" at bounding box center [694, 497] width 158 height 158
click at [784, 400] on input "c. 5" at bounding box center [784, 395] width 1 height 11
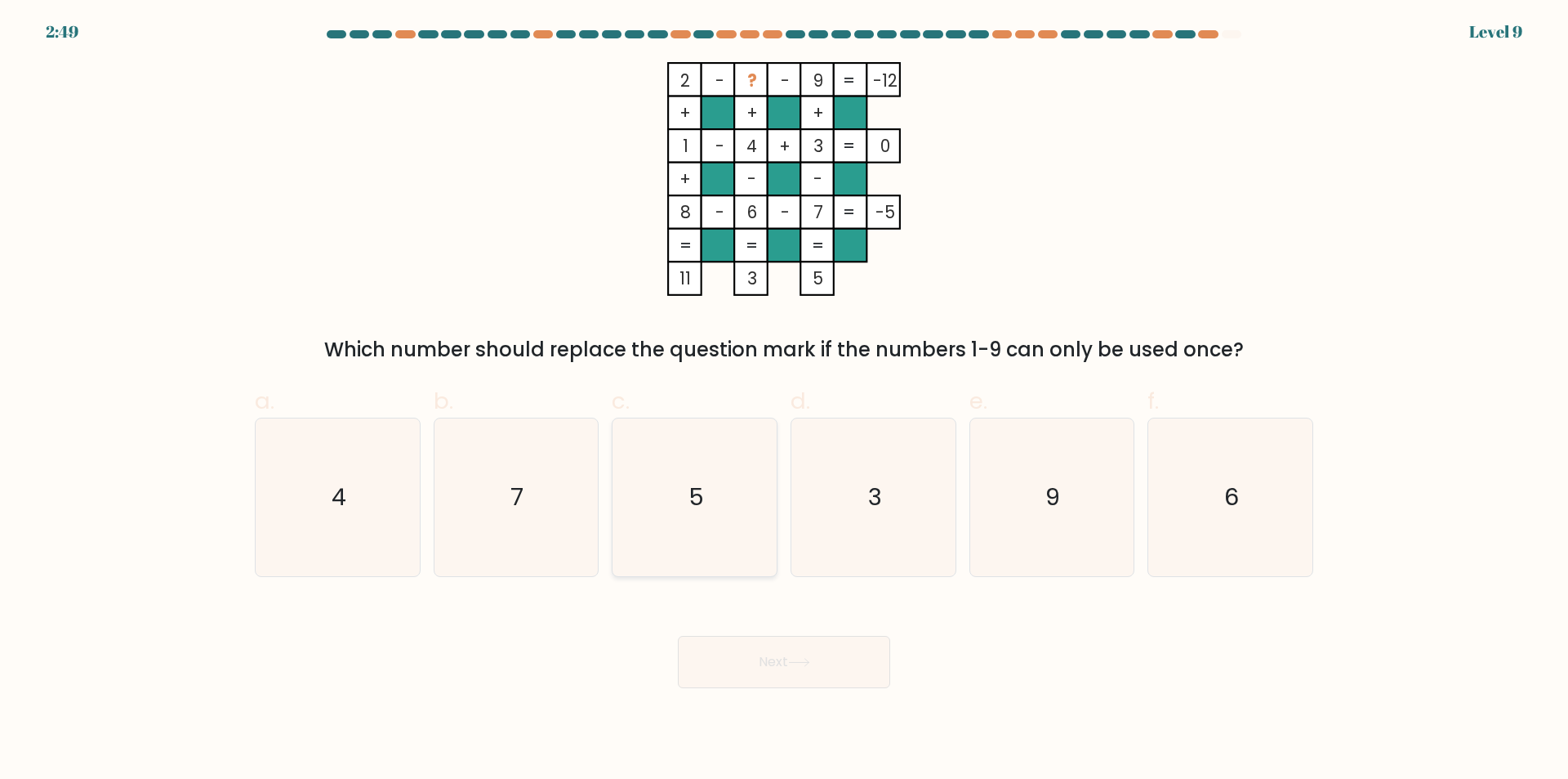
radio input "true"
click at [791, 681] on button "Next" at bounding box center [784, 662] width 213 height 52
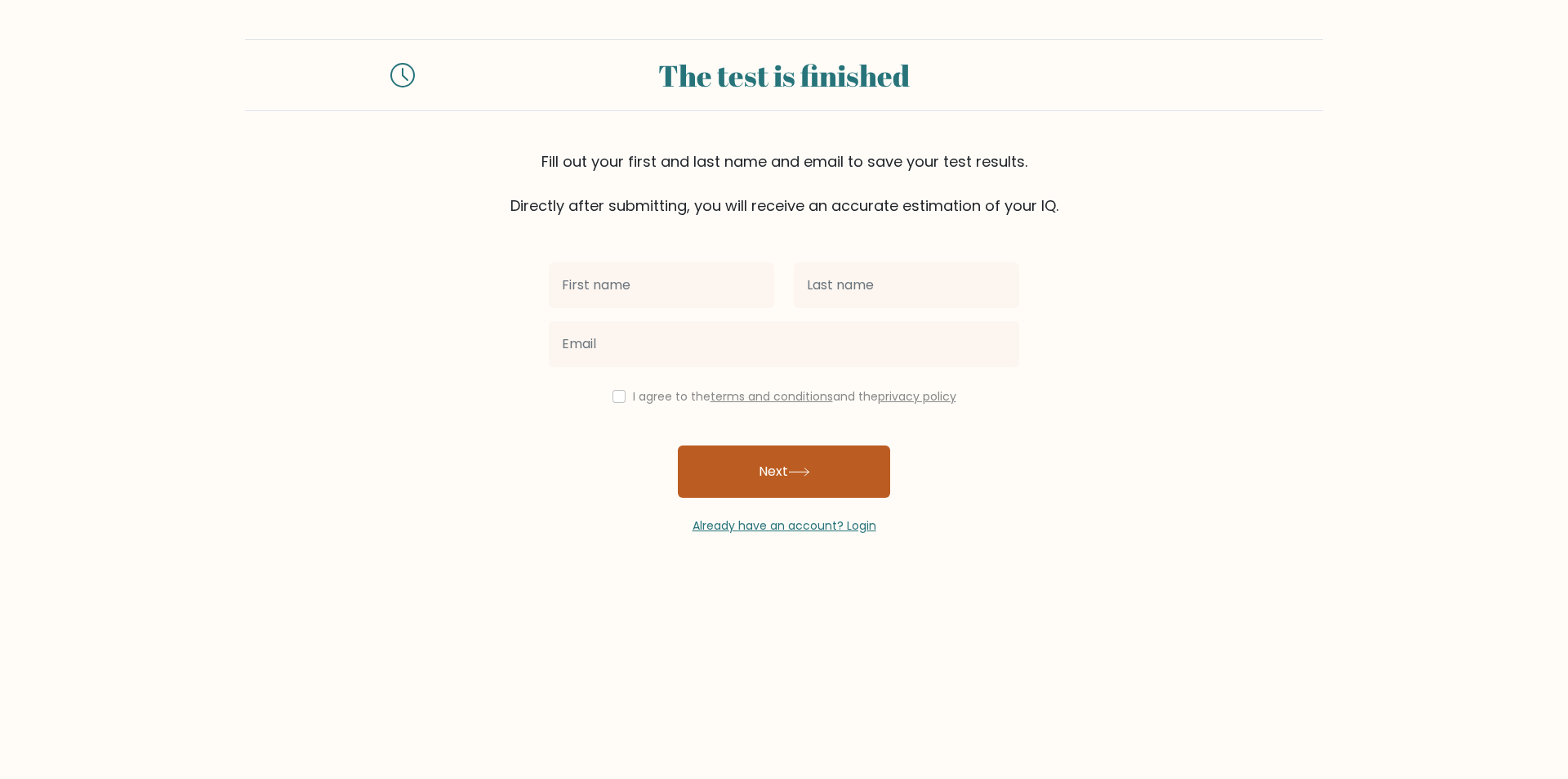
click at [797, 465] on button "Next" at bounding box center [784, 472] width 213 height 52
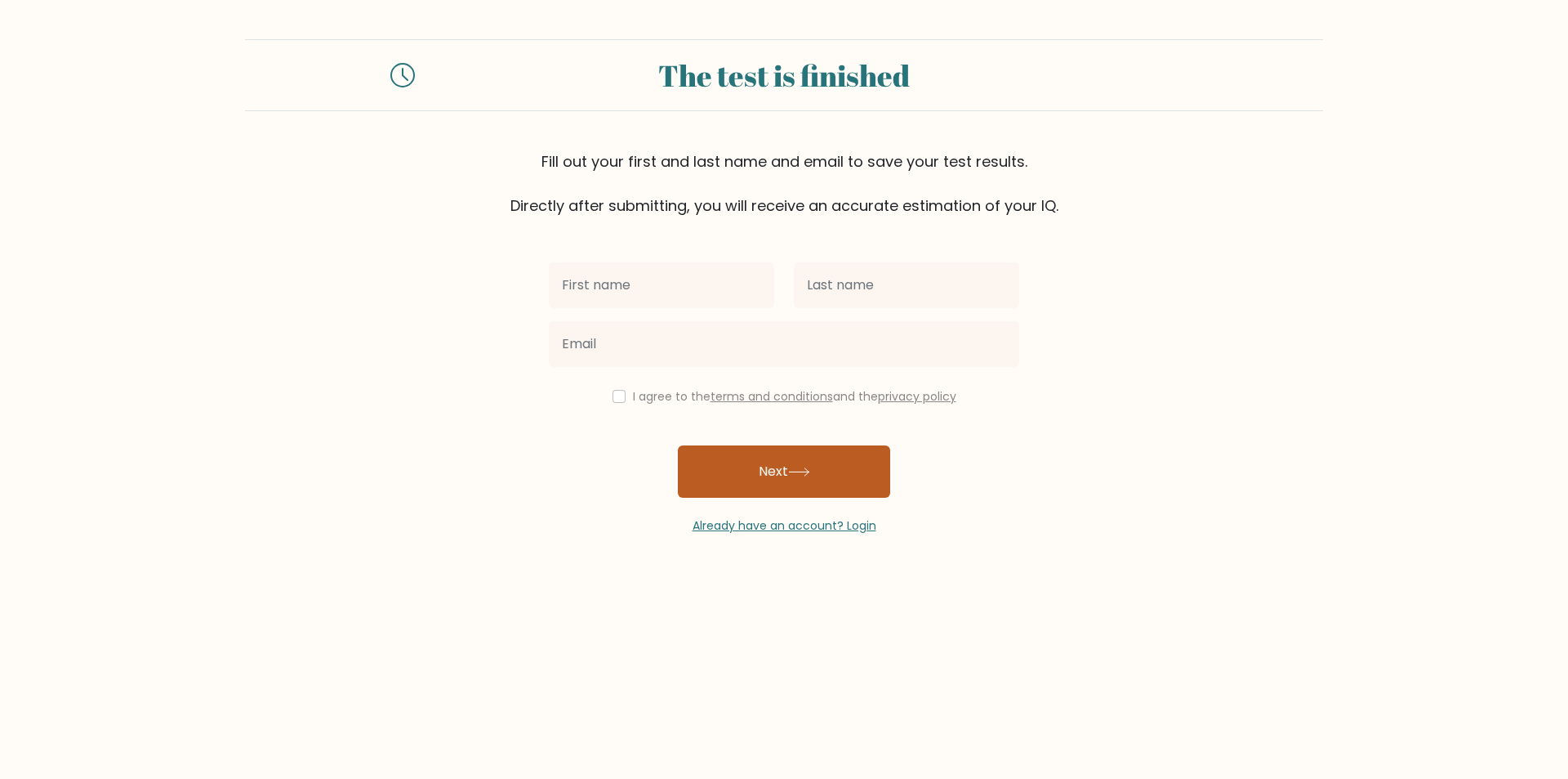
click at [797, 465] on button "Next" at bounding box center [784, 472] width 213 height 52
type input "aryaaaaaaannnnn"
click at [800, 475] on icon at bounding box center [799, 472] width 22 height 9
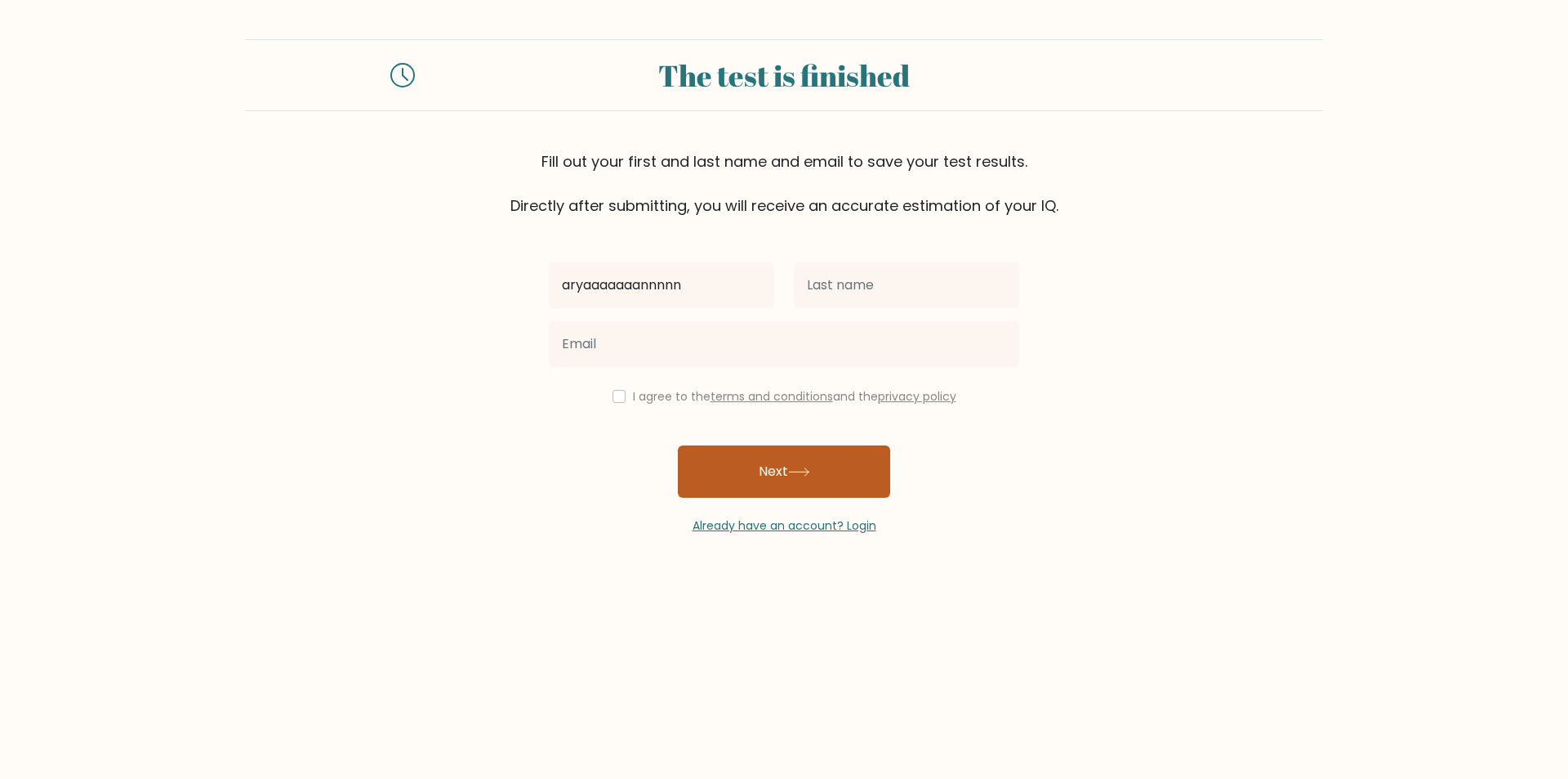
click at [800, 475] on icon at bounding box center [799, 472] width 22 height 9
type input ".mmmmm"
click at [800, 475] on icon at bounding box center [799, 472] width 22 height 9
